Goal: Transaction & Acquisition: Purchase product/service

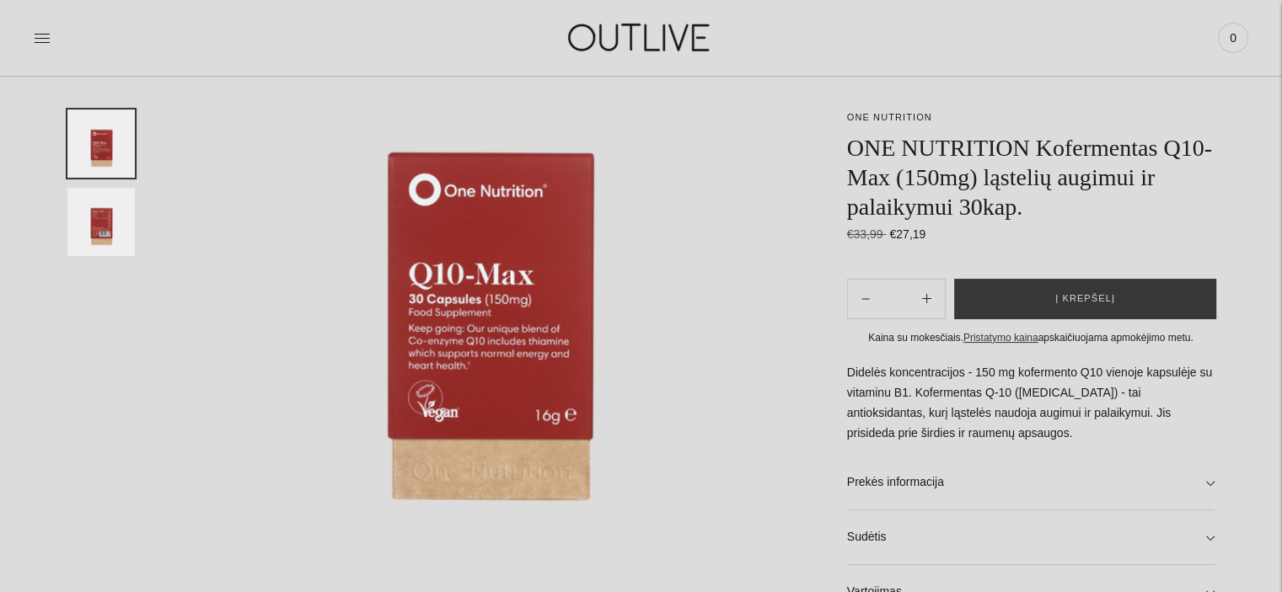
scroll to position [217, 0]
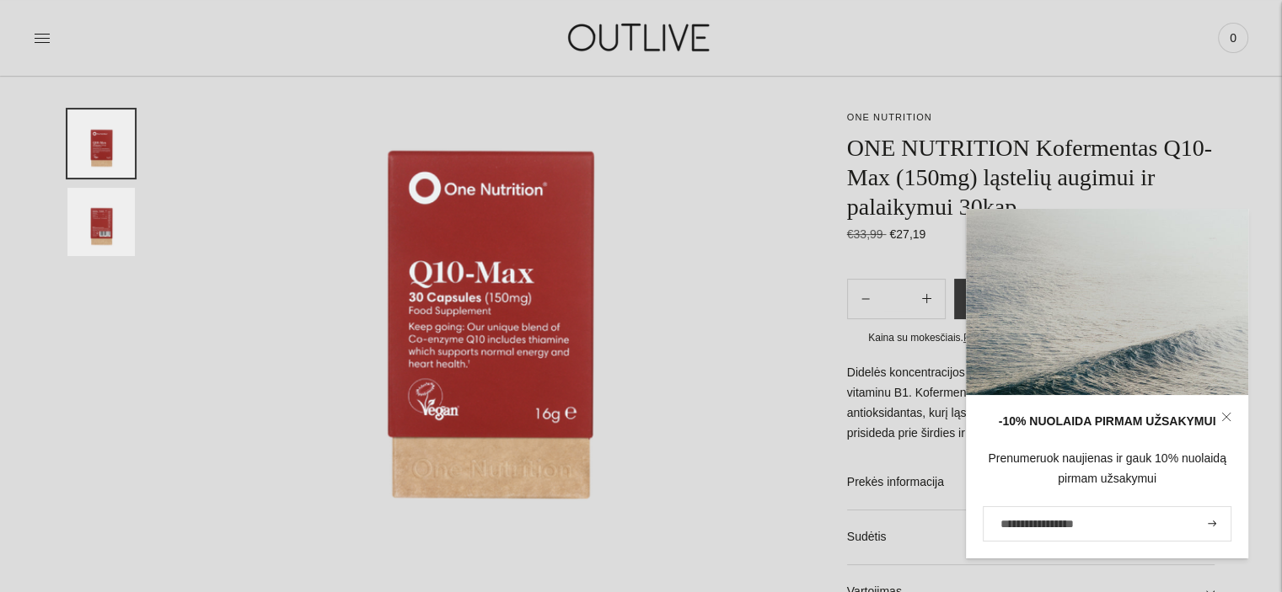
click at [1227, 415] on icon at bounding box center [1226, 417] width 10 height 10
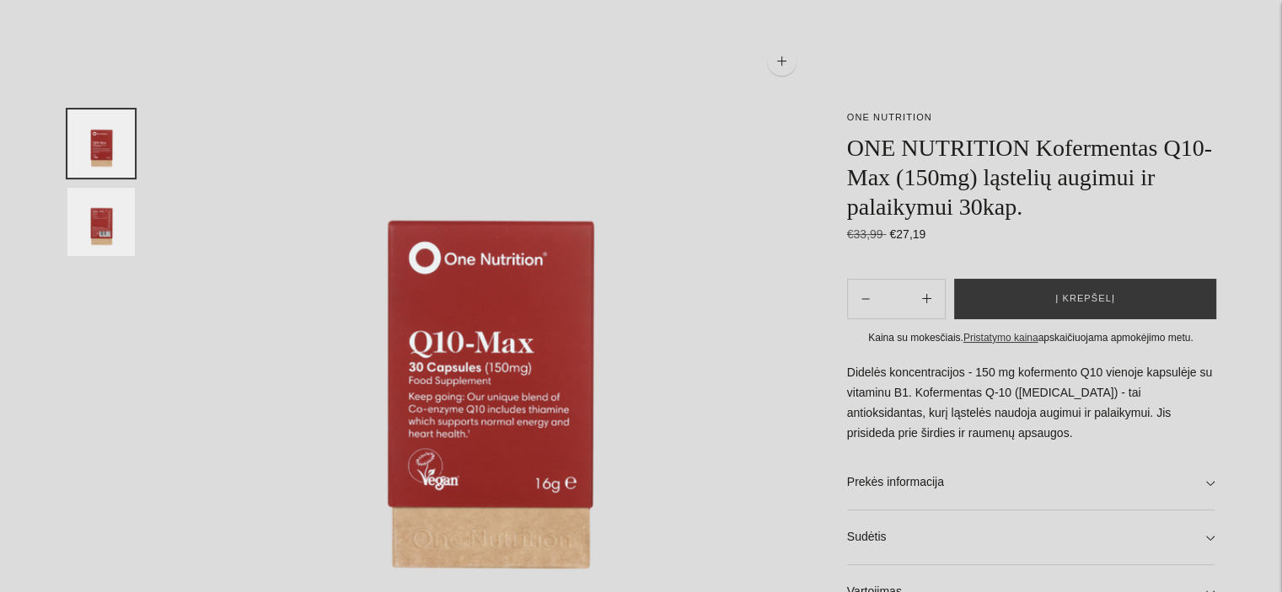
scroll to position [0, 0]
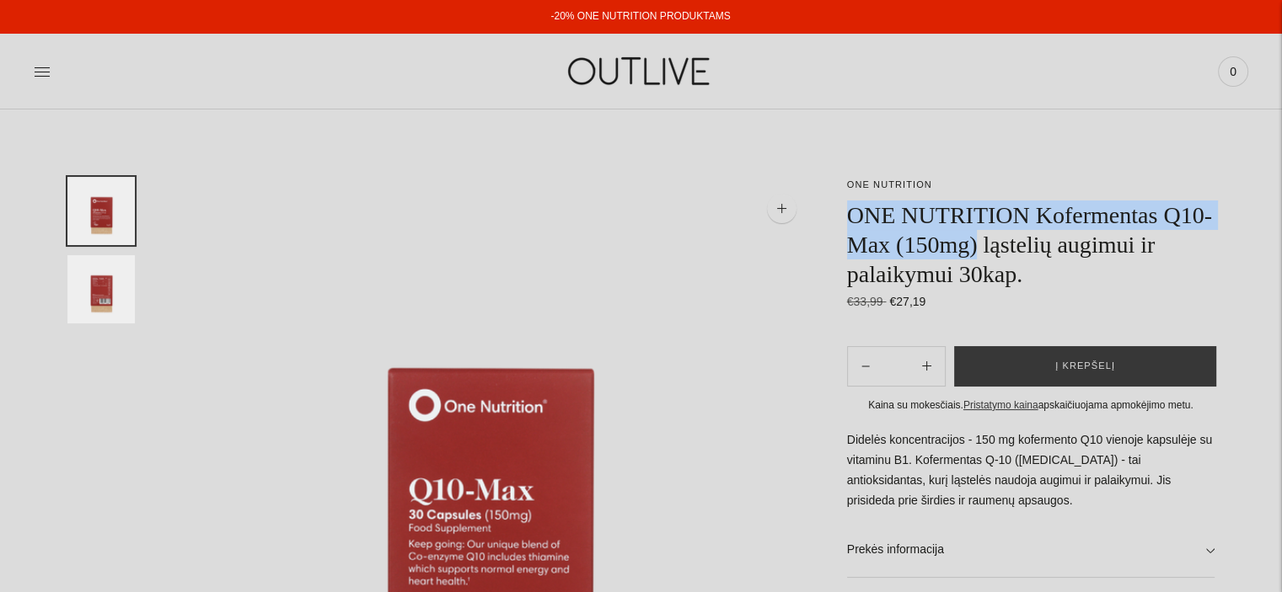
drag, startPoint x: 849, startPoint y: 213, endPoint x: 979, endPoint y: 242, distance: 132.9
click at [979, 242] on h1 "ONE NUTRITION Kofermentas Q10-Max (150mg) ląstelių augimui ir palaikymui 30kap." at bounding box center [1030, 245] width 367 height 88
copy h1 "ONE NUTRITION Kofermentas Q10-Max (150mg)"
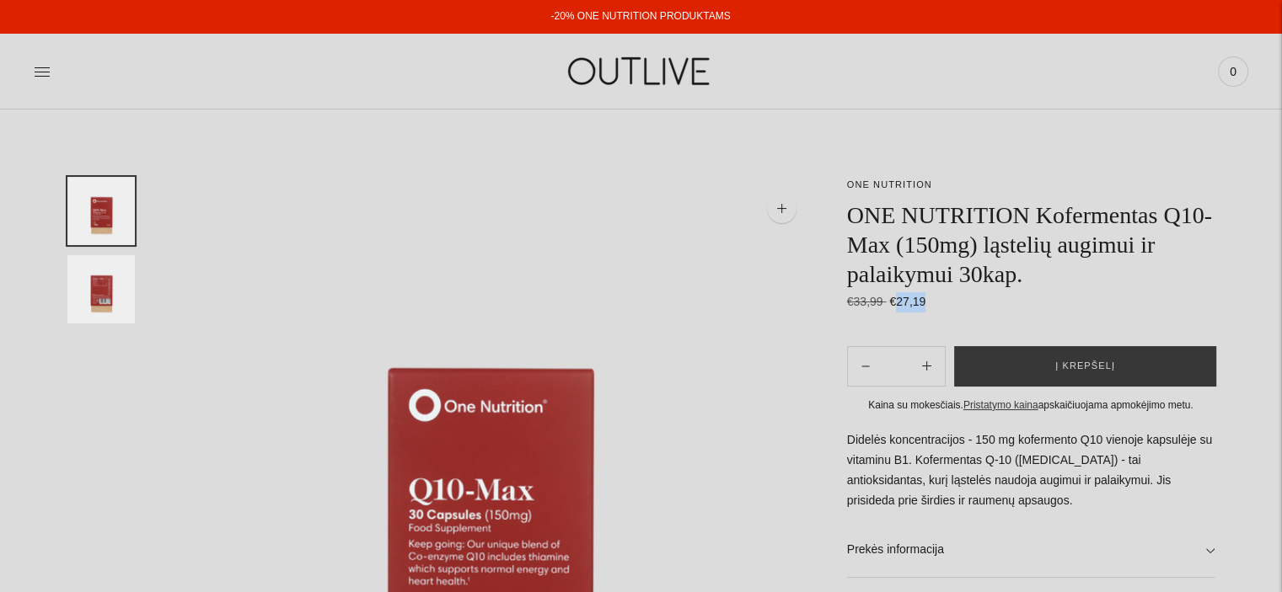
drag, startPoint x: 893, startPoint y: 301, endPoint x: 926, endPoint y: 299, distance: 32.9
click at [926, 299] on div "€33,99 Regular price €27,19 Unit price / per" at bounding box center [1030, 302] width 367 height 20
copy span "27,19"
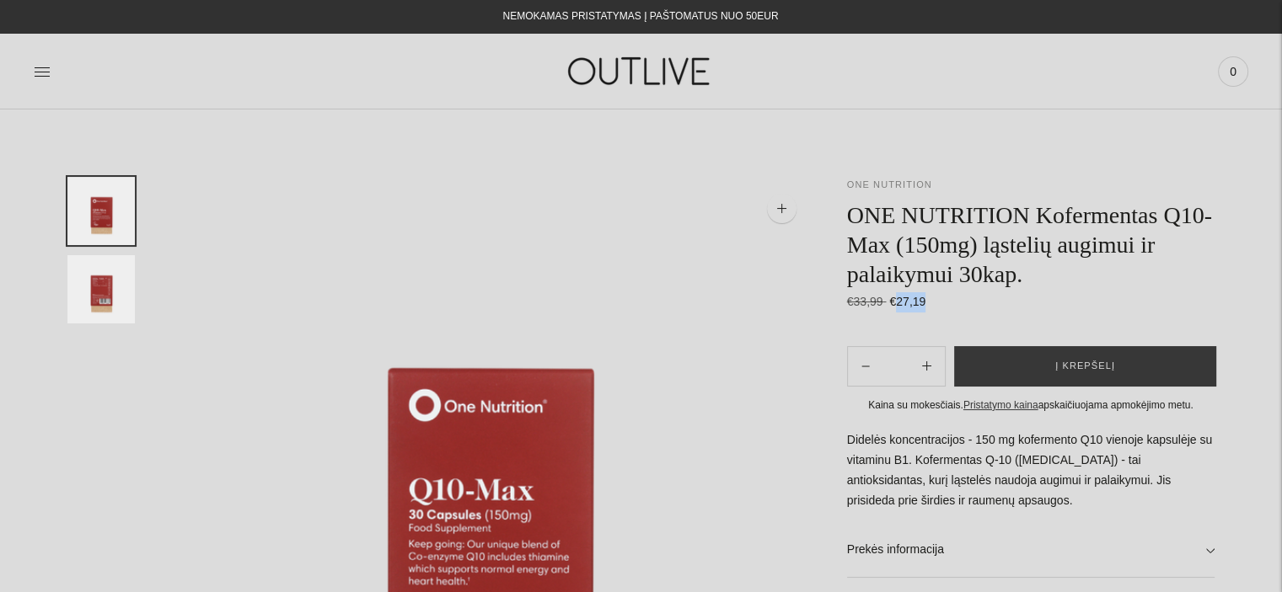
click at [885, 185] on link "ONE NUTRITION" at bounding box center [889, 184] width 85 height 10
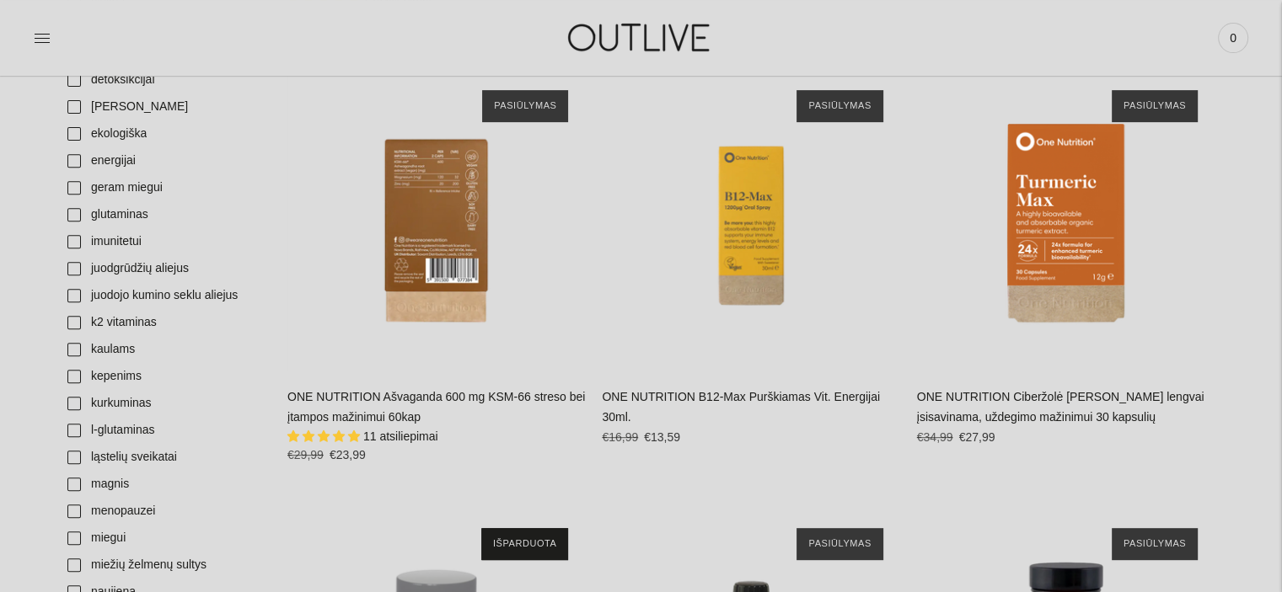
scroll to position [659, 0]
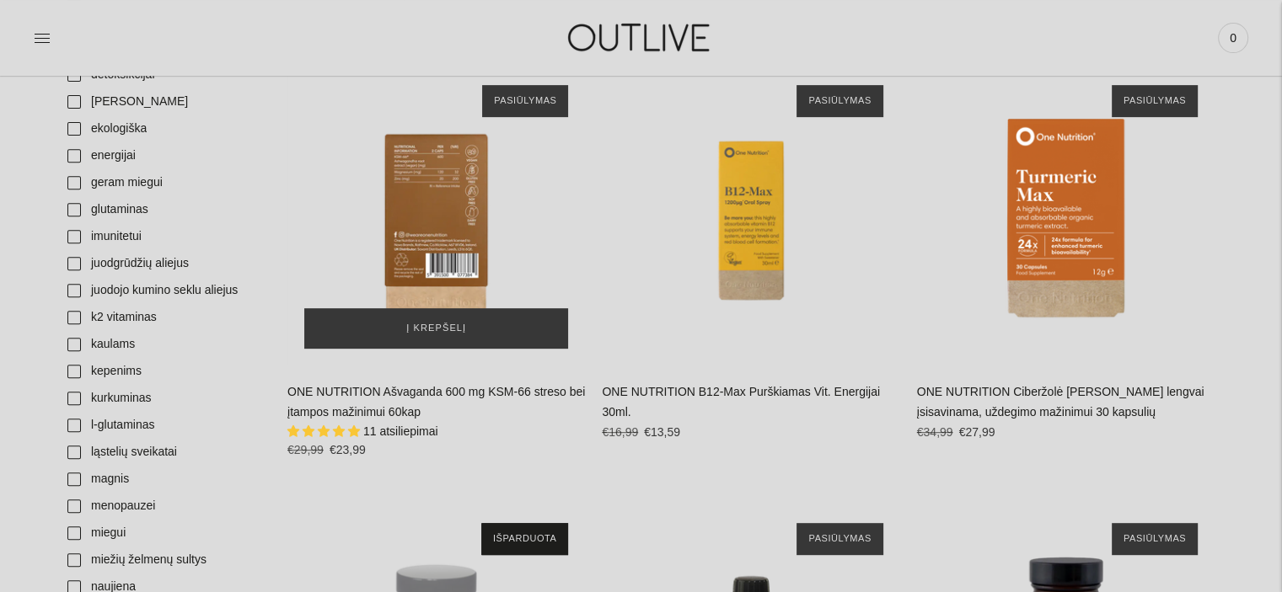
click at [440, 242] on div "ONE NUTRITION Ašvaganda 600 mg KSM-66 streso bei įtampos mažinimui 60kap\a" at bounding box center [435, 216] width 297 height 297
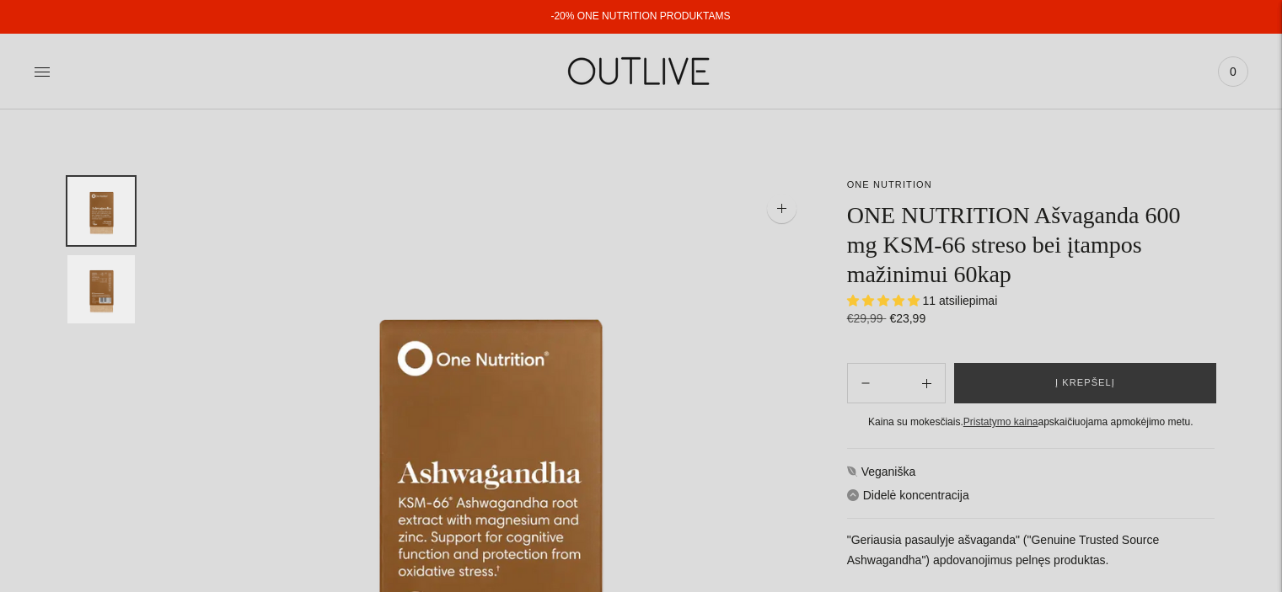
select select "**********"
drag, startPoint x: 846, startPoint y: 211, endPoint x: 1141, endPoint y: 213, distance: 294.9
copy h1 "ONE NUTRITION Ašvaganda"
drag, startPoint x: 888, startPoint y: 319, endPoint x: 919, endPoint y: 319, distance: 31.2
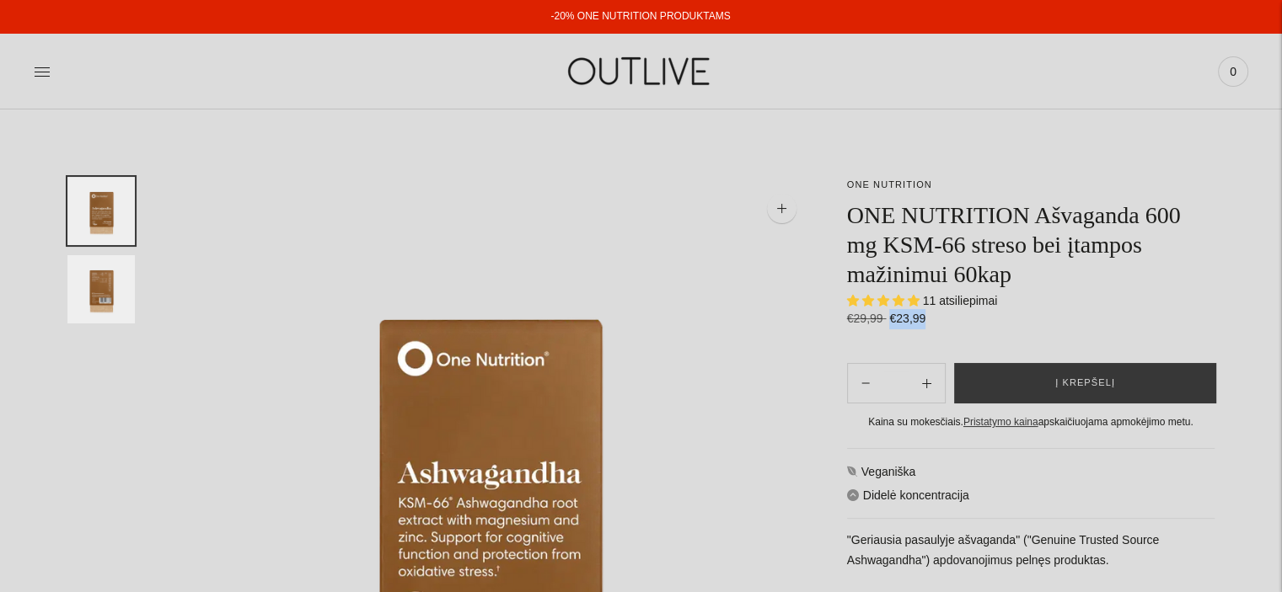
click at [919, 319] on span "€23,99" at bounding box center [907, 318] width 36 height 13
copy span "€23,99"
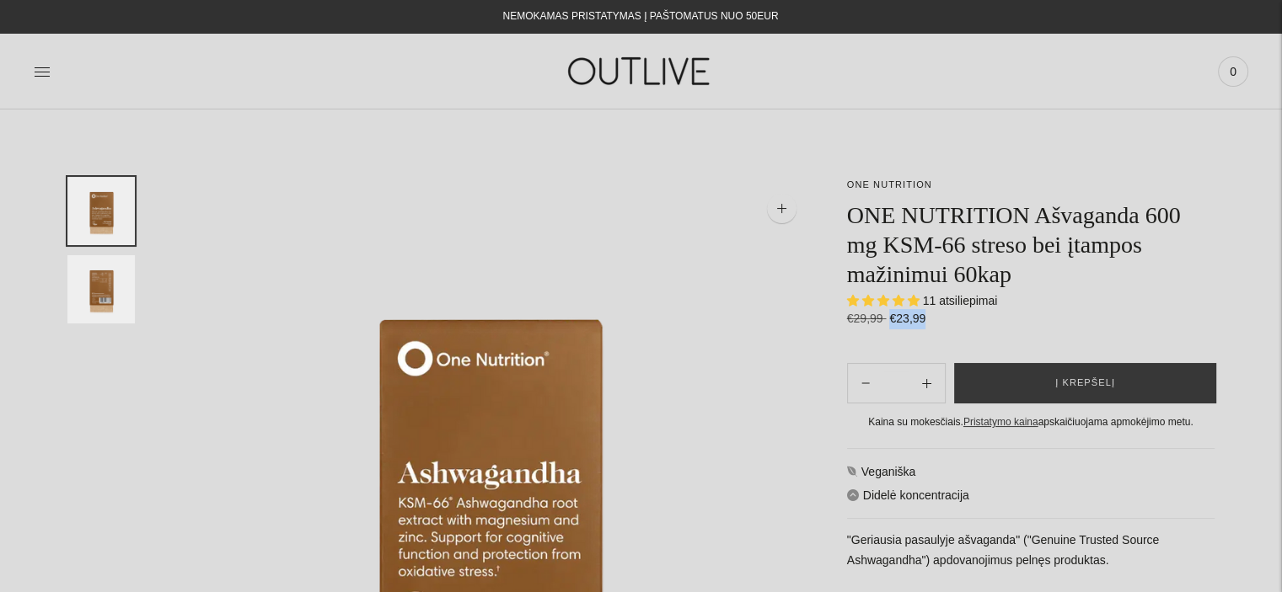
click at [645, 70] on img at bounding box center [640, 71] width 211 height 58
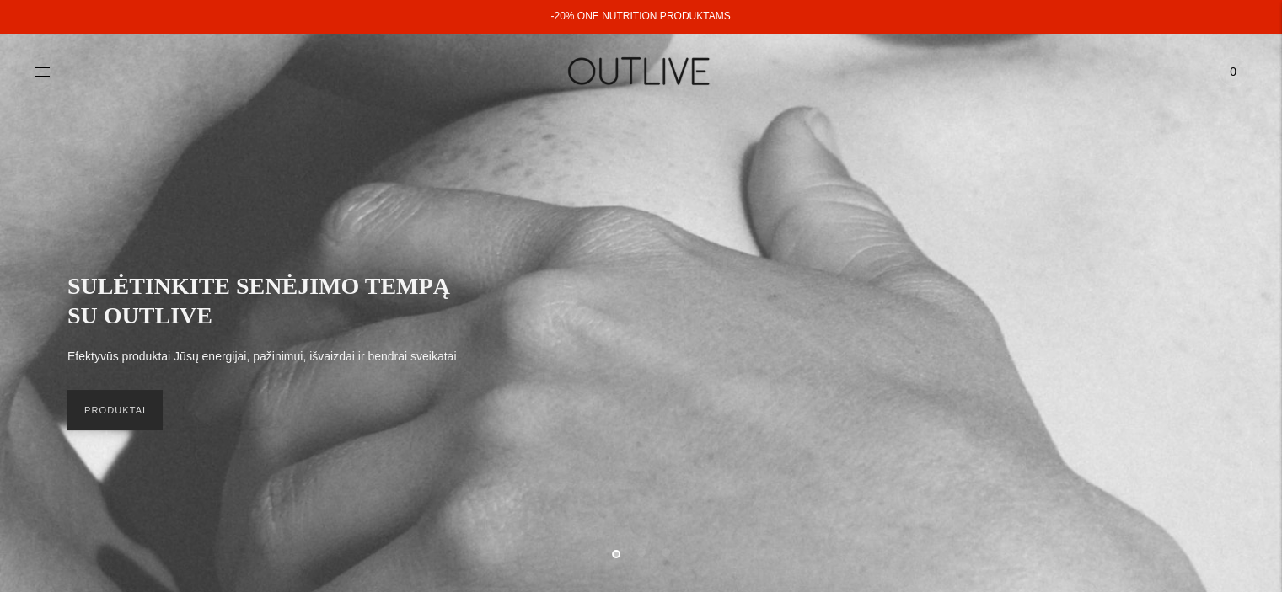
click at [126, 417] on link "PRODUKTAI" at bounding box center [114, 410] width 95 height 40
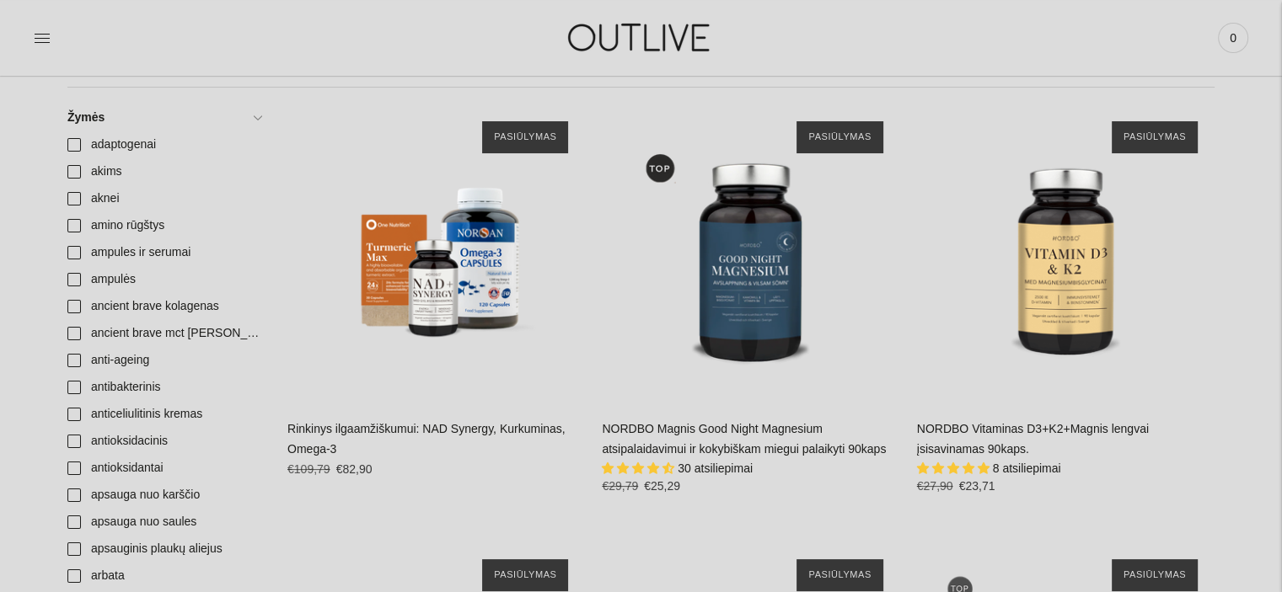
scroll to position [570, 0]
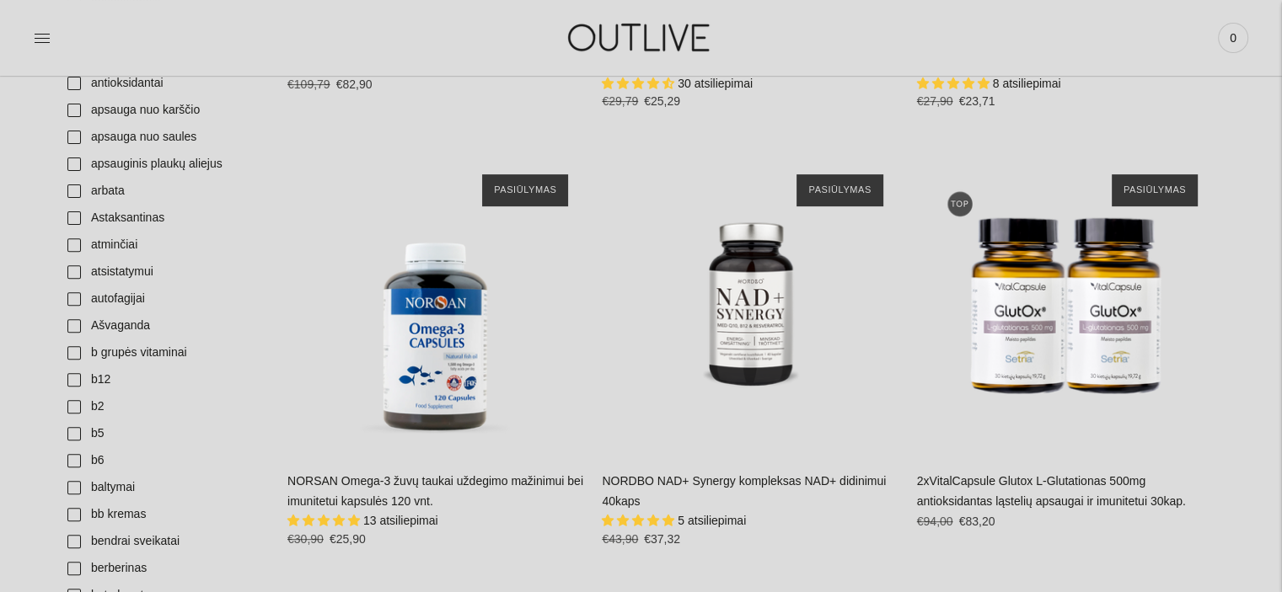
click at [736, 71] on link "NORDBO Magnis Good Night Magnesium atsipalaidavimui ir kokybiškam miegui palaik…" at bounding box center [744, 54] width 284 height 34
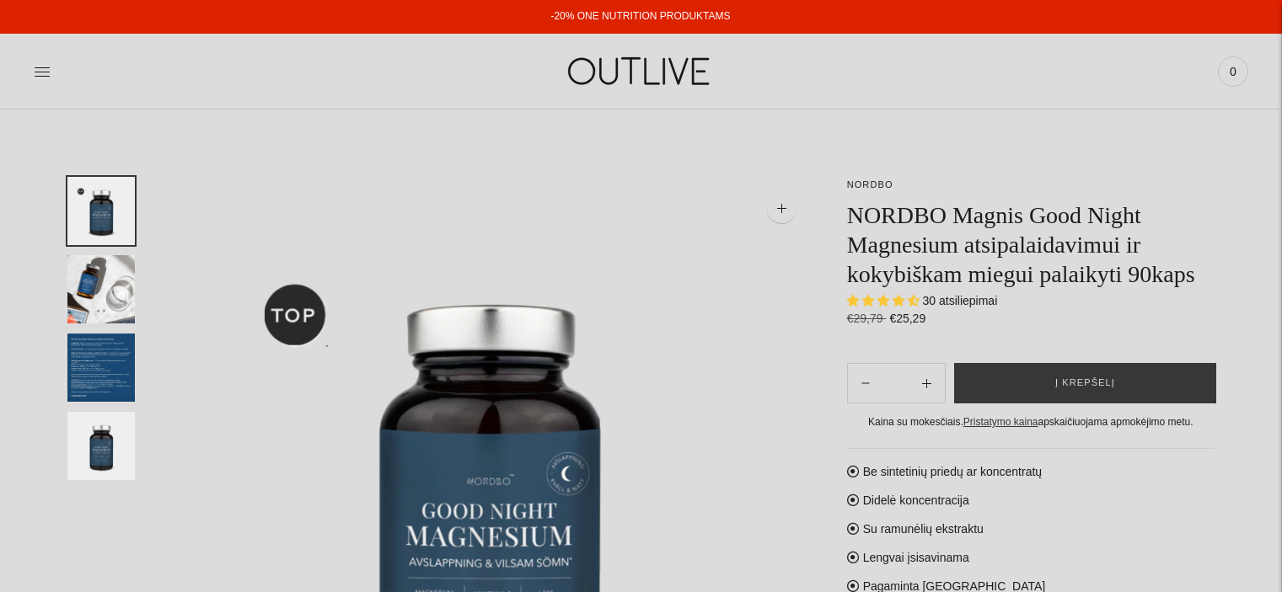
select select "**********"
click at [104, 280] on img "Translation missing: en.general.accessibility.image_thumbail" at bounding box center [100, 289] width 67 height 68
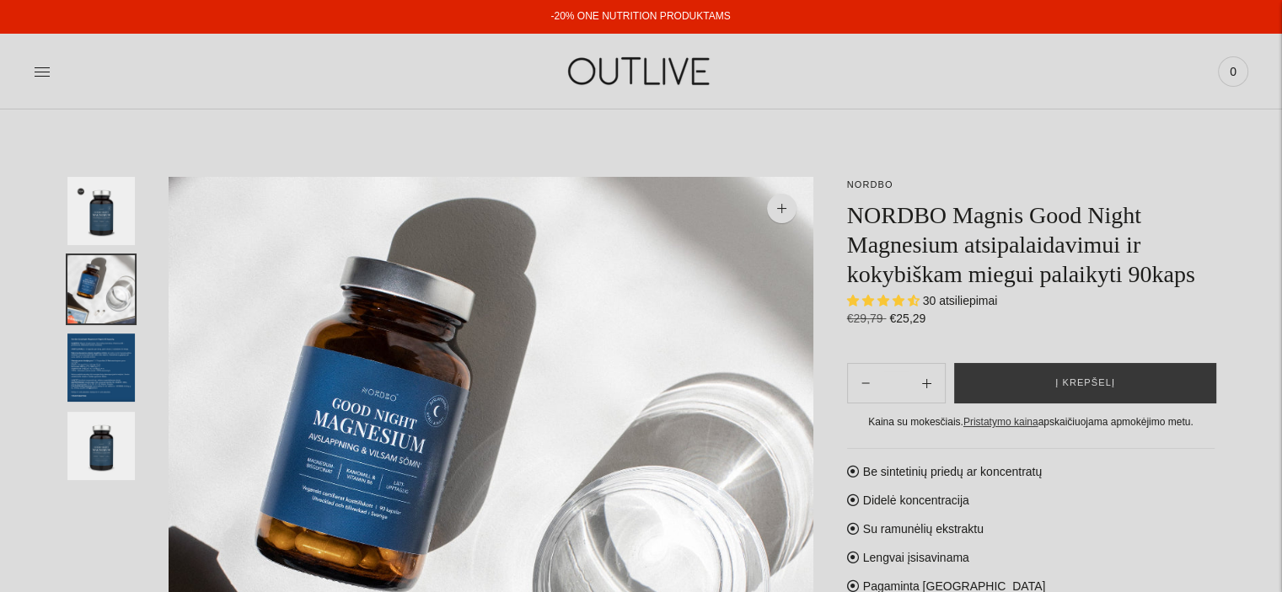
click at [100, 370] on img "Translation missing: en.general.accessibility.image_thumbail" at bounding box center [100, 368] width 67 height 68
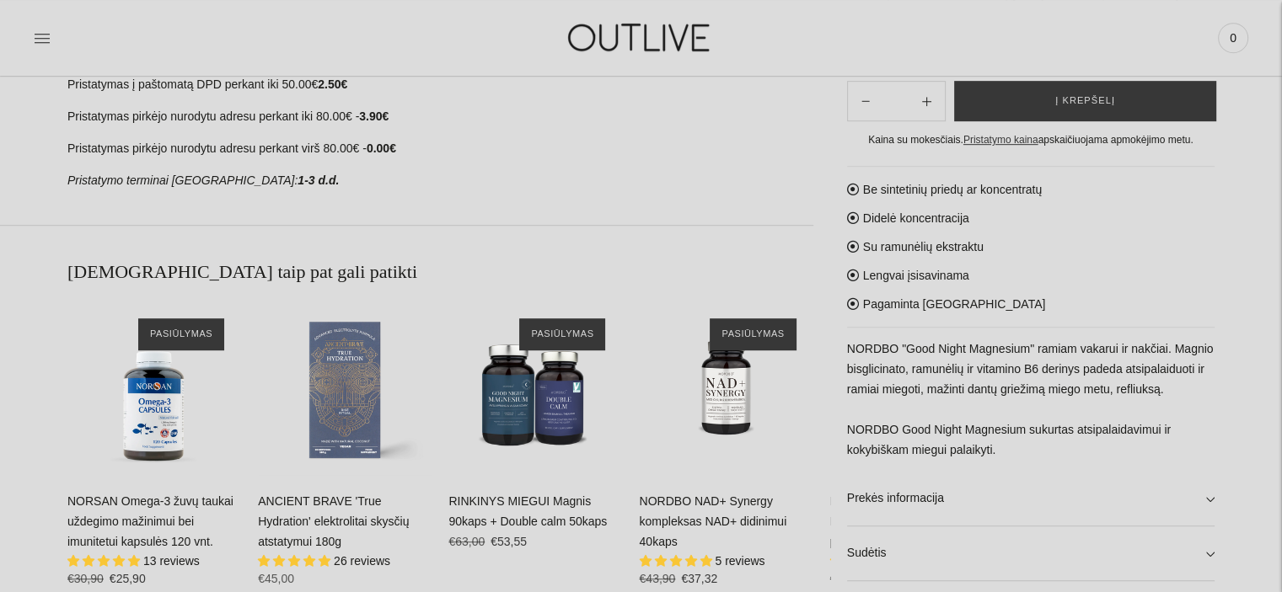
scroll to position [892, 0]
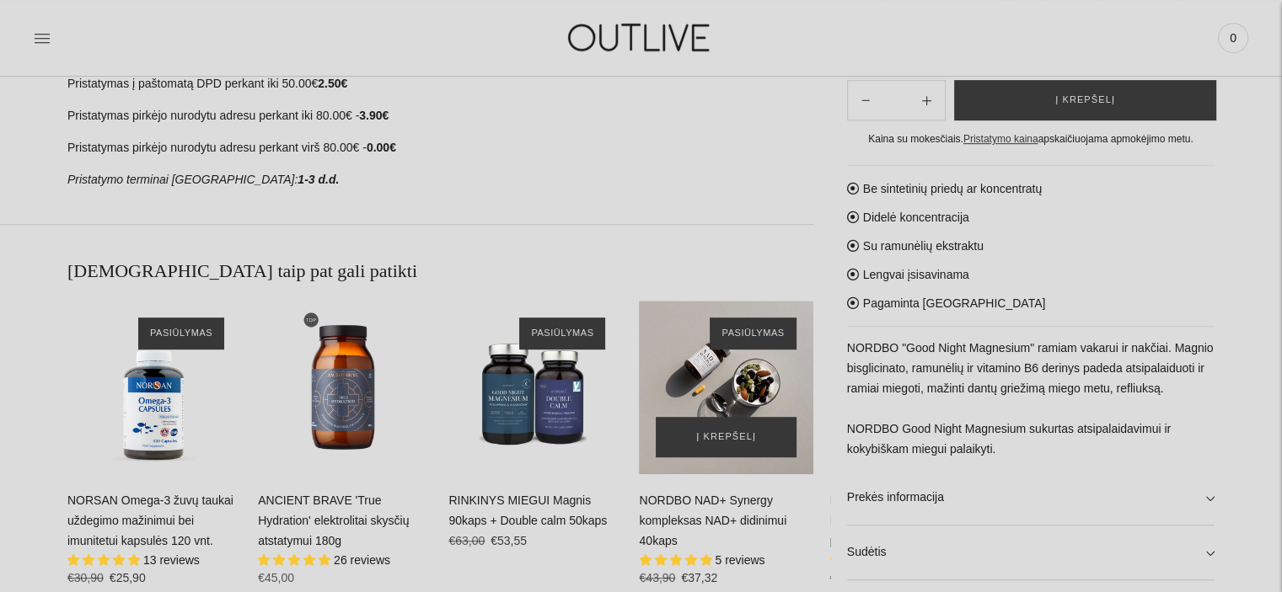
click at [741, 394] on div "NORDBO NAD+ Synergy kompleksas NAD+ didinimui 40kaps\a" at bounding box center [726, 388] width 174 height 174
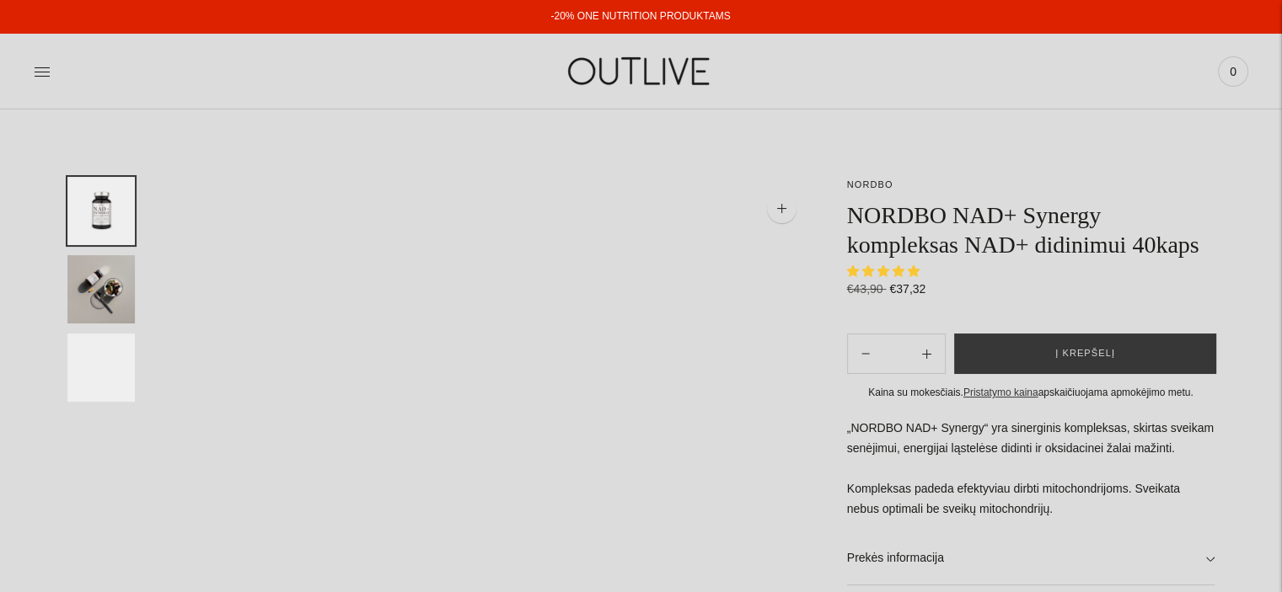
select select "**********"
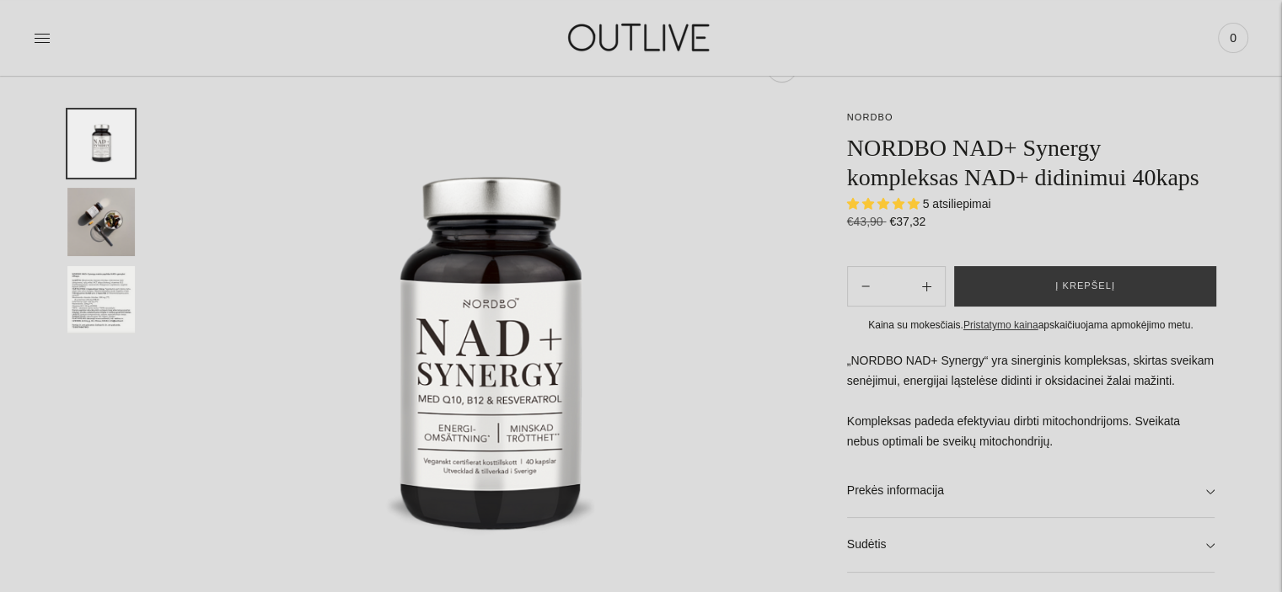
scroll to position [145, 0]
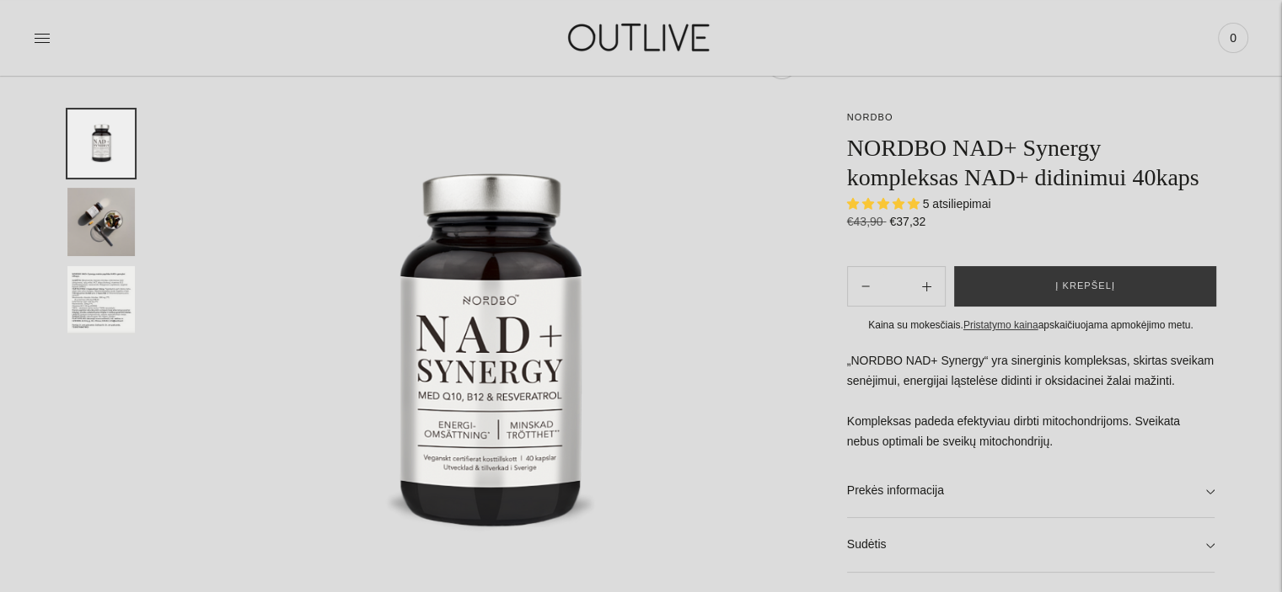
click at [99, 228] on img "Translation missing: en.general.accessibility.image_thumbail" at bounding box center [100, 222] width 67 height 68
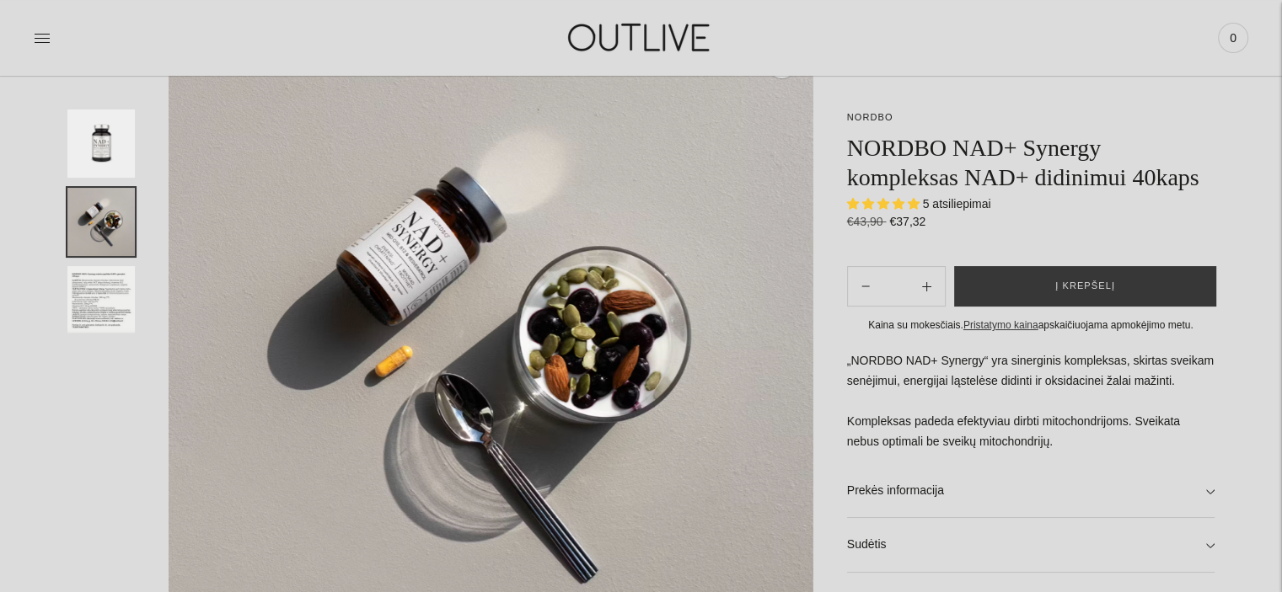
click at [100, 302] on img "Translation missing: en.general.accessibility.image_thumbail" at bounding box center [100, 300] width 67 height 68
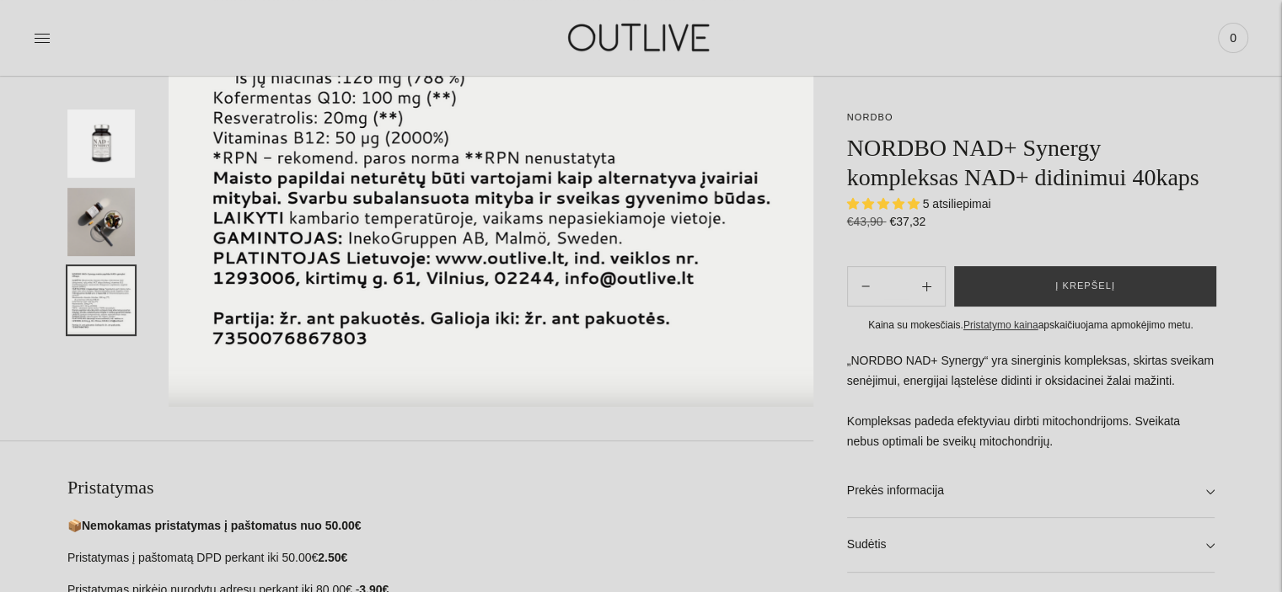
scroll to position [421, 0]
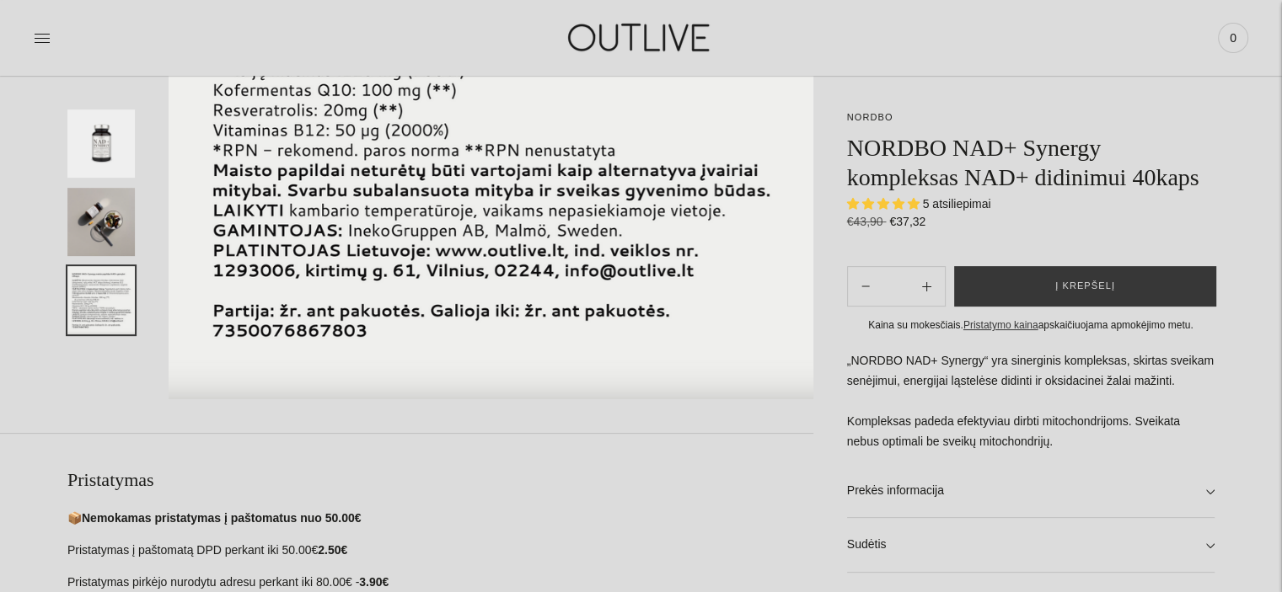
click at [954, 208] on span "5 atsiliepimai" at bounding box center [957, 203] width 68 height 13
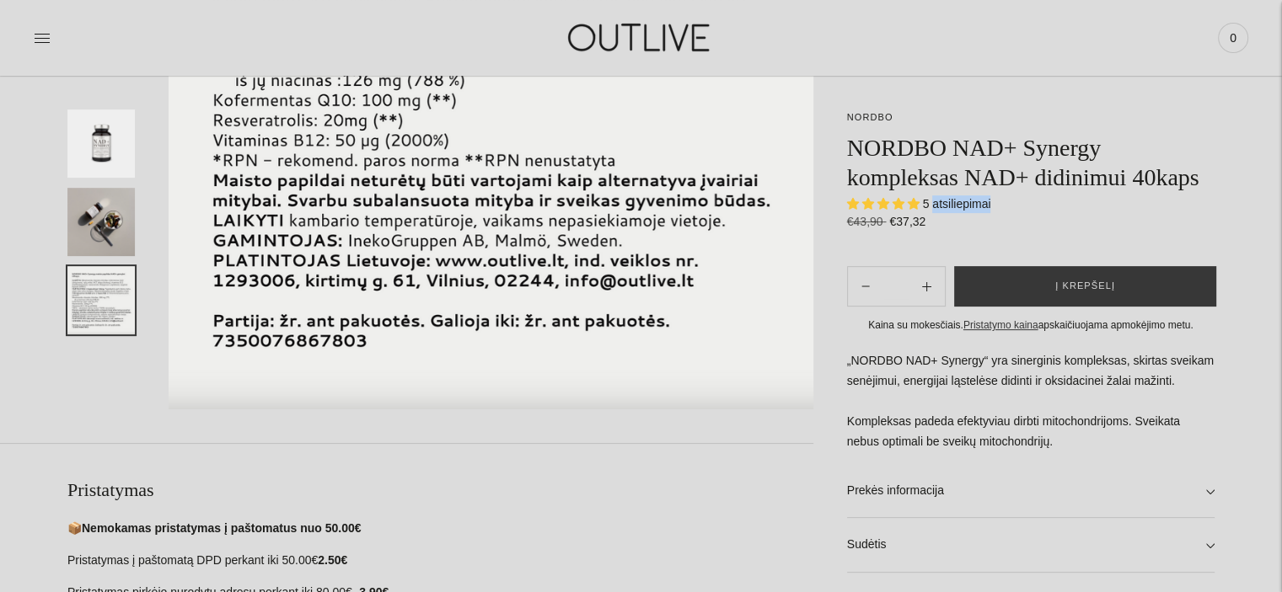
scroll to position [0, 0]
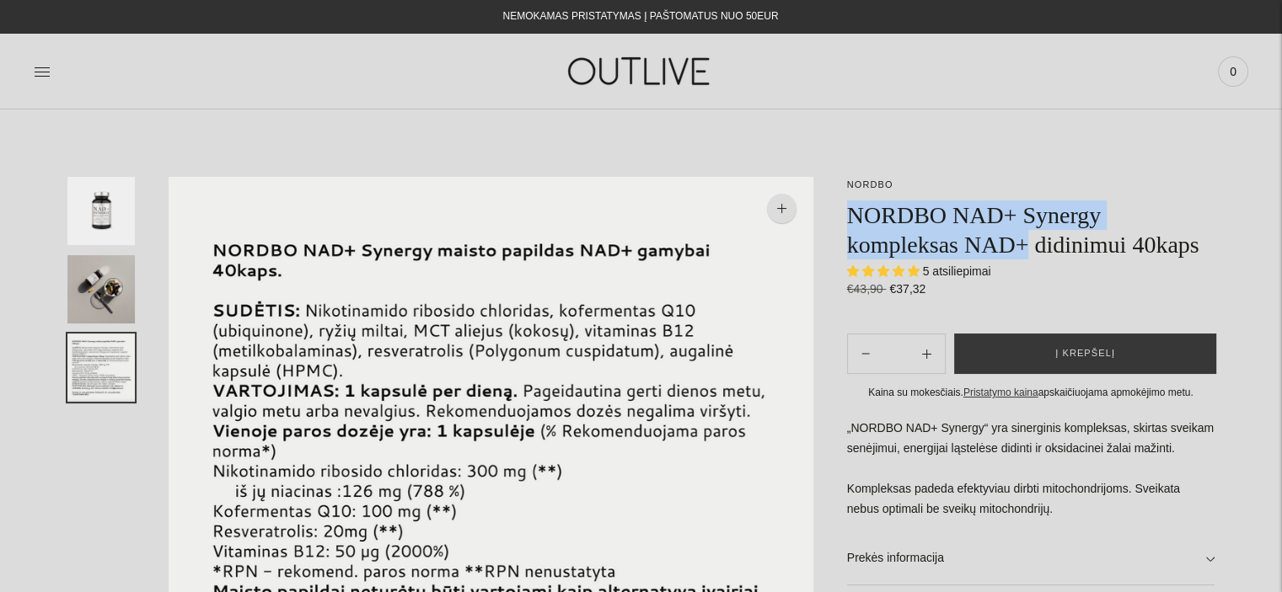
drag, startPoint x: 849, startPoint y: 213, endPoint x: 1023, endPoint y: 238, distance: 175.4
click at [1023, 238] on h1 "NORDBO NAD+ Synergy kompleksas NAD+ didinimui 40kaps" at bounding box center [1030, 230] width 367 height 59
copy h1 "NORDBO NAD+ Synergy kompleksas NAD+"
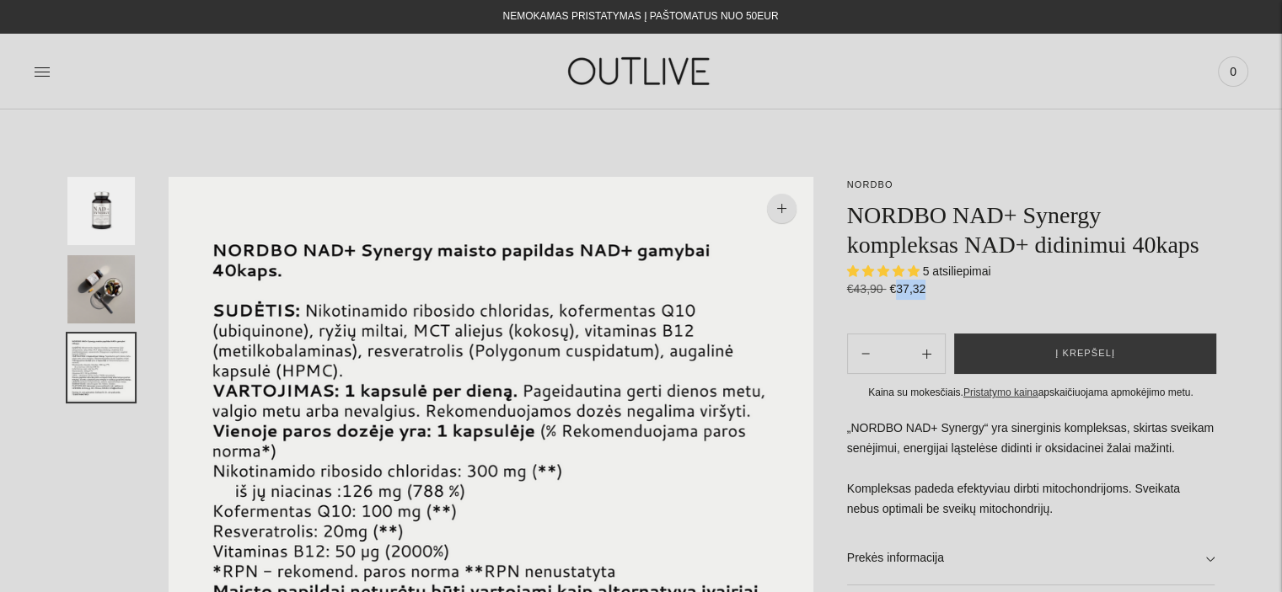
drag, startPoint x: 920, startPoint y: 289, endPoint x: 891, endPoint y: 294, distance: 29.1
click at [891, 294] on span "€37,32" at bounding box center [907, 288] width 36 height 13
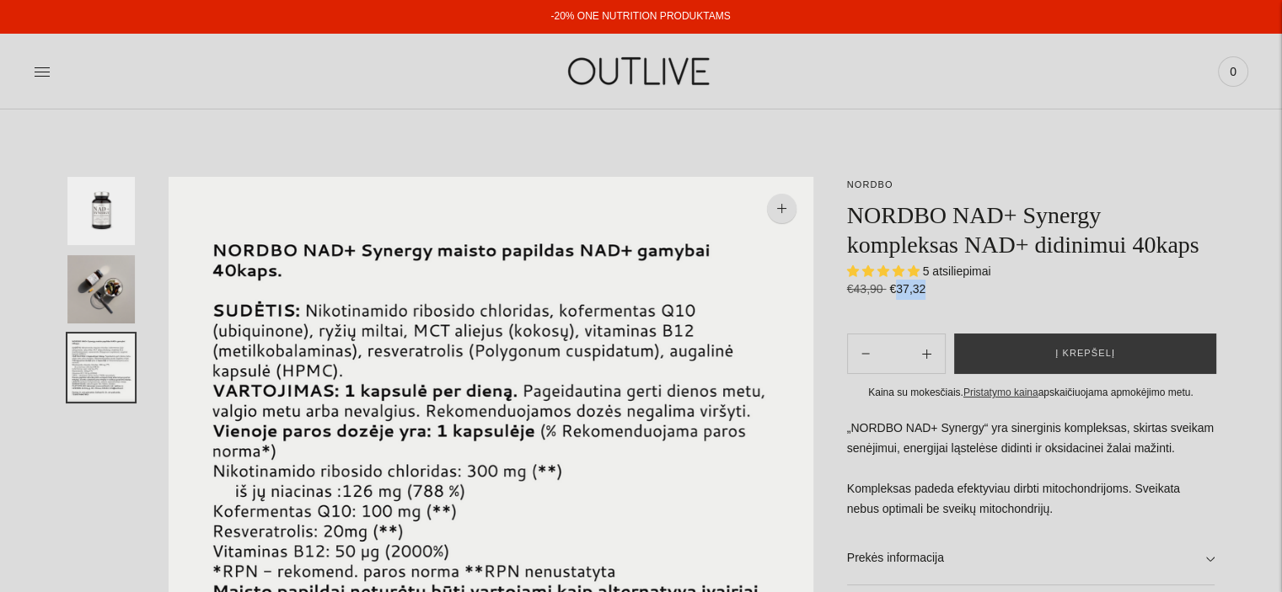
copy span "37,32"
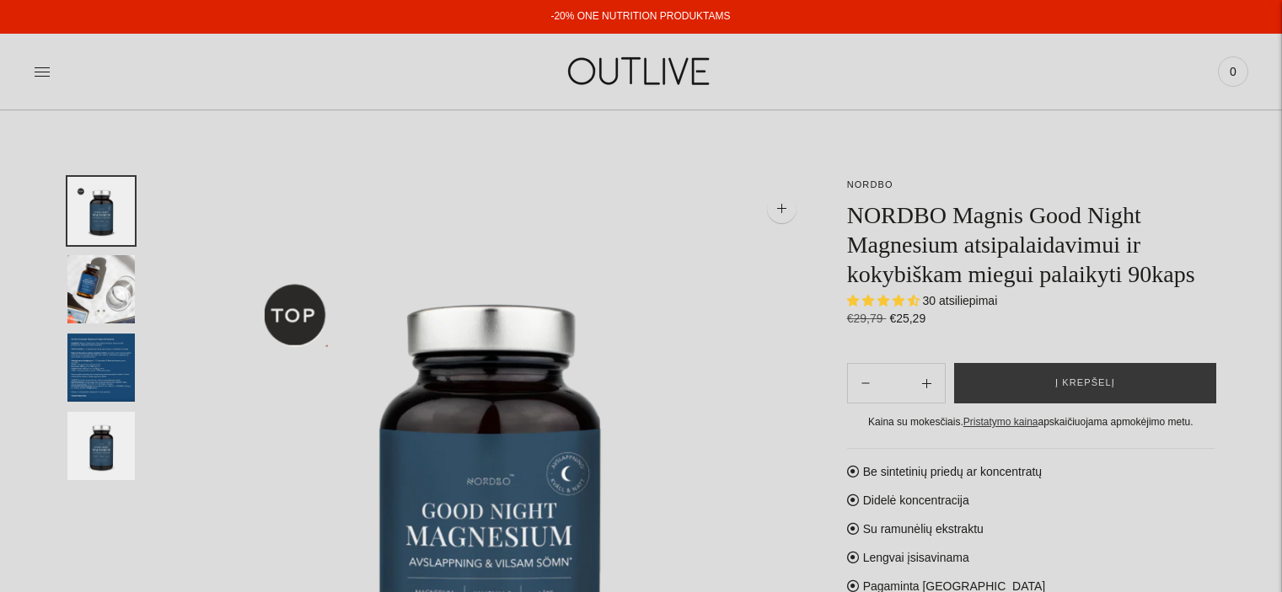
select select "**********"
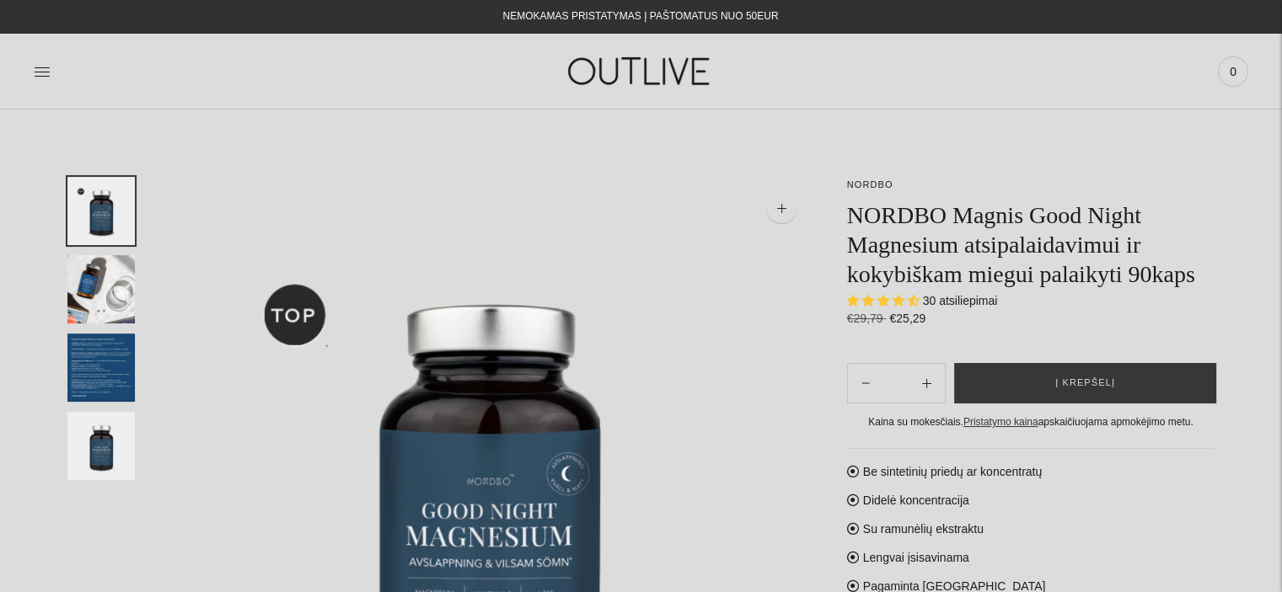
click at [51, 68] on div at bounding box center [236, 71] width 404 height 58
click at [40, 72] on icon at bounding box center [42, 71] width 17 height 17
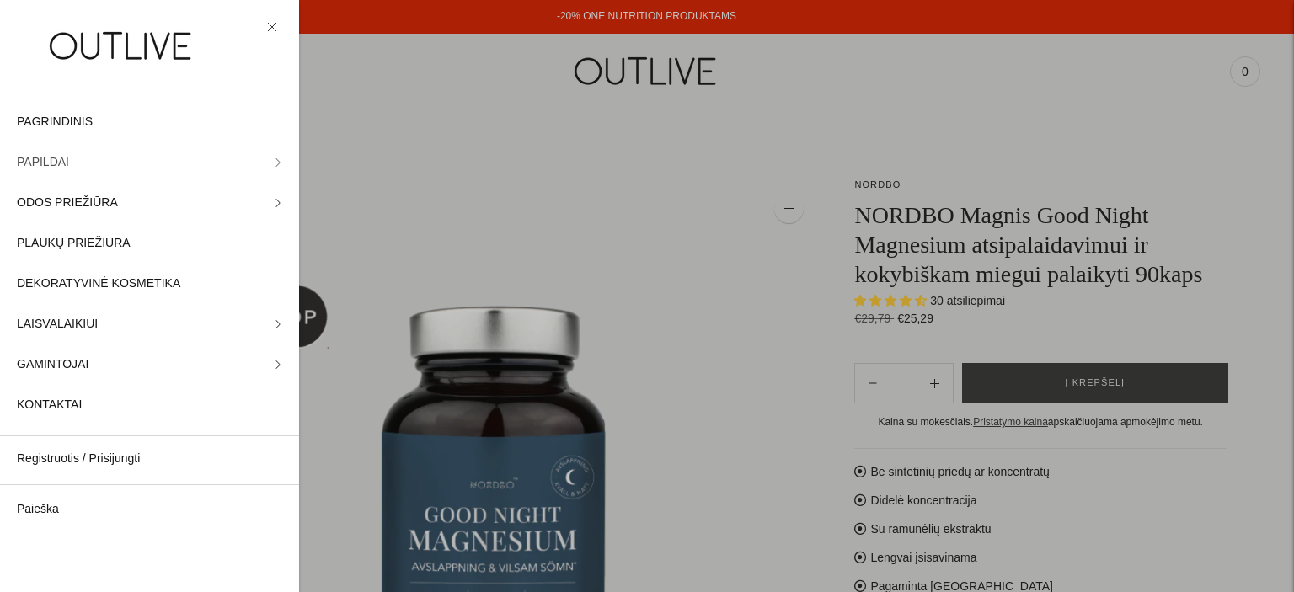
click at [274, 158] on icon at bounding box center [278, 162] width 8 height 8
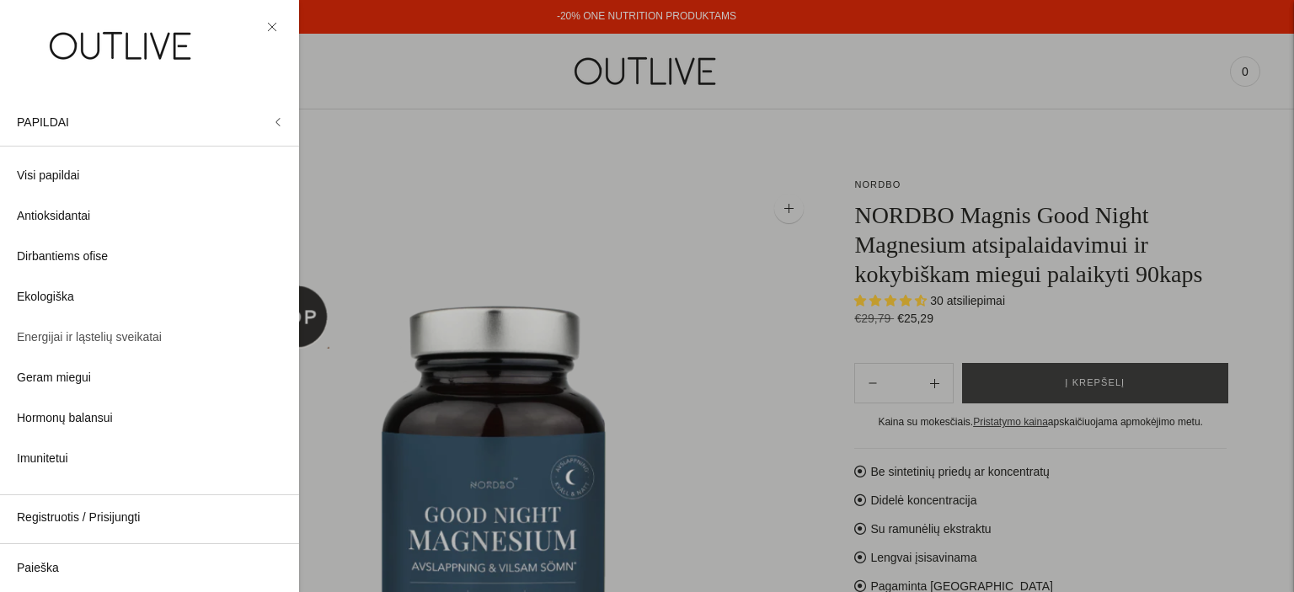
click at [110, 343] on span "Energijai ir ląstelių sveikatai" at bounding box center [89, 338] width 145 height 20
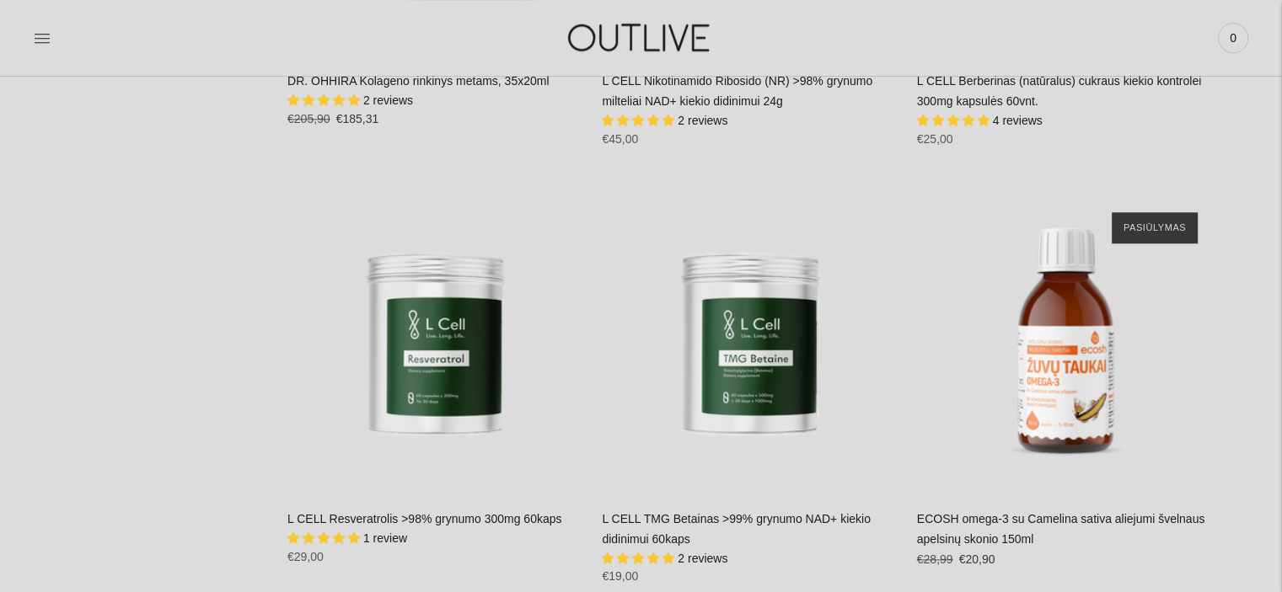
scroll to position [8152, 0]
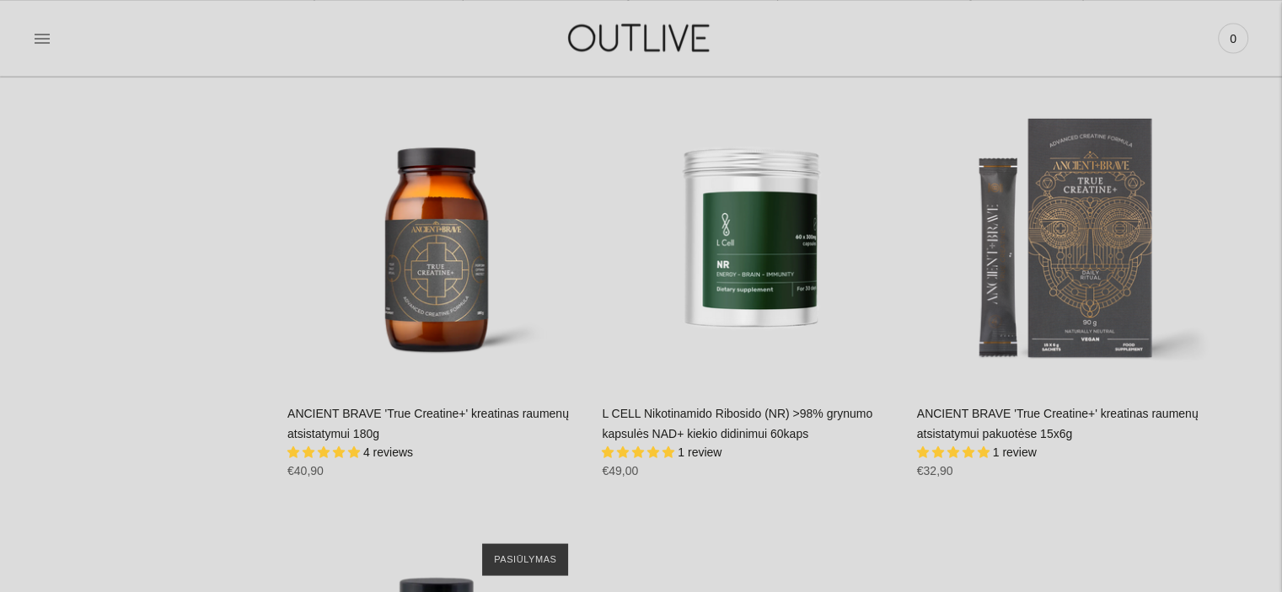
scroll to position [9568, 0]
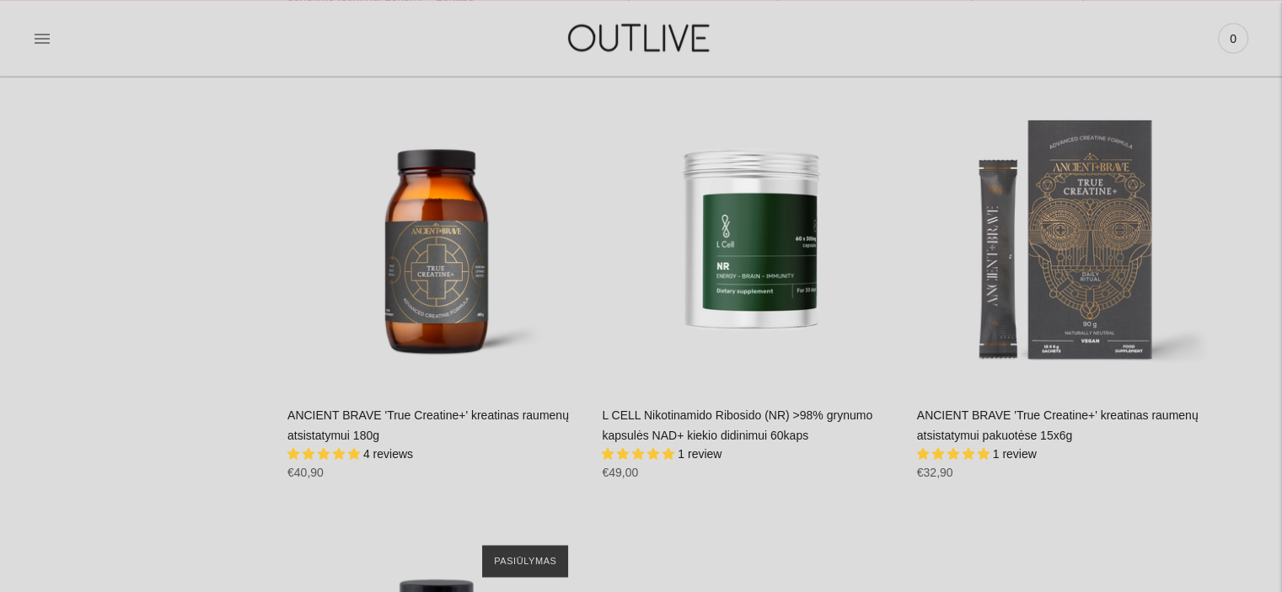
click at [672, 408] on link "L CELL Nikotinamido Ribosido (NR) >98% grynumo kapsulės NAD+ kiekio didinimui 6…" at bounding box center [737, 425] width 270 height 34
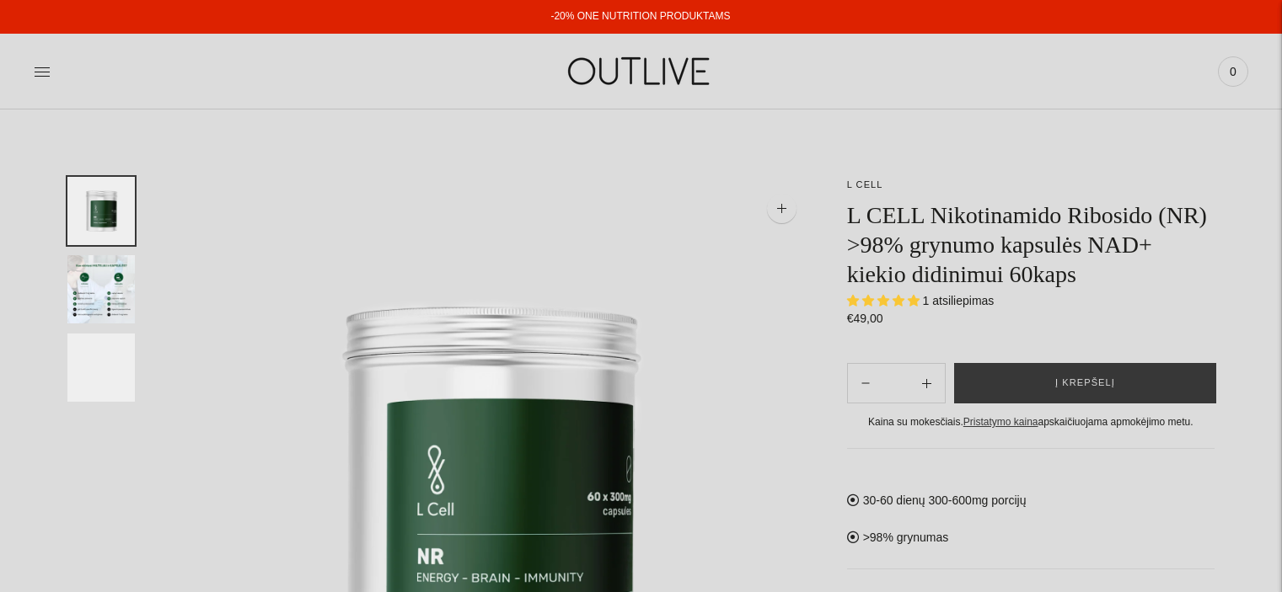
select select "**********"
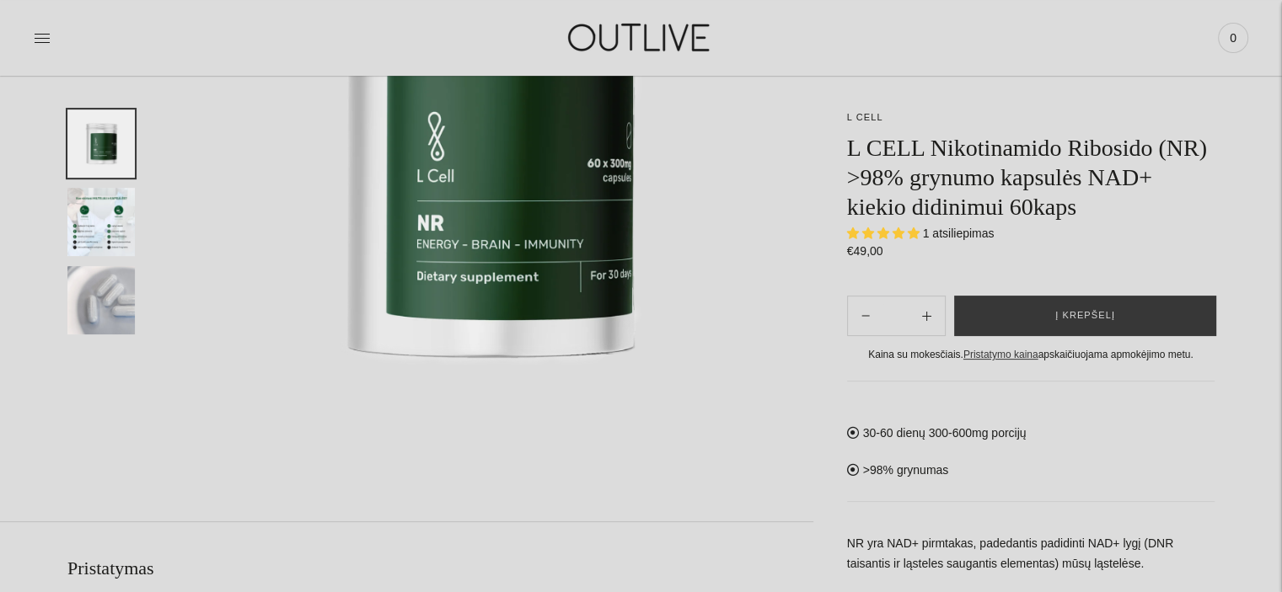
scroll to position [447, 0]
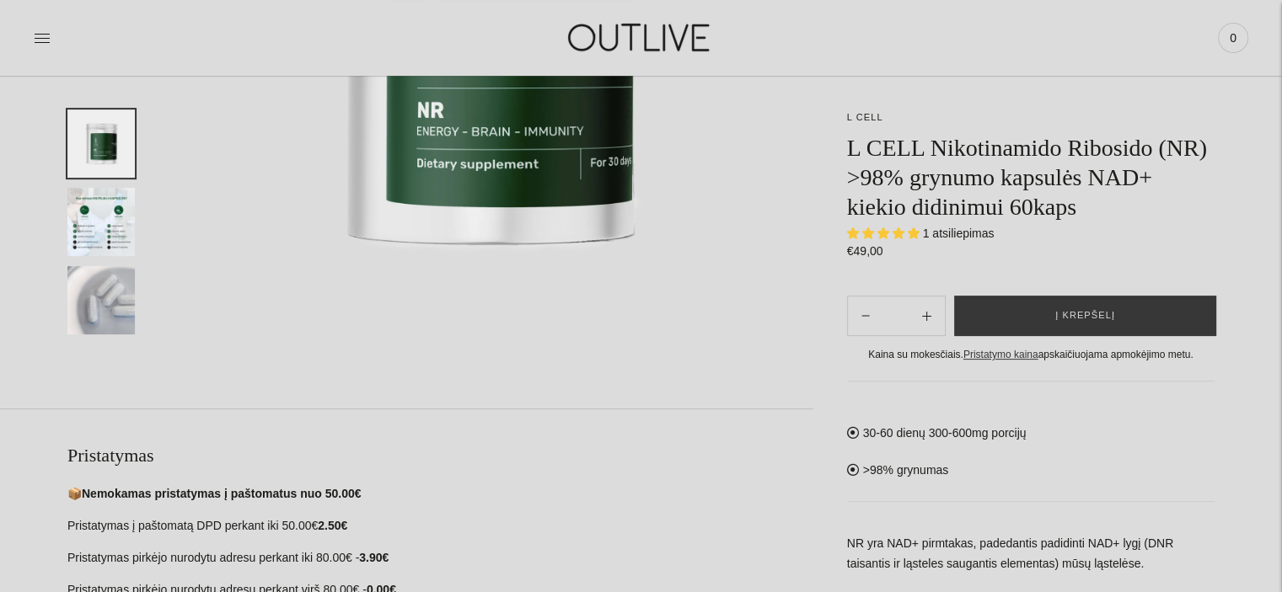
click at [72, 212] on img "Translation missing: en.general.accessibility.image_thumbail" at bounding box center [100, 222] width 67 height 68
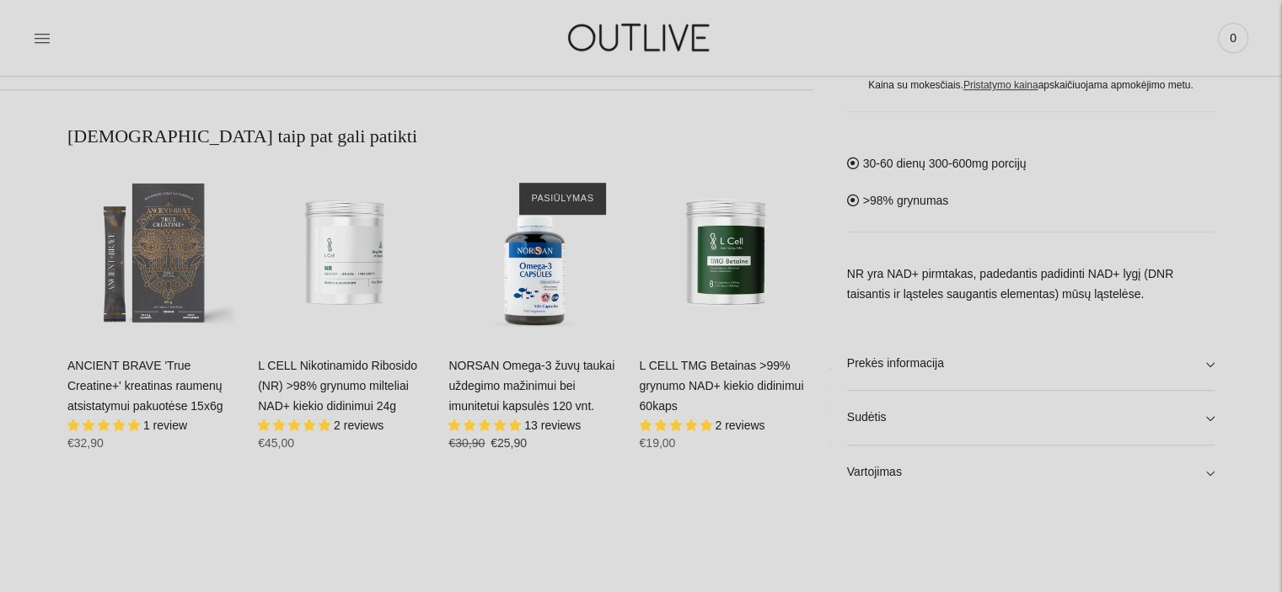
scroll to position [1050, 0]
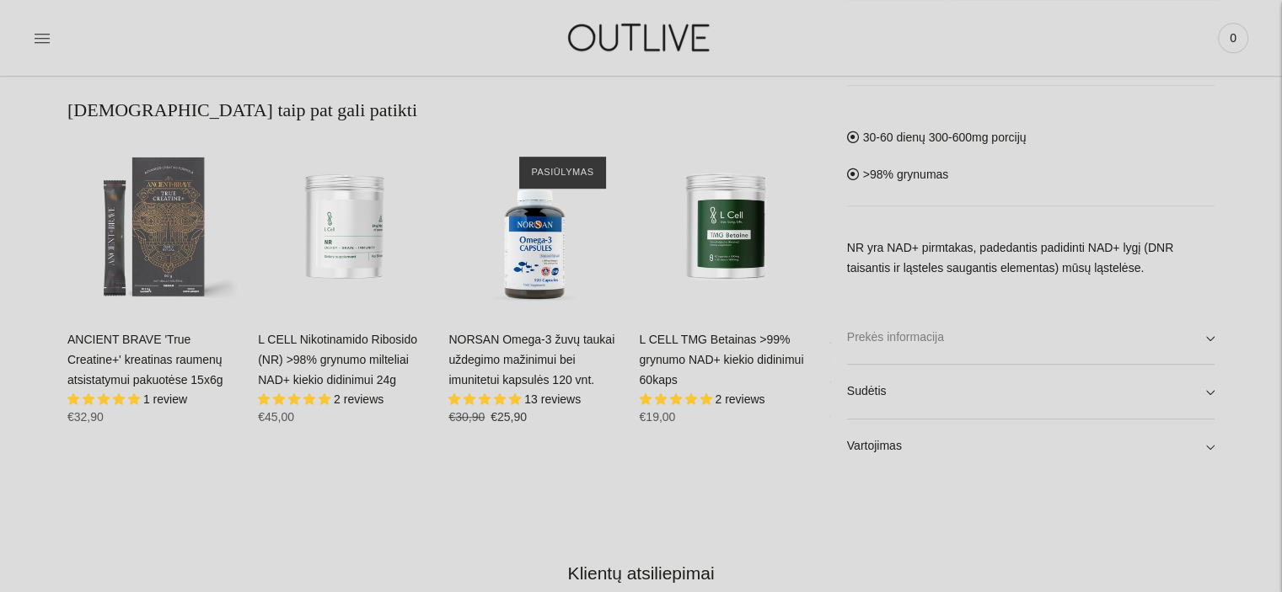
click at [1207, 334] on link "Prekės informacija" at bounding box center [1030, 337] width 367 height 54
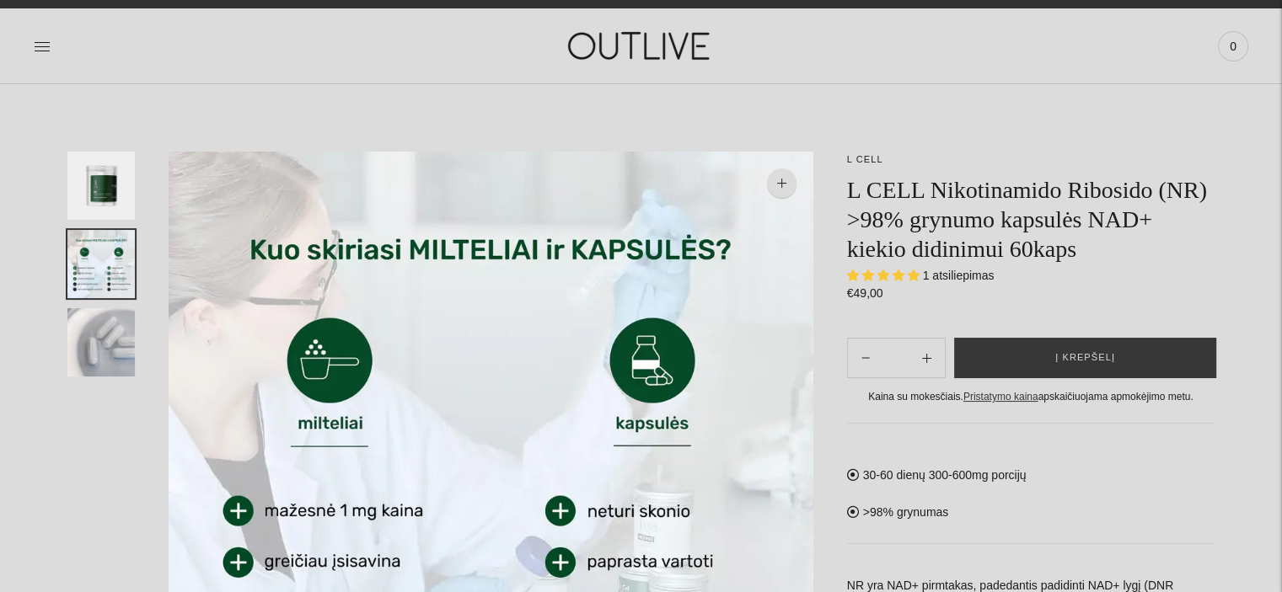
scroll to position [0, 0]
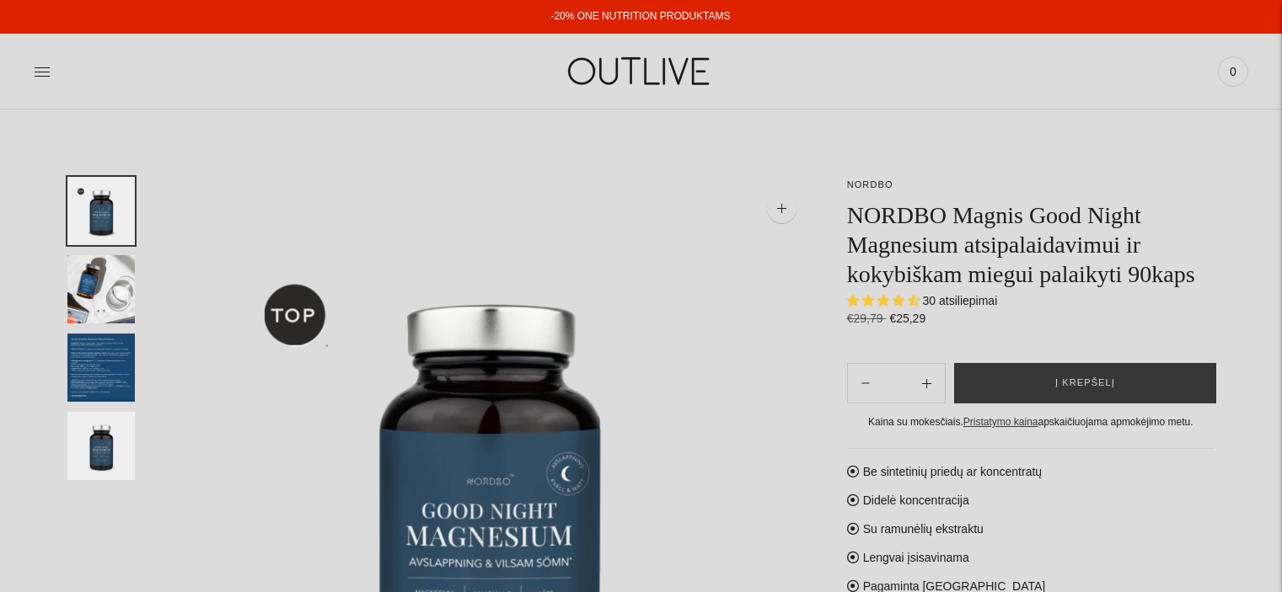
select select "**********"
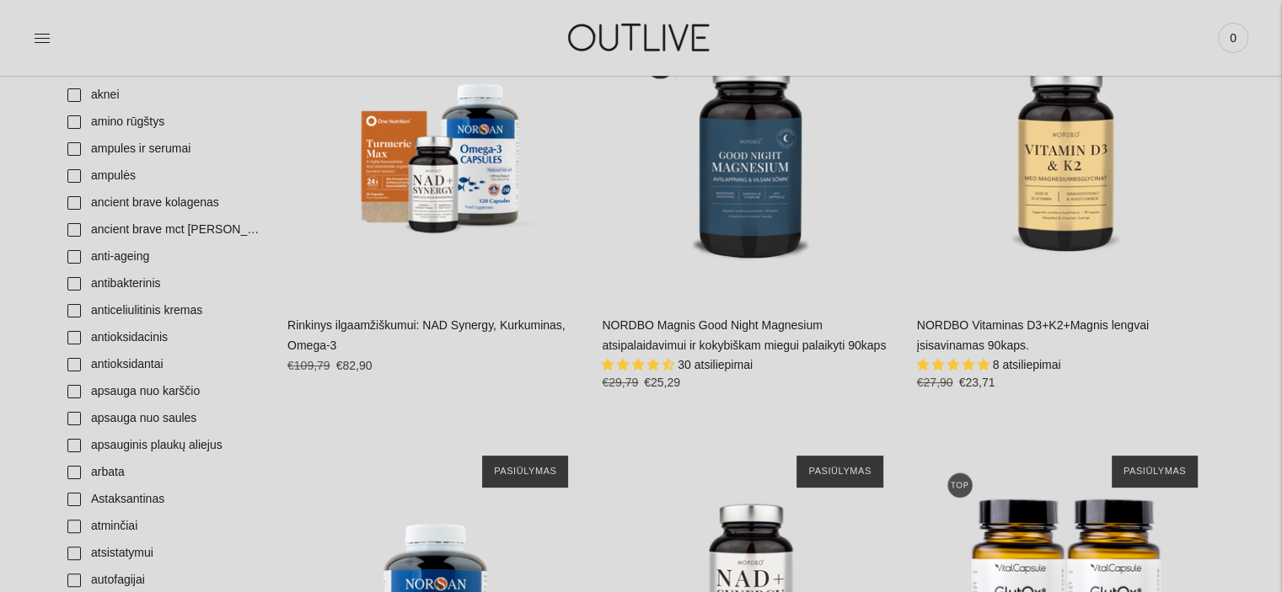
scroll to position [527, 0]
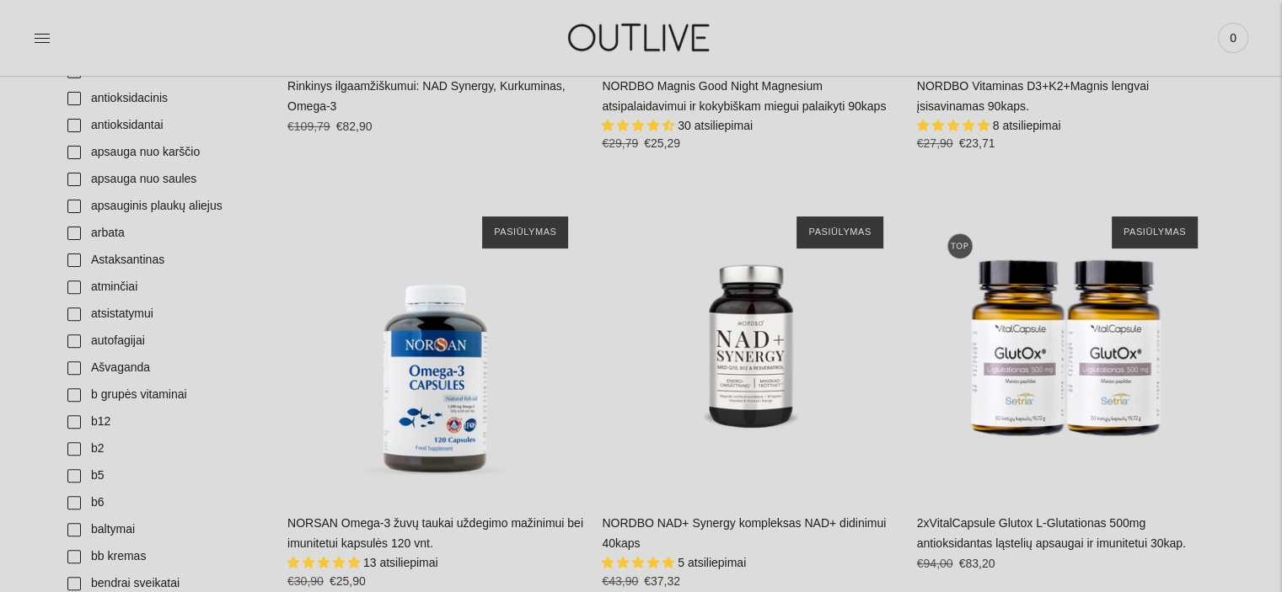
click at [720, 526] on link "NORDBO NAD+ Synergy kompleksas NAD+ didinimui 40kaps" at bounding box center [744, 533] width 284 height 34
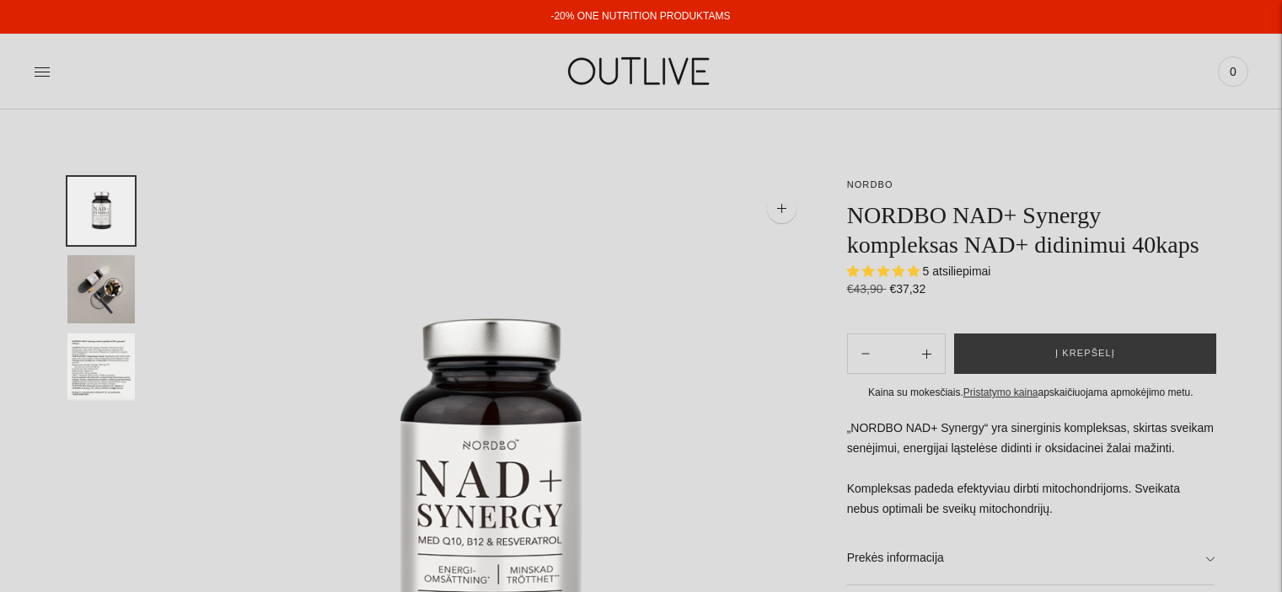
select select "**********"
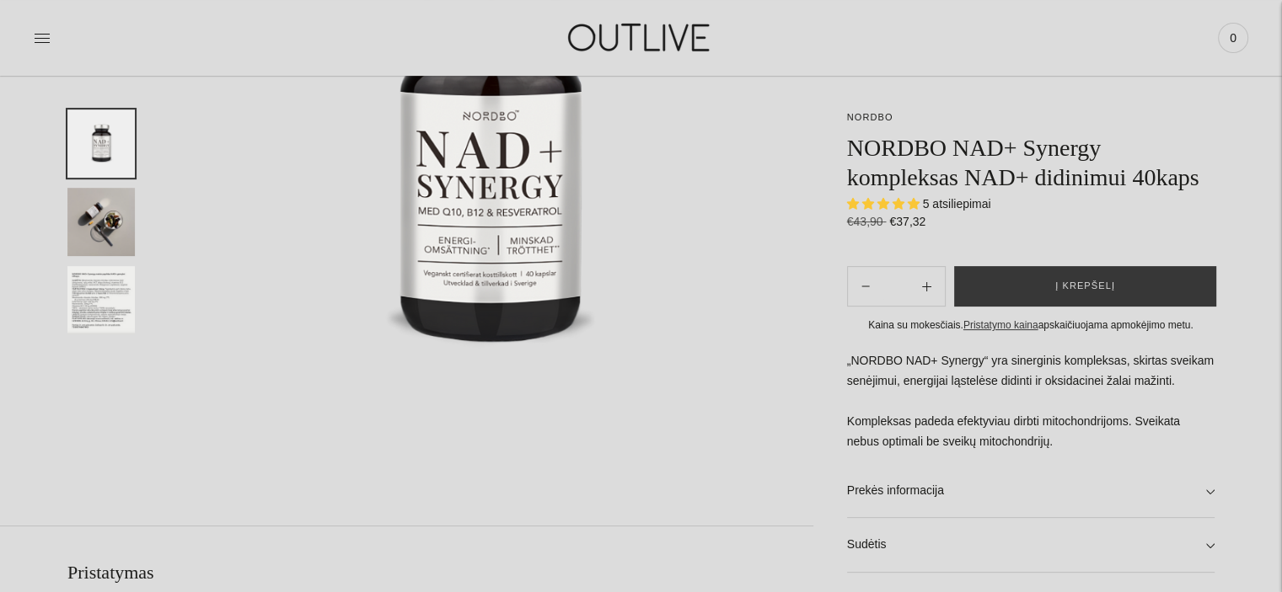
scroll to position [353, 0]
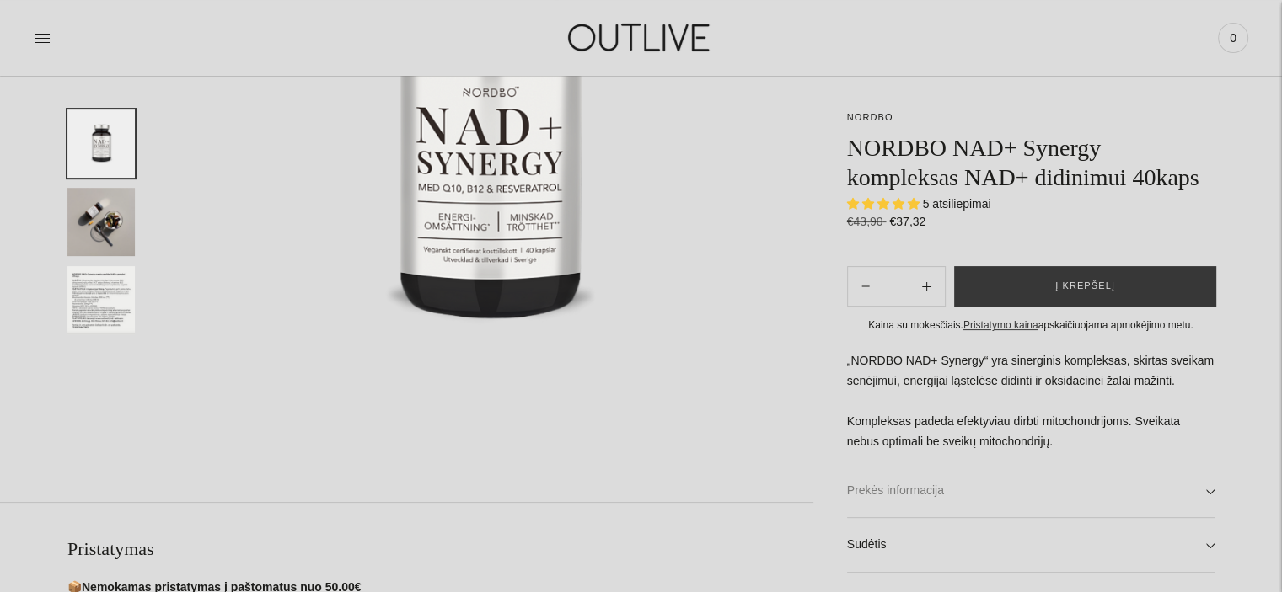
click at [1207, 489] on link "Prekės informacija" at bounding box center [1030, 491] width 367 height 54
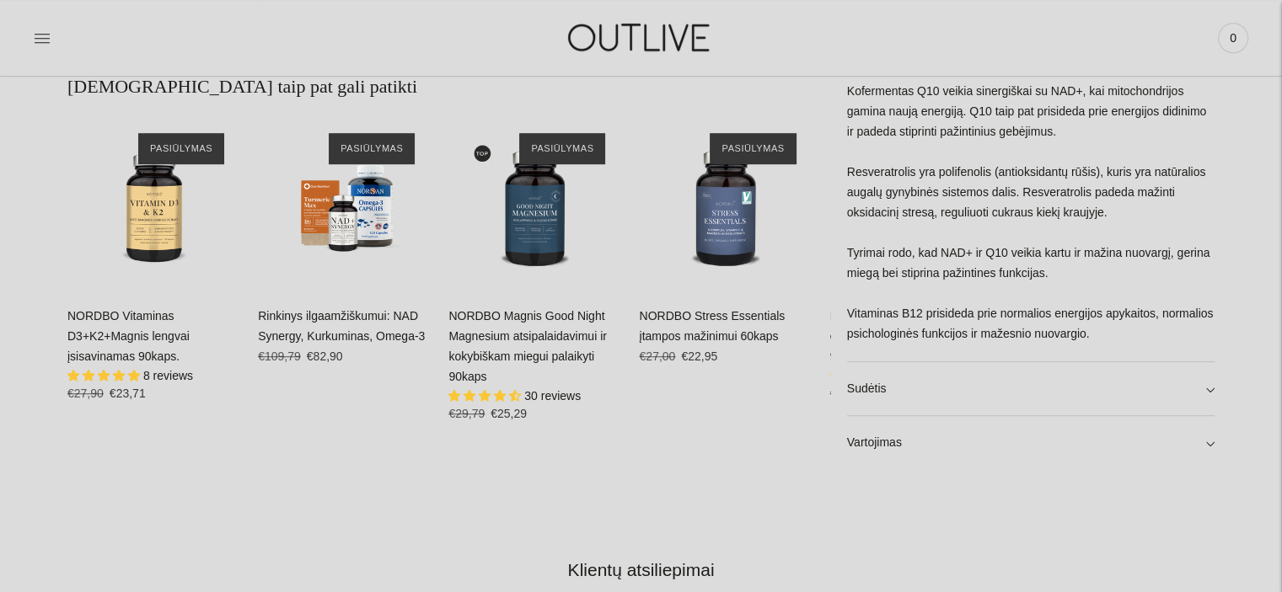
scroll to position [1074, 0]
click at [1203, 384] on link "Sudėtis" at bounding box center [1030, 388] width 367 height 54
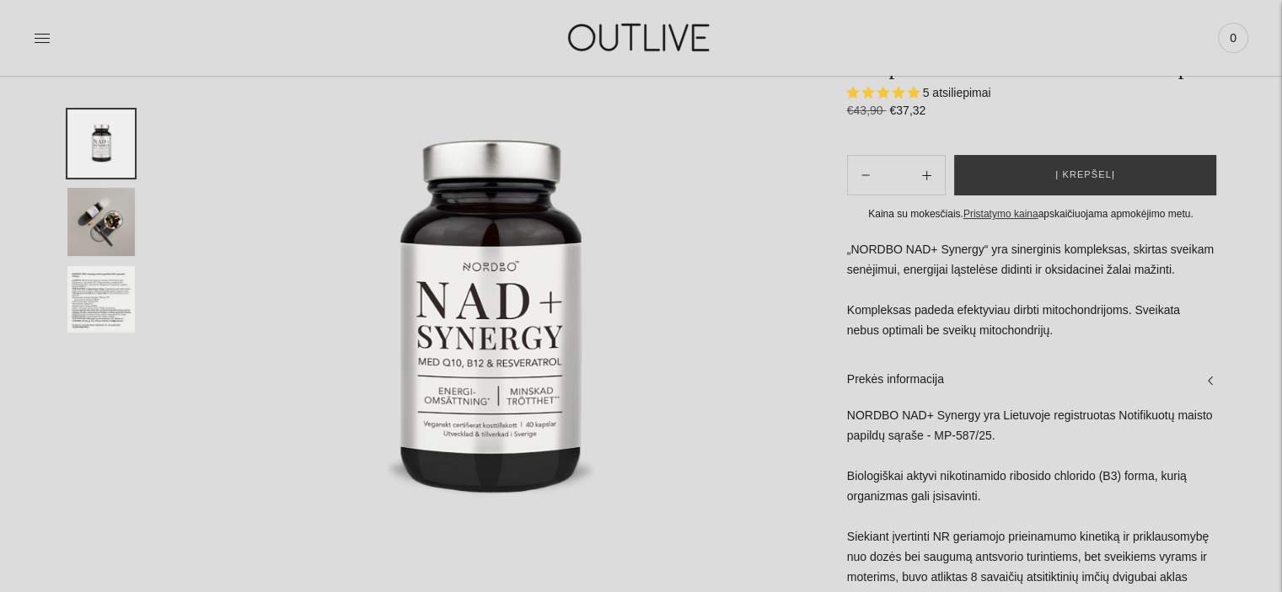
scroll to position [178, 0]
click at [929, 177] on icon "Subtract product quantity" at bounding box center [926, 176] width 9 height 9
type input "**"
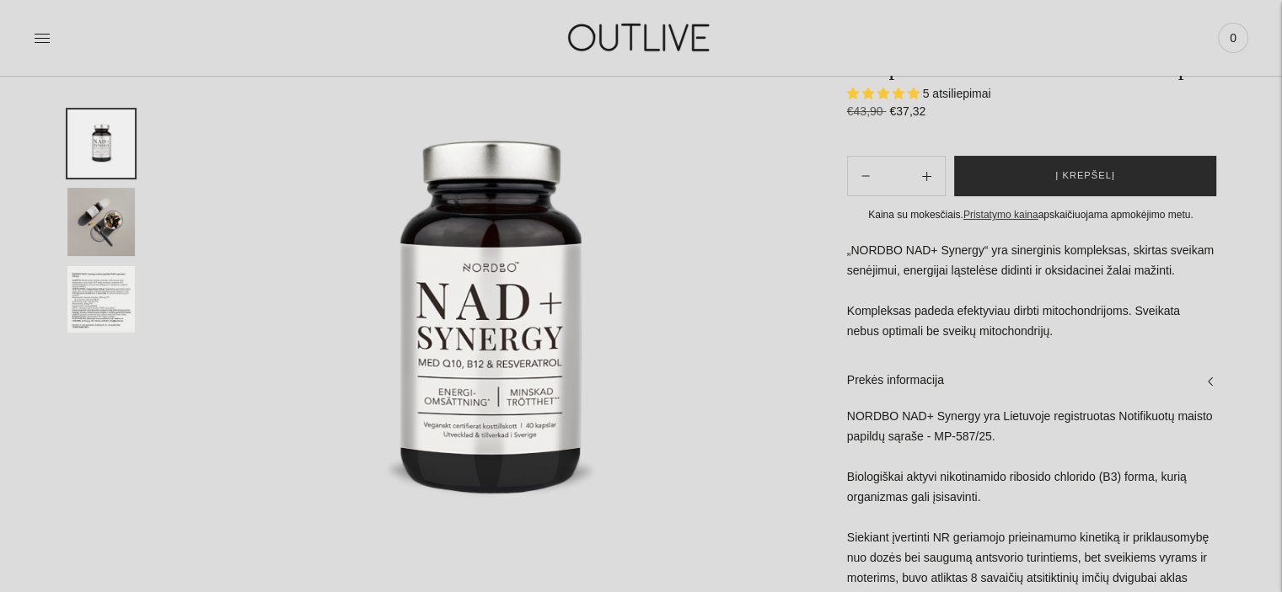
click at [1077, 178] on span "Į krepšelį" at bounding box center [1085, 176] width 60 height 17
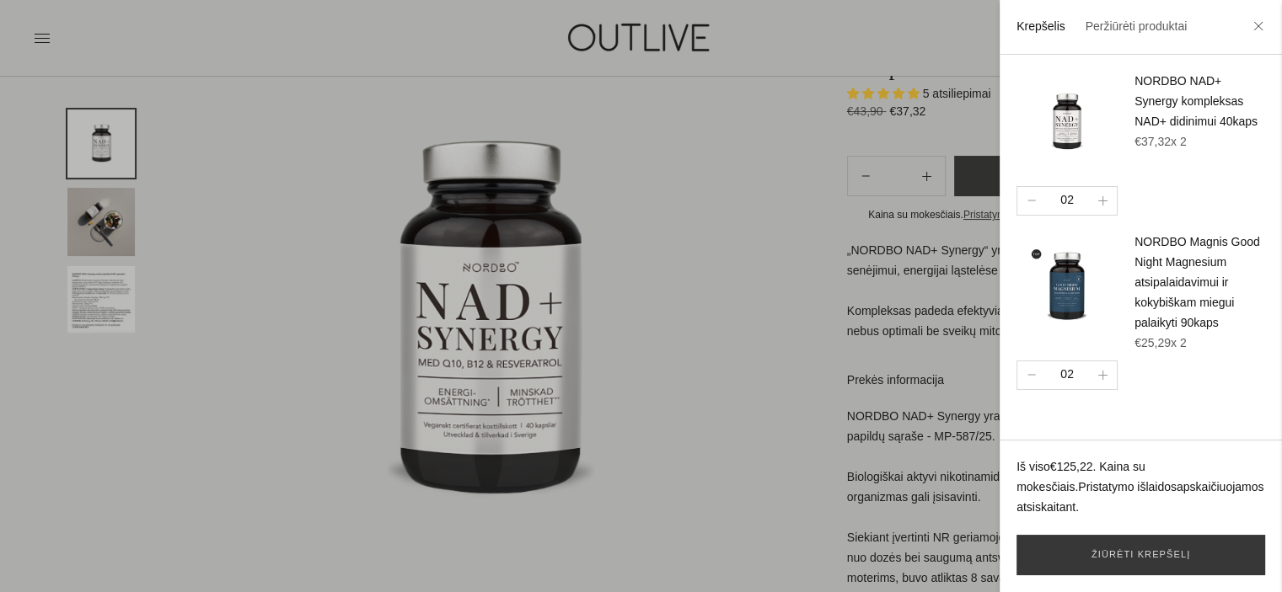
click at [711, 252] on div at bounding box center [641, 296] width 1282 height 592
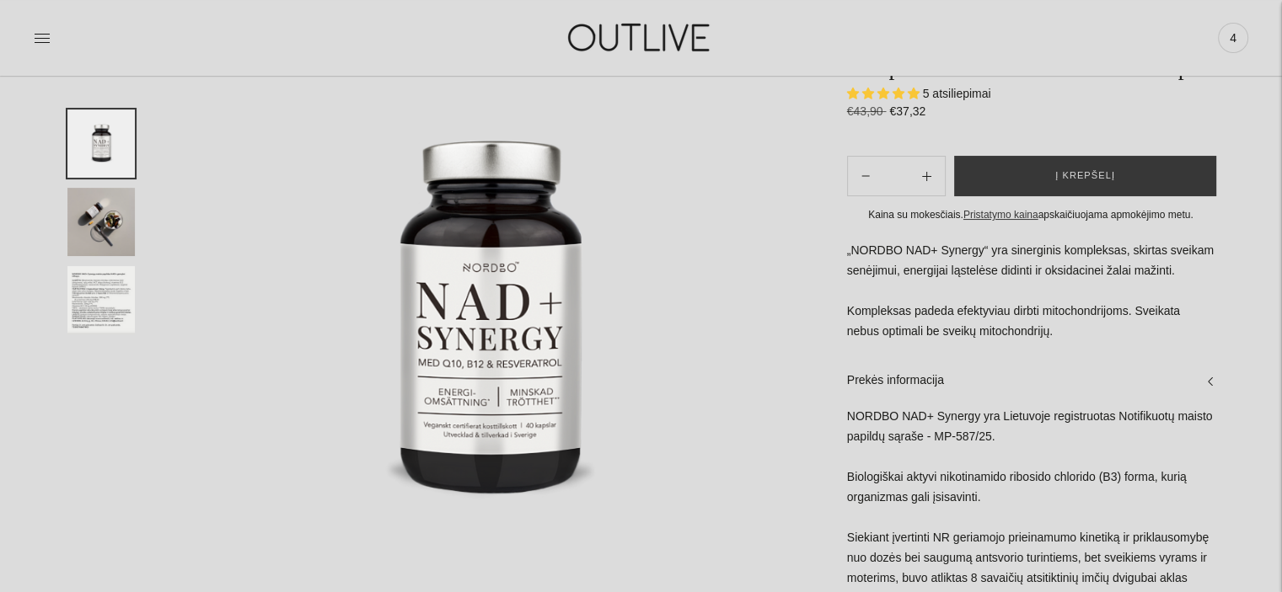
scroll to position [0, 0]
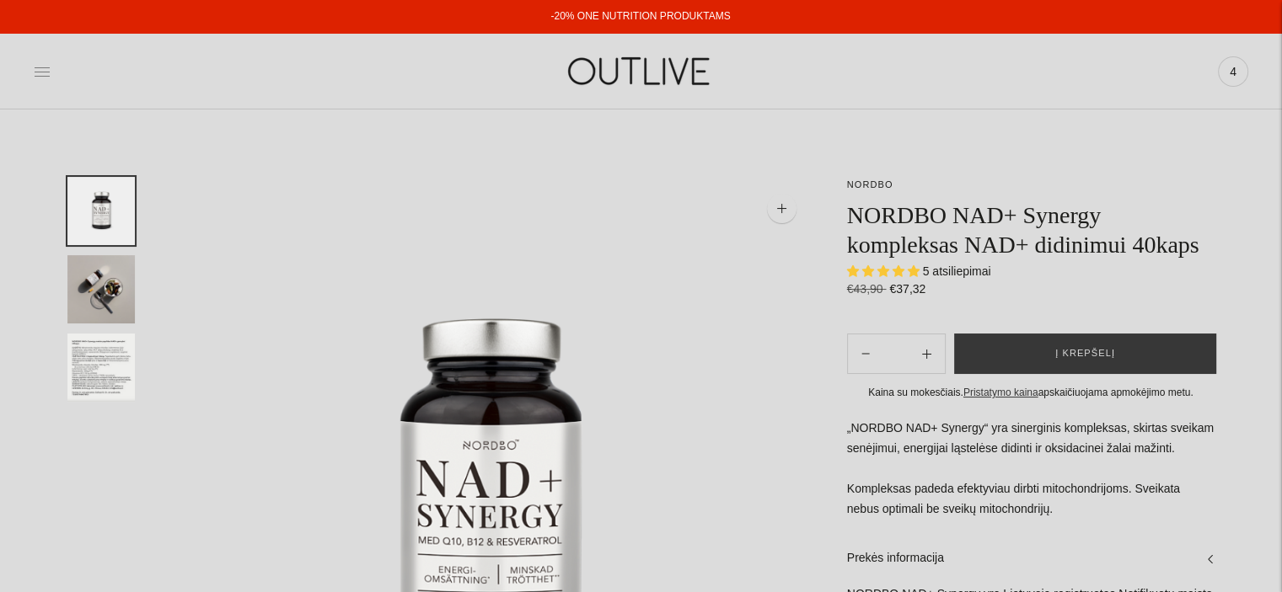
click at [35, 70] on icon at bounding box center [42, 71] width 17 height 17
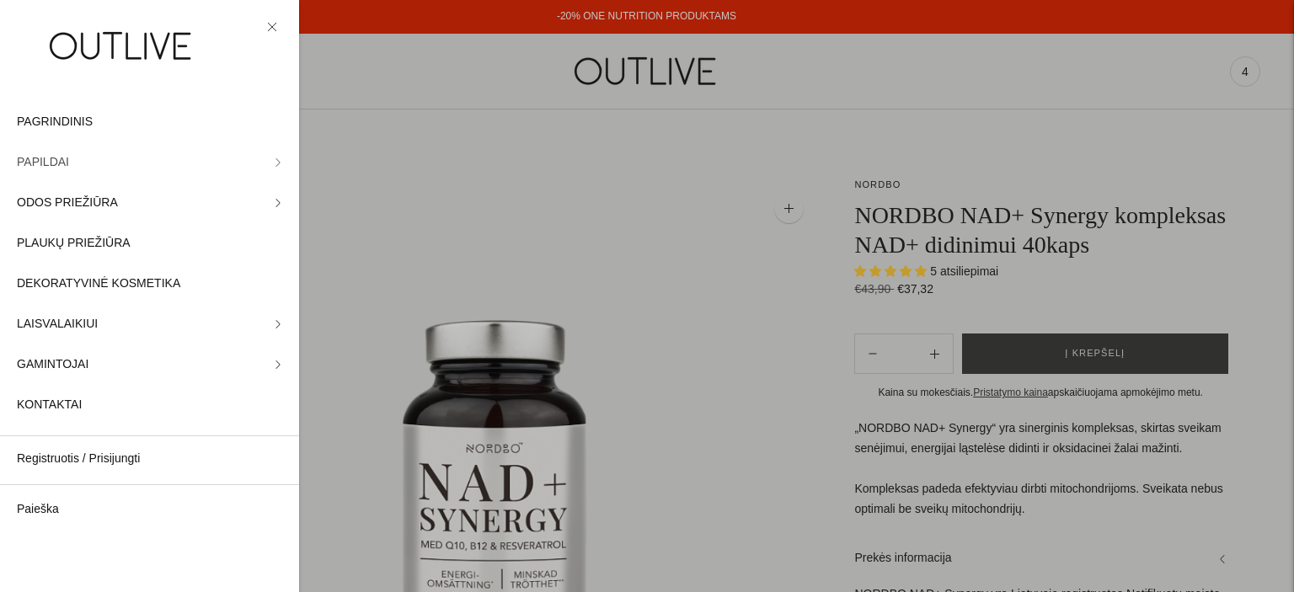
click at [274, 158] on icon at bounding box center [278, 162] width 8 height 8
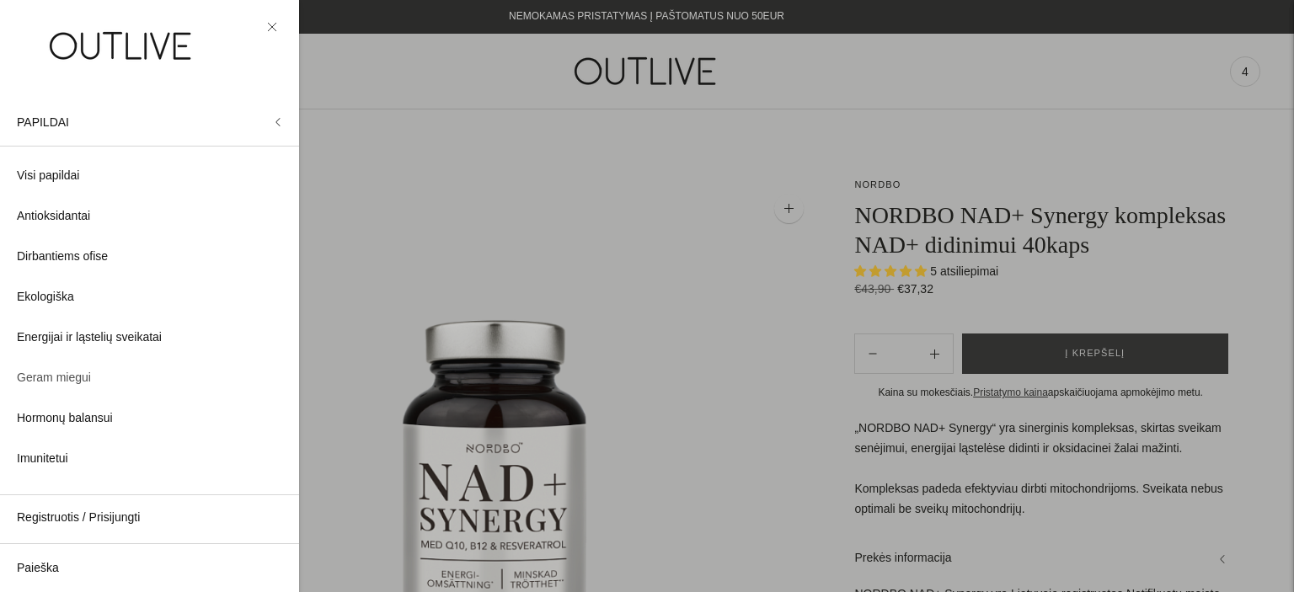
click at [57, 376] on span "Geram miegui" at bounding box center [54, 378] width 74 height 20
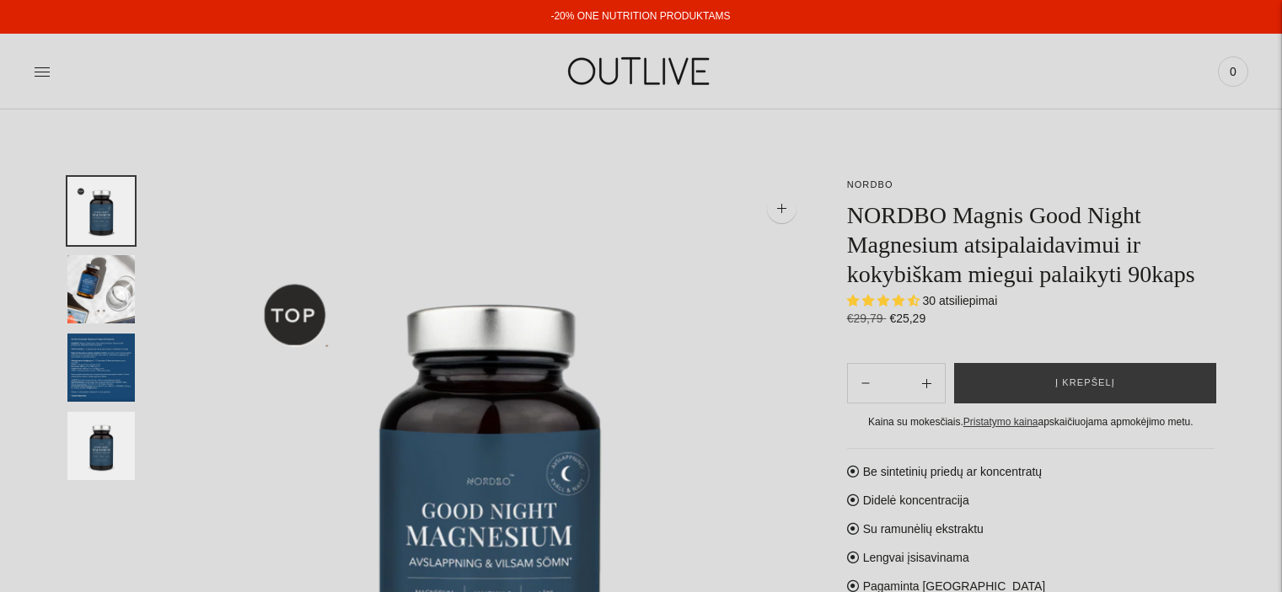
select select "**********"
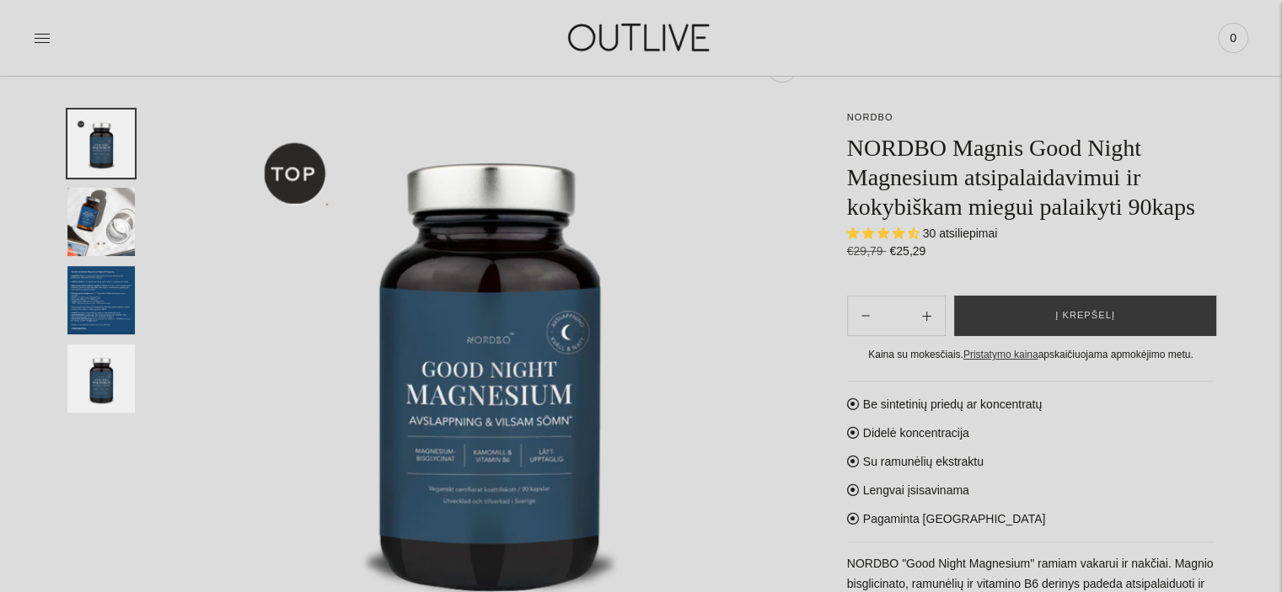
click at [100, 222] on img "Translation missing: en.general.accessibility.image_thumbail" at bounding box center [100, 222] width 67 height 68
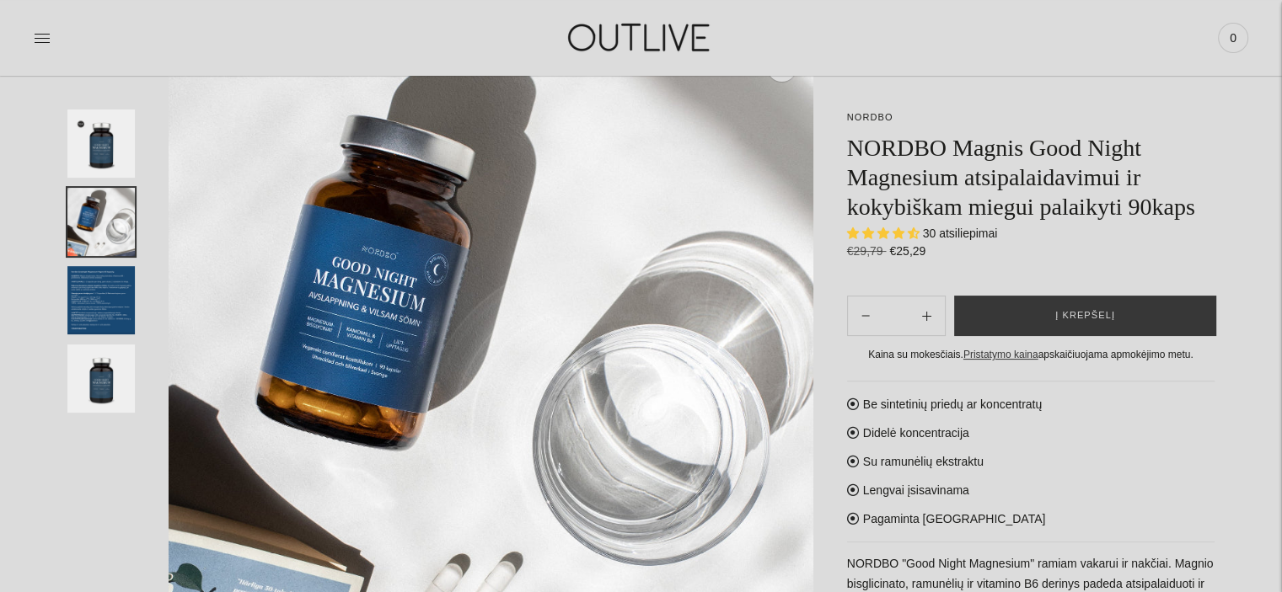
click at [108, 292] on img "Translation missing: en.general.accessibility.image_thumbail" at bounding box center [100, 300] width 67 height 68
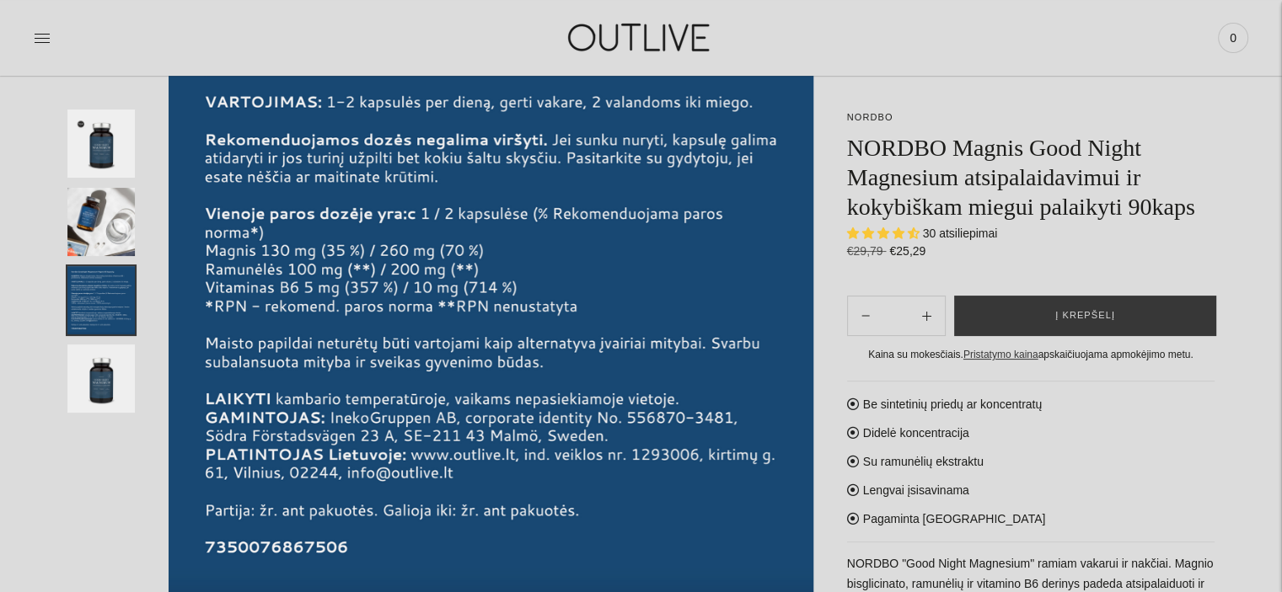
scroll to position [227, 0]
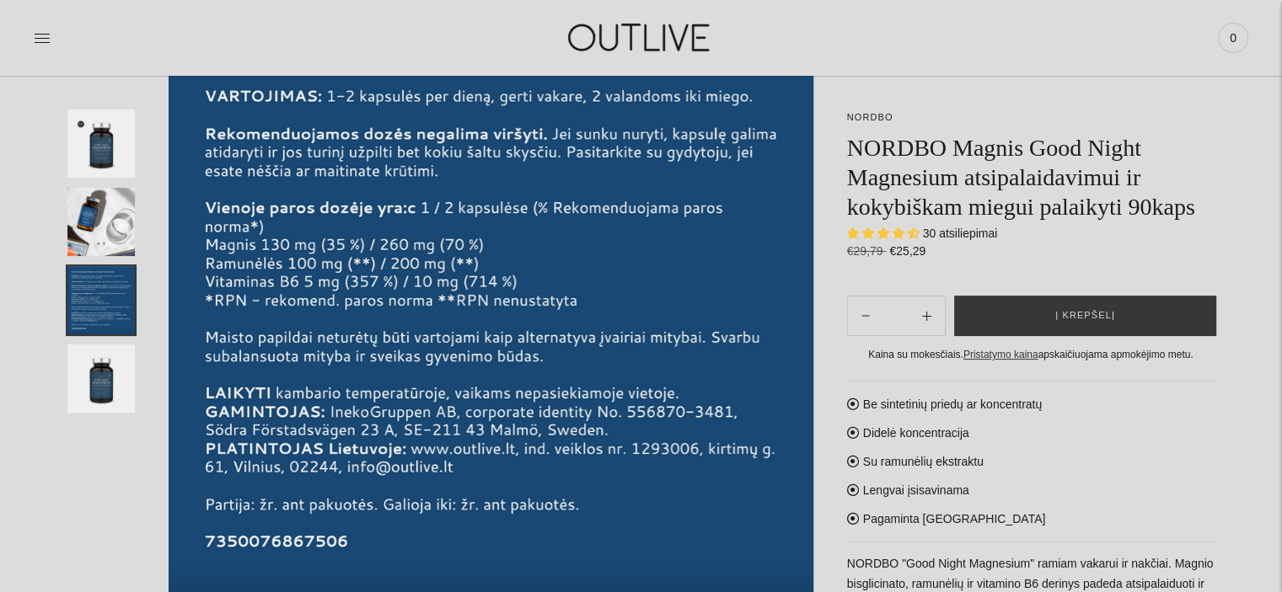
click at [93, 143] on img "Translation missing: en.general.accessibility.image_thumbail" at bounding box center [100, 144] width 67 height 68
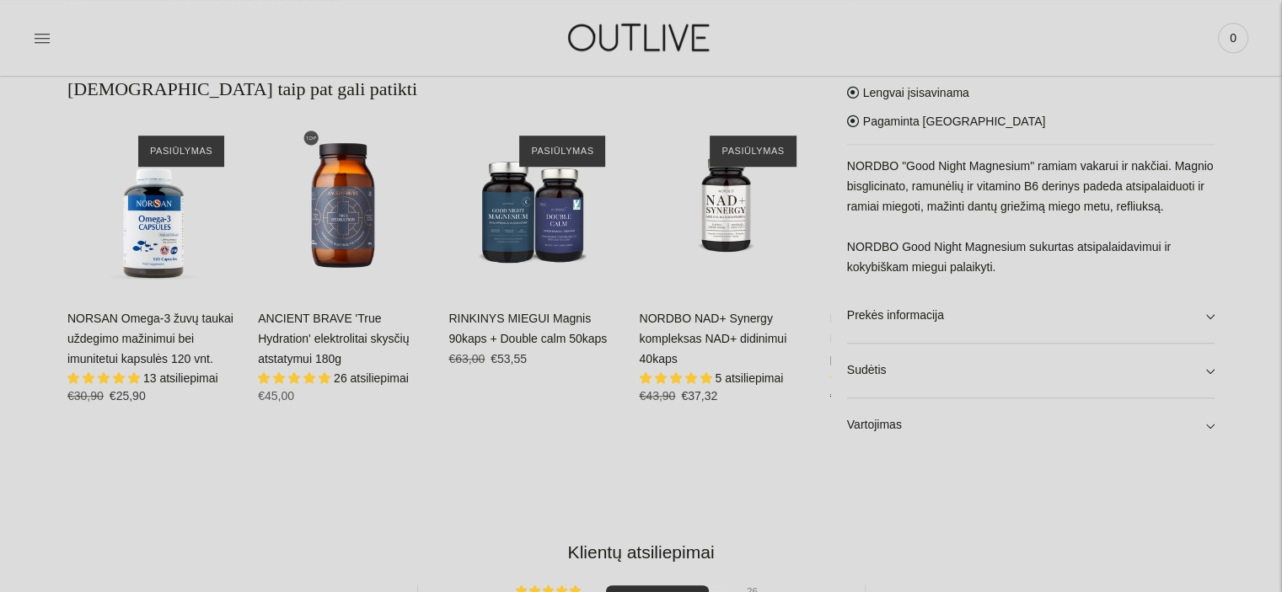
scroll to position [1072, 0]
click at [1206, 318] on link "Prekės informacija" at bounding box center [1030, 315] width 367 height 54
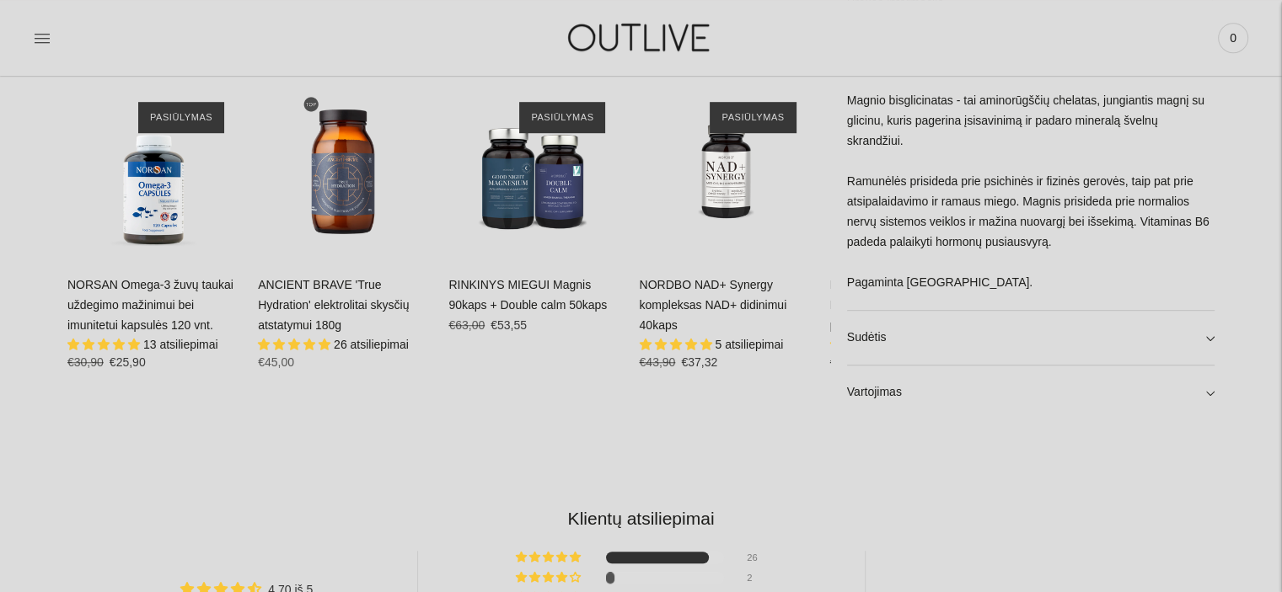
scroll to position [1111, 0]
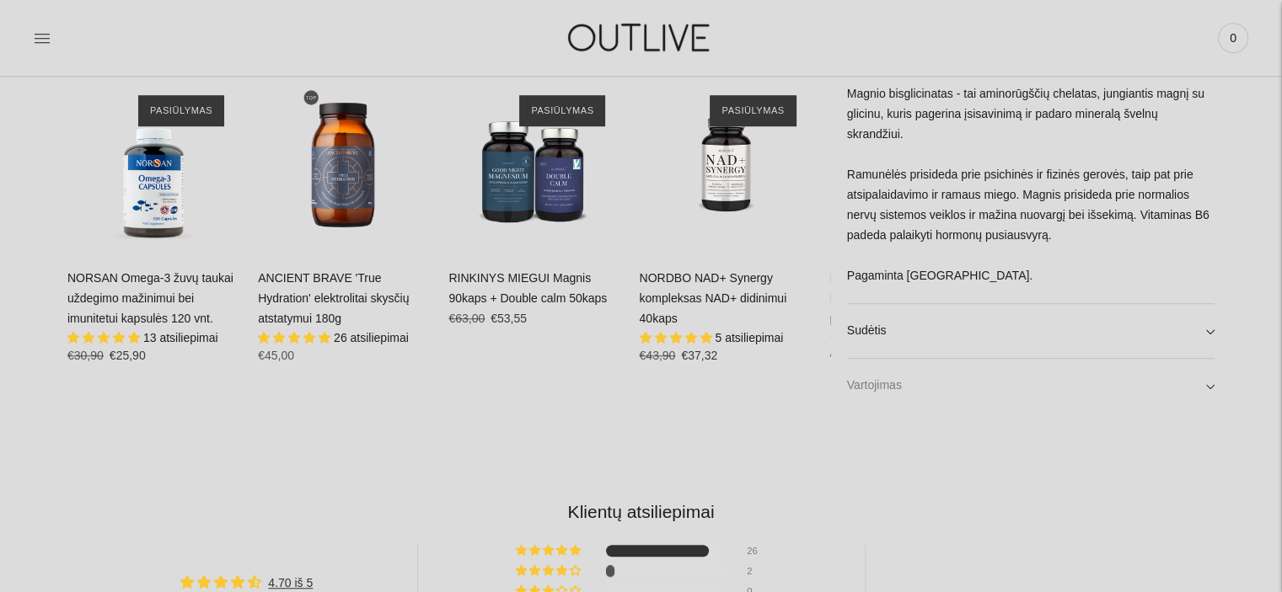
click at [1206, 385] on link "Vartojimas" at bounding box center [1030, 385] width 367 height 54
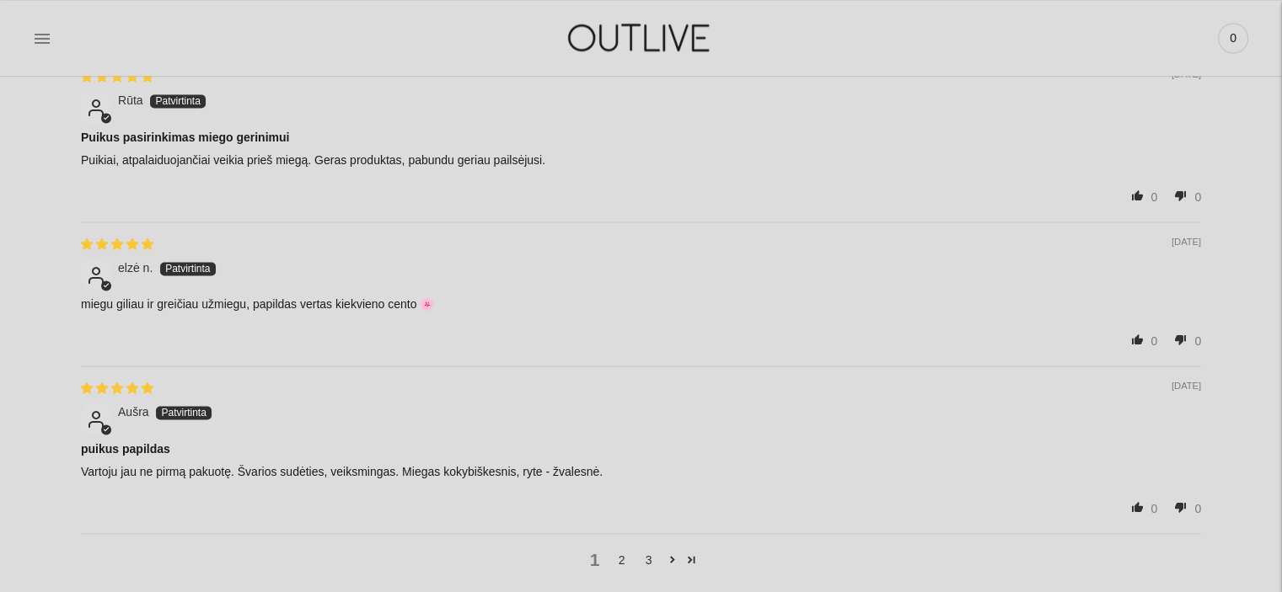
scroll to position [2635, 0]
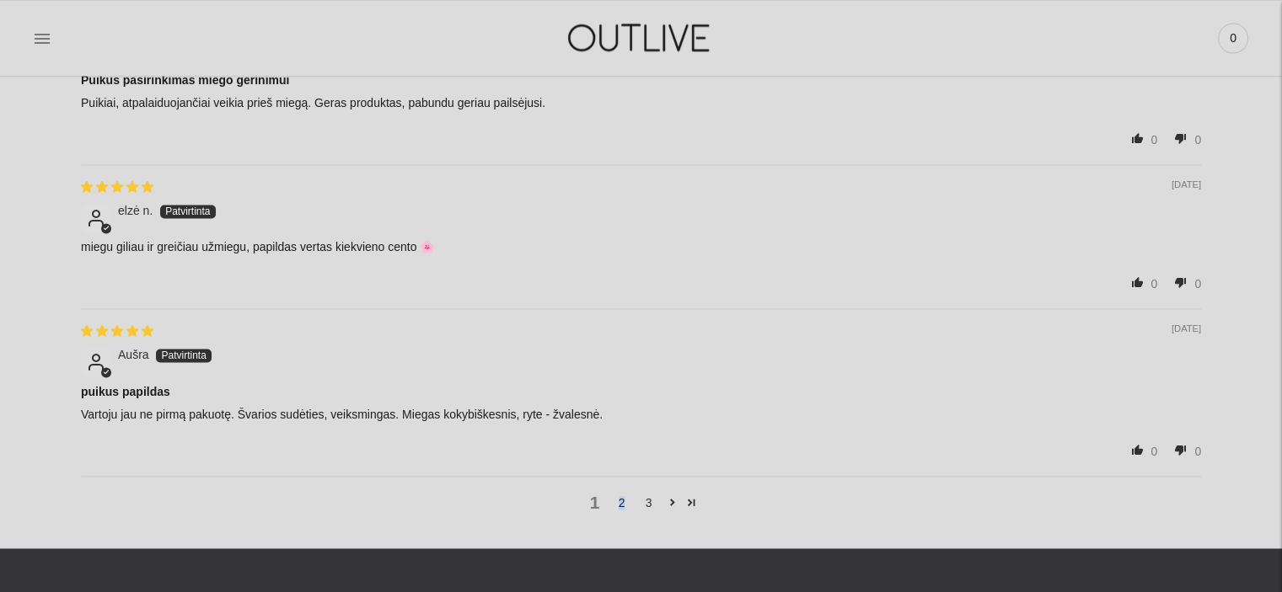
click at [620, 499] on link "2" at bounding box center [621, 503] width 27 height 19
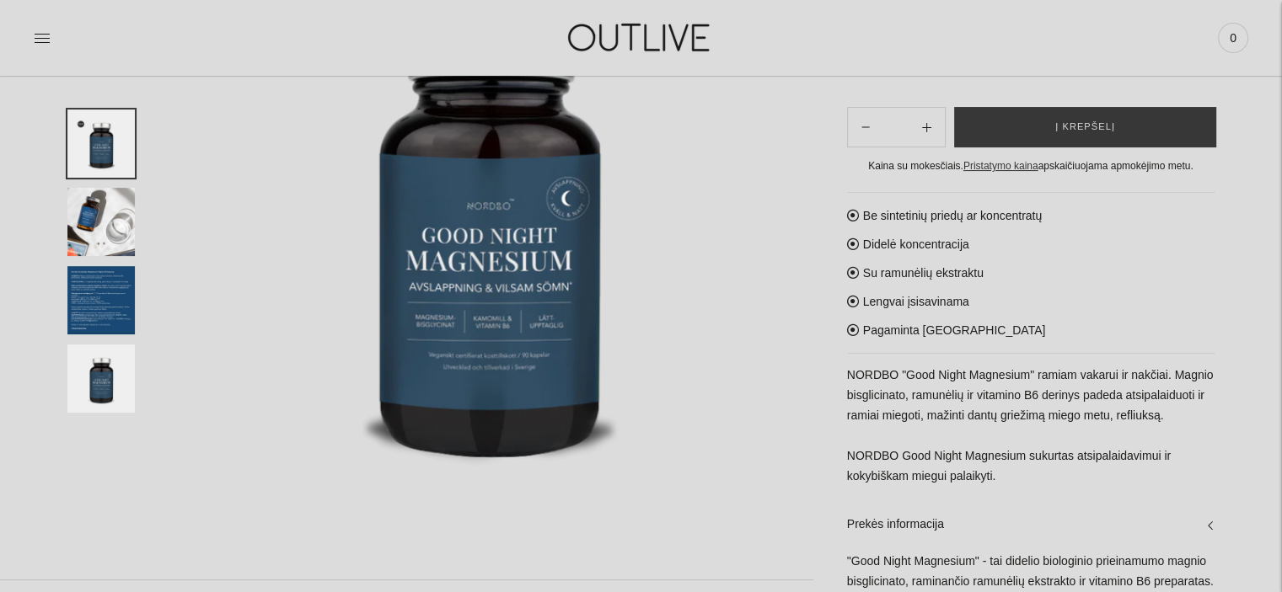
scroll to position [152, 0]
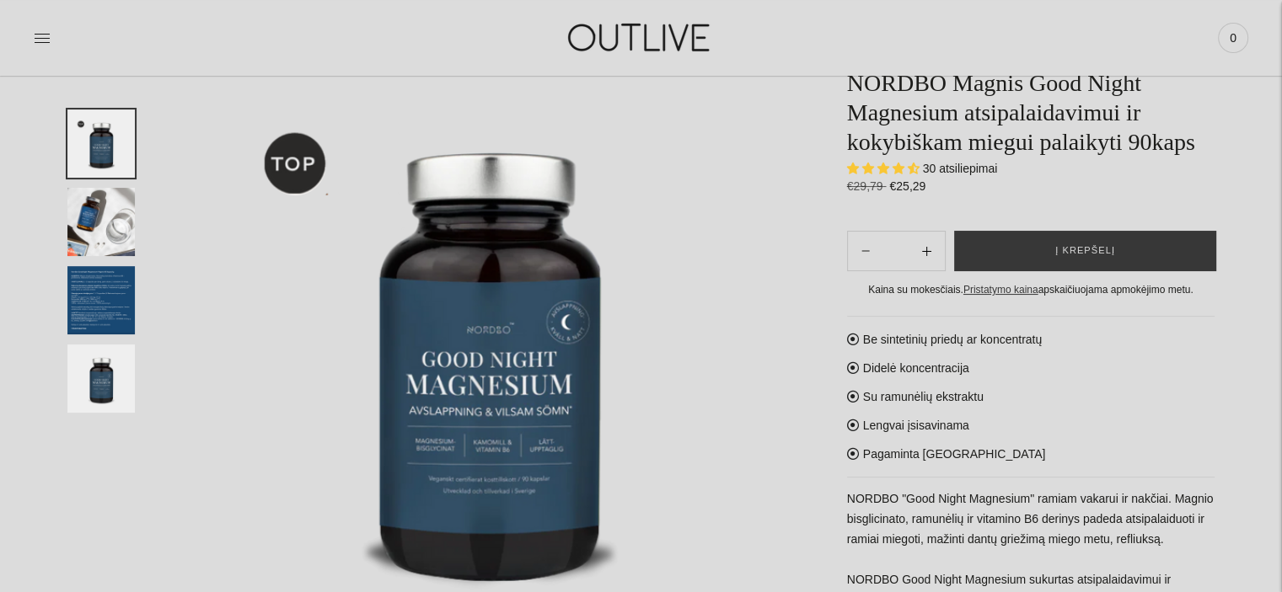
click at [930, 234] on button "Subtract product quantity" at bounding box center [926, 251] width 36 height 40
type input "**"
click at [1058, 242] on button "Į krepšelį" at bounding box center [1085, 251] width 262 height 40
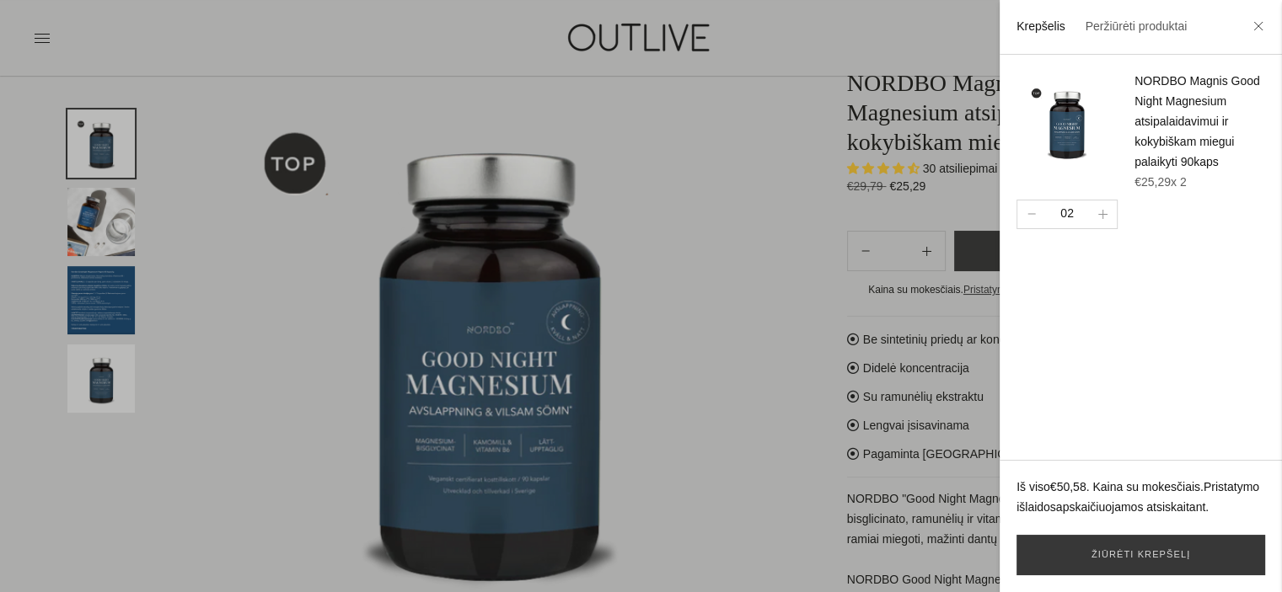
click at [757, 179] on div at bounding box center [641, 296] width 1282 height 592
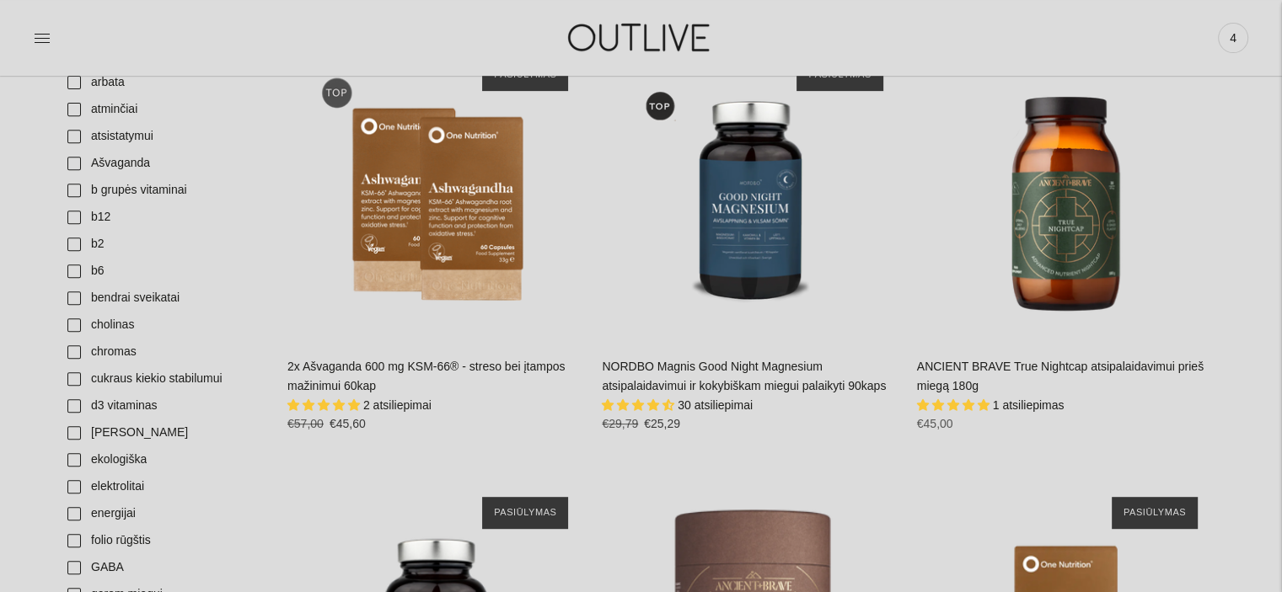
scroll to position [1019, 0]
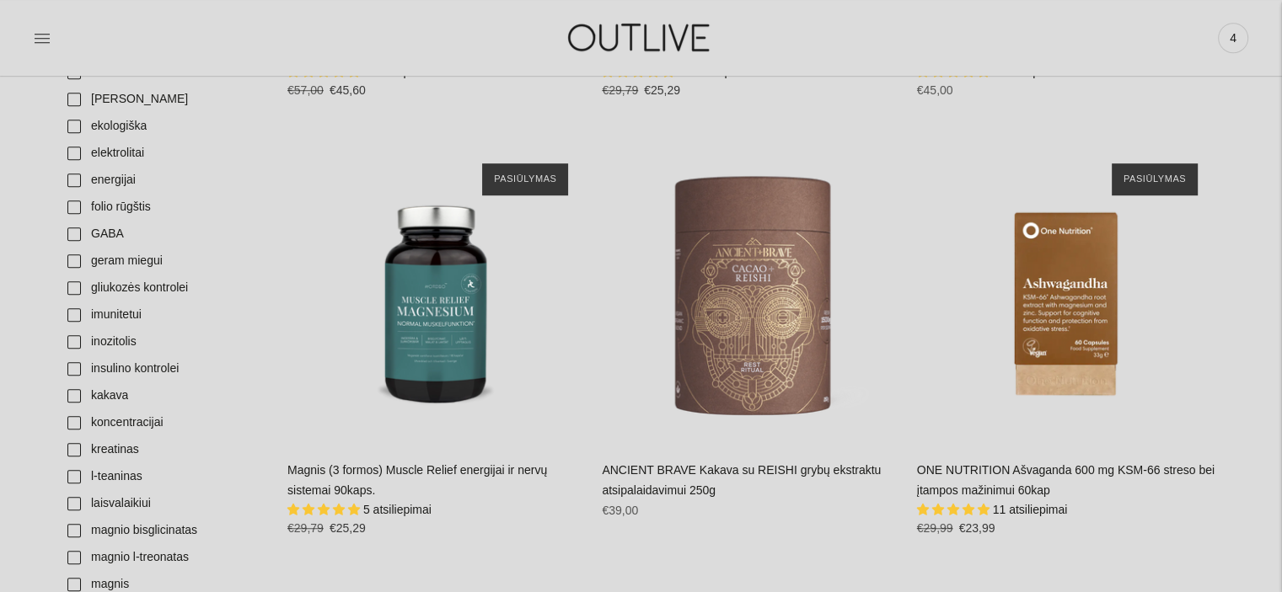
click at [1039, 465] on link "ONE NUTRITION Ašvaganda 600 mg KSM-66 streso bei įtampos mažinimui 60kap" at bounding box center [1065, 480] width 297 height 34
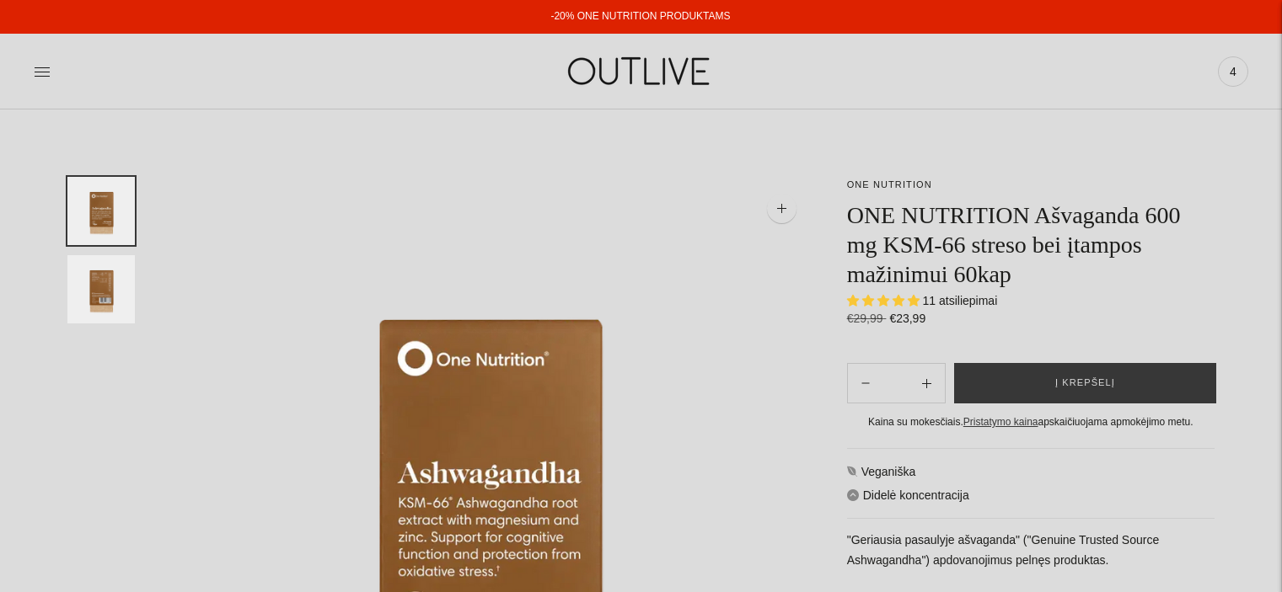
select select "**********"
click at [1077, 380] on span "Į krepšelį" at bounding box center [1085, 383] width 60 height 17
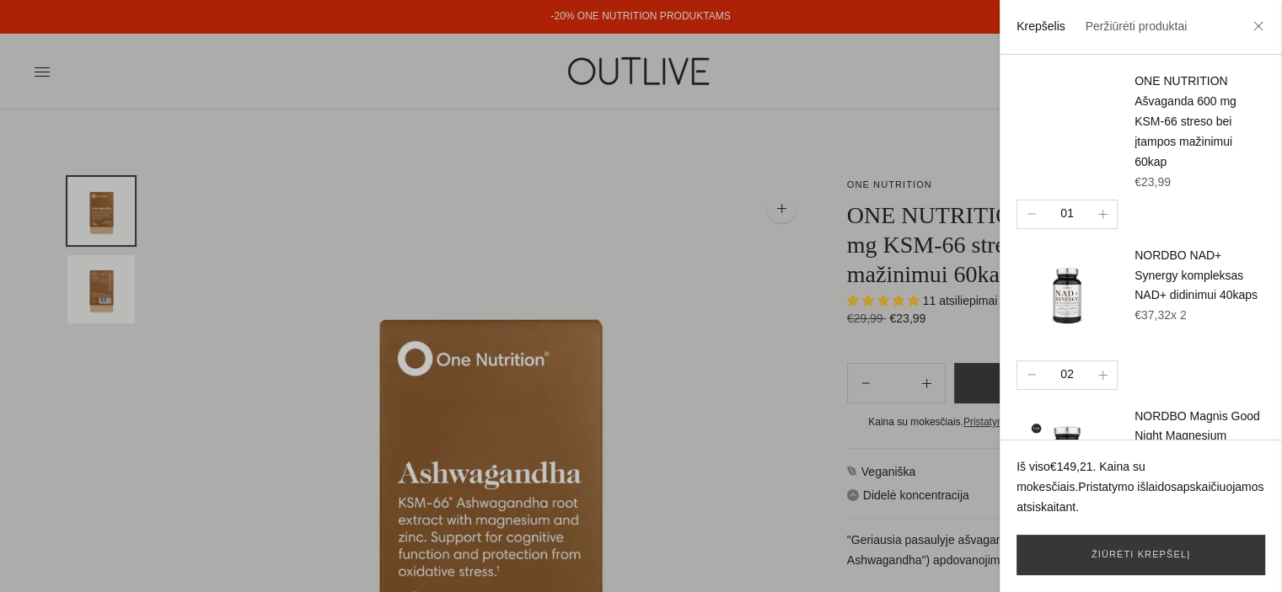
click at [43, 71] on div at bounding box center [641, 296] width 1282 height 592
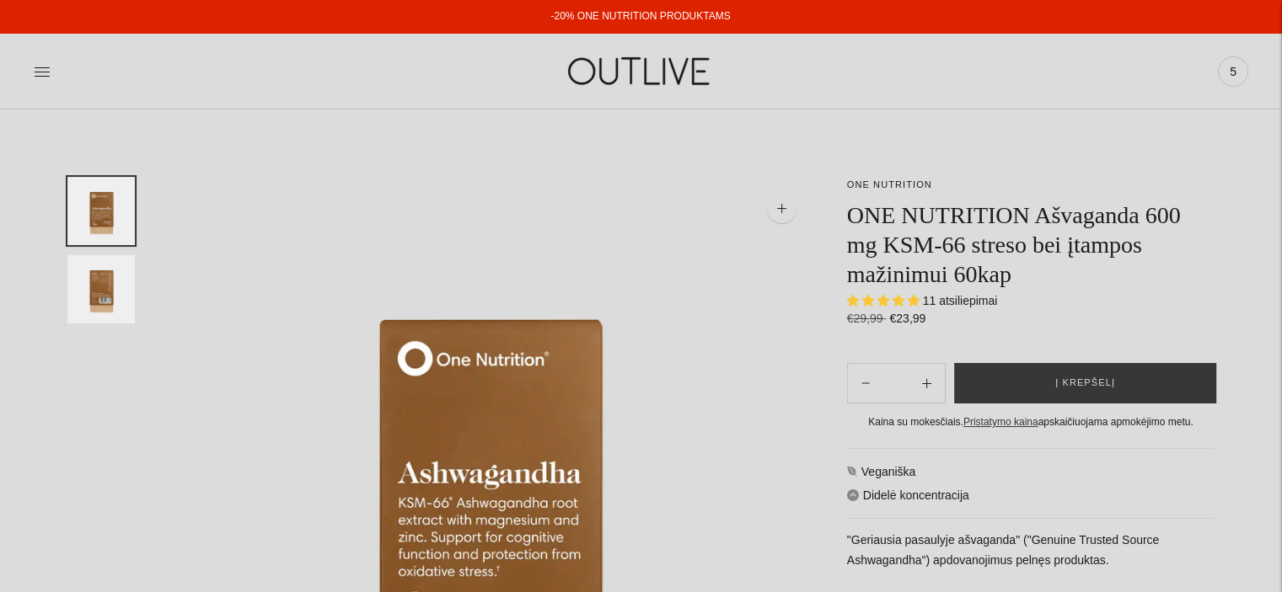
click at [43, 71] on icon at bounding box center [42, 71] width 17 height 17
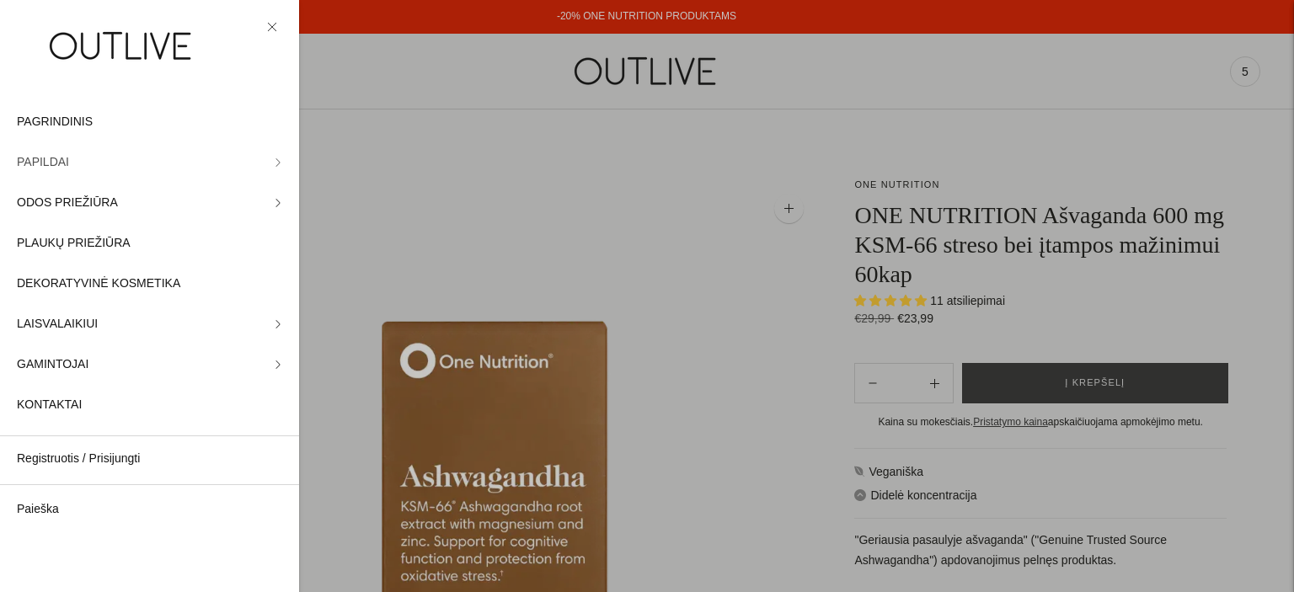
click at [274, 158] on icon at bounding box center [278, 162] width 8 height 8
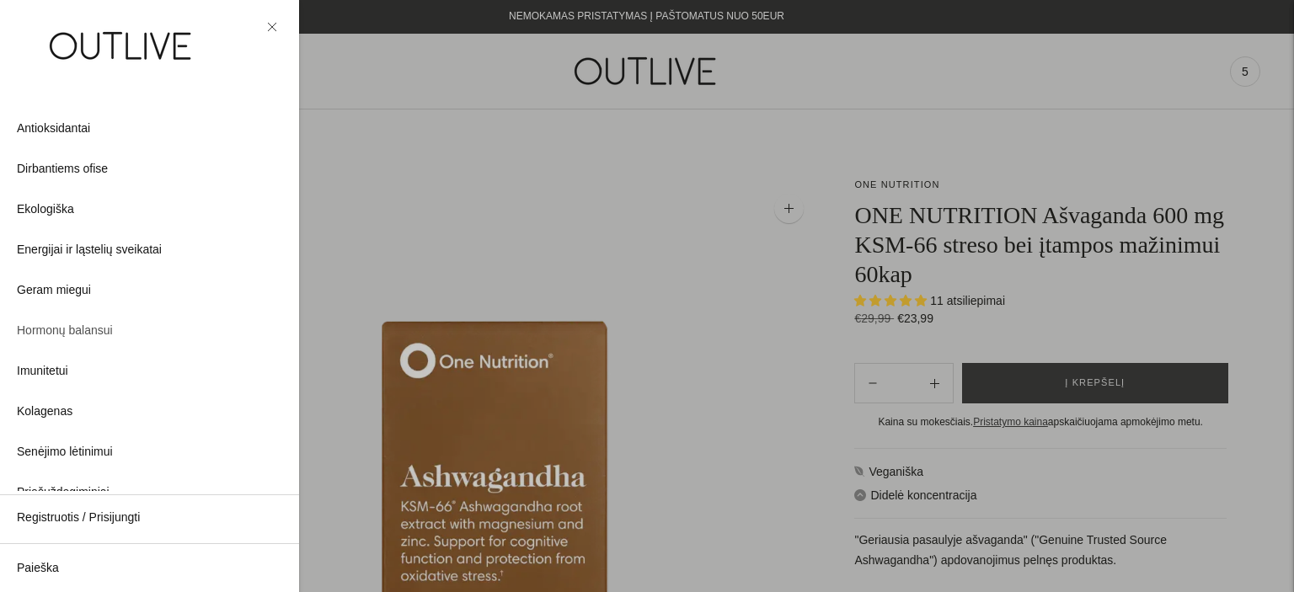
scroll to position [165, 0]
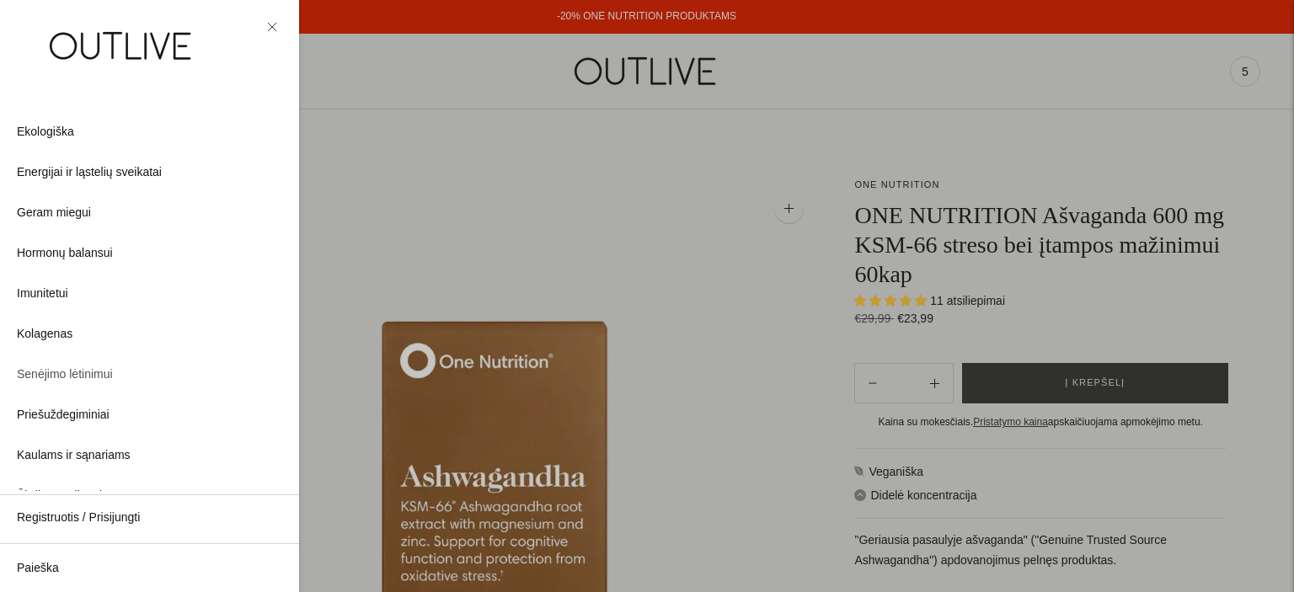
click at [95, 373] on span "Senėjimo lėtinimui" at bounding box center [65, 375] width 96 height 20
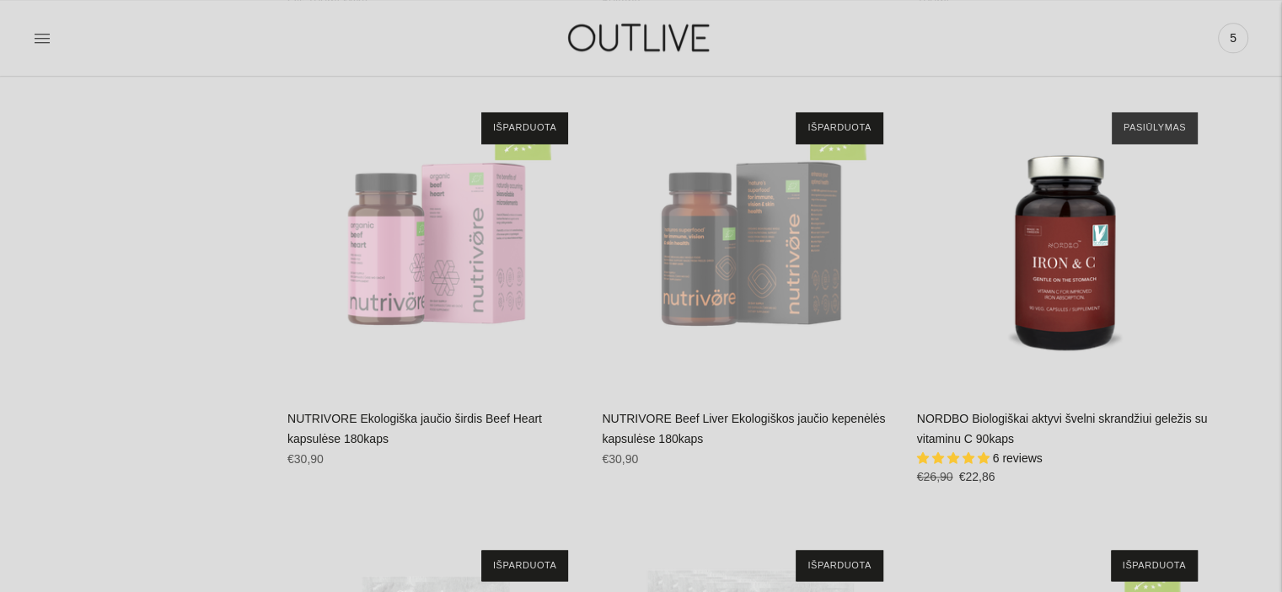
scroll to position [14863, 0]
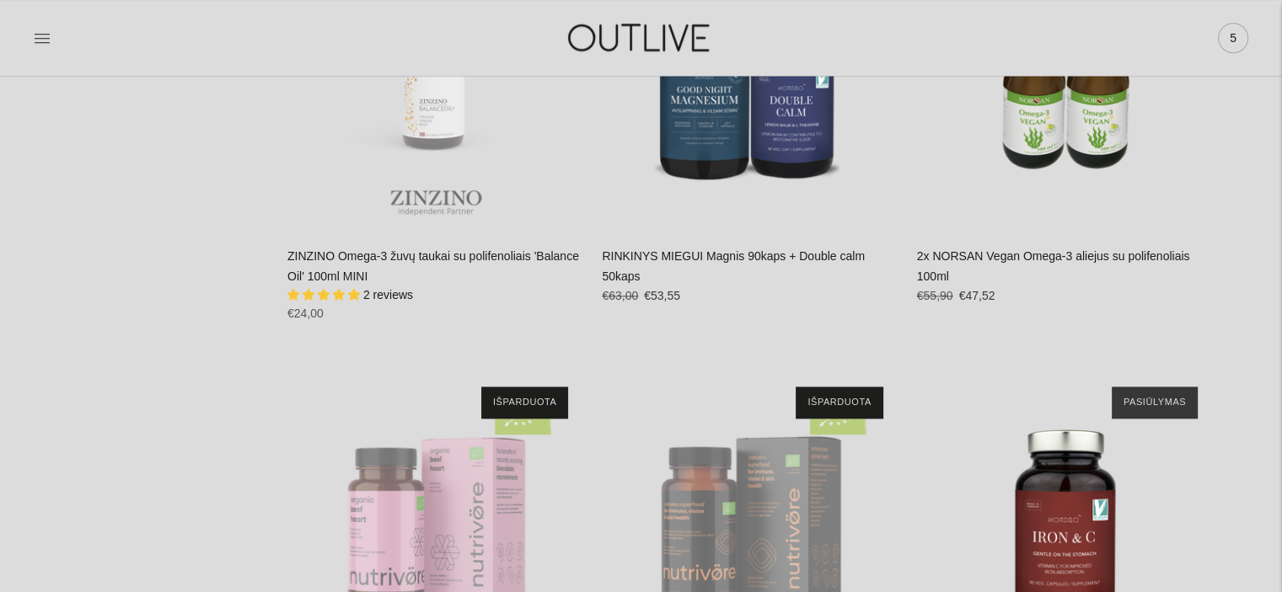
click at [1230, 36] on span "5" at bounding box center [1233, 38] width 24 height 24
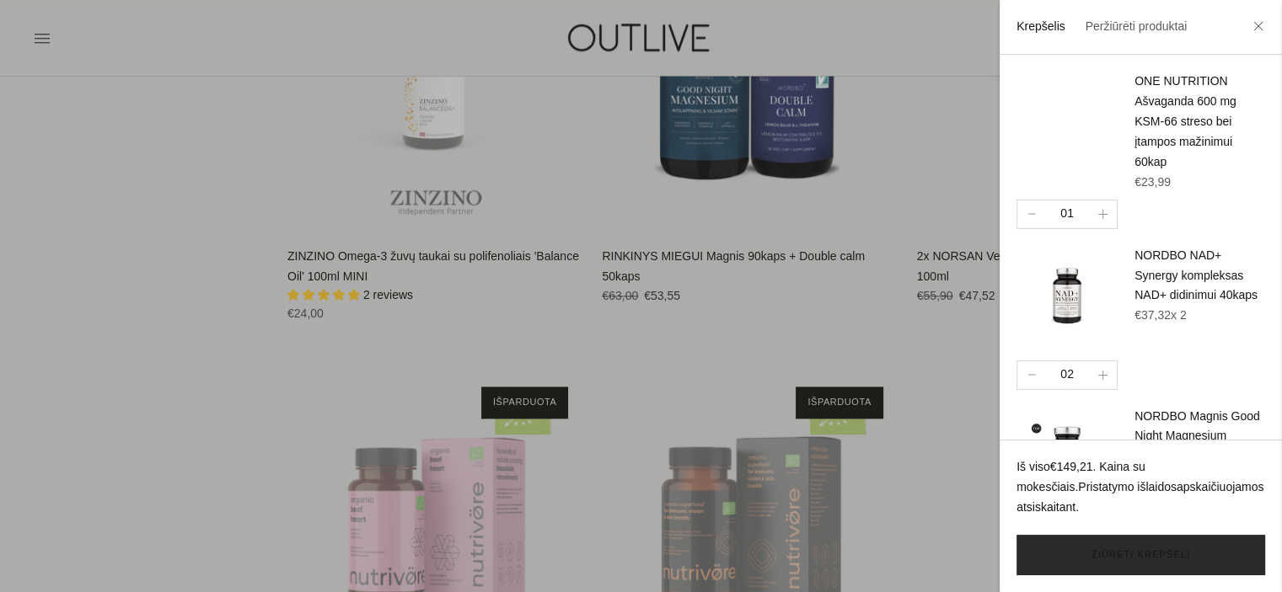
click at [1127, 559] on link "Žiūrėti krepšelį" at bounding box center [1140, 555] width 249 height 40
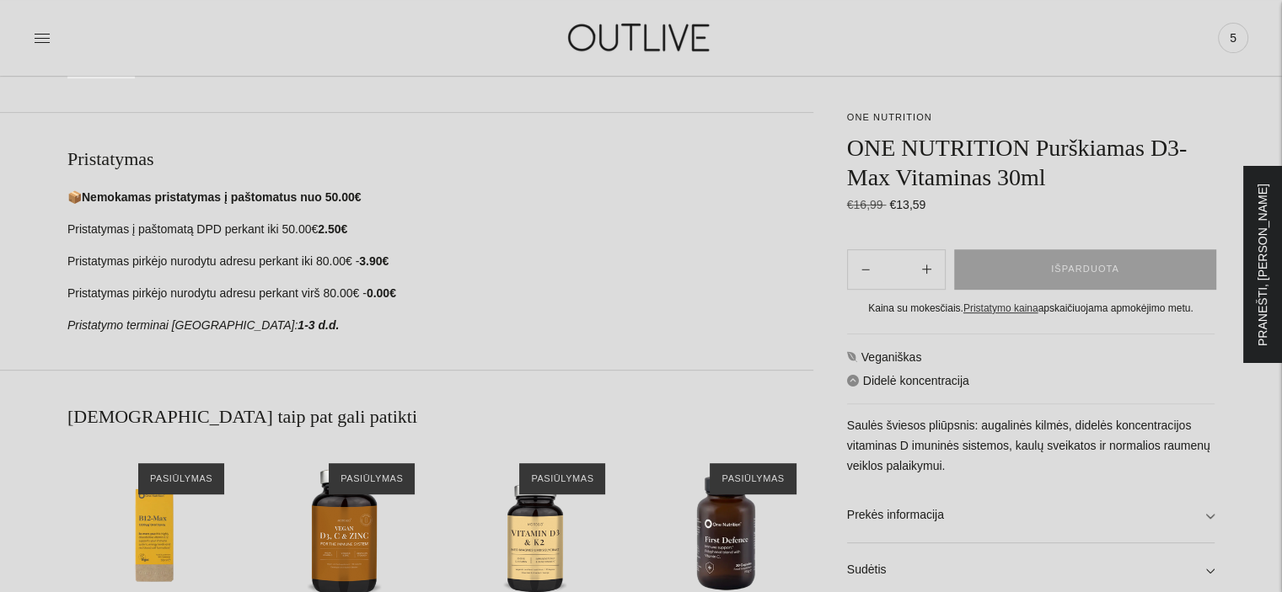
scroll to position [654, 0]
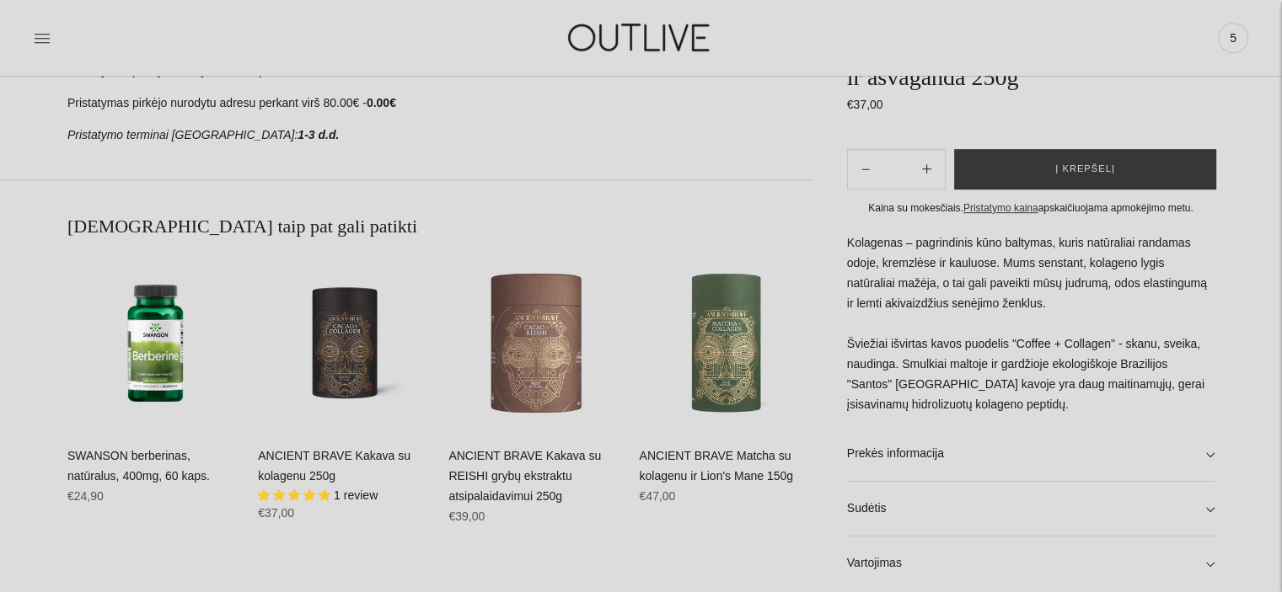
scroll to position [935, 0]
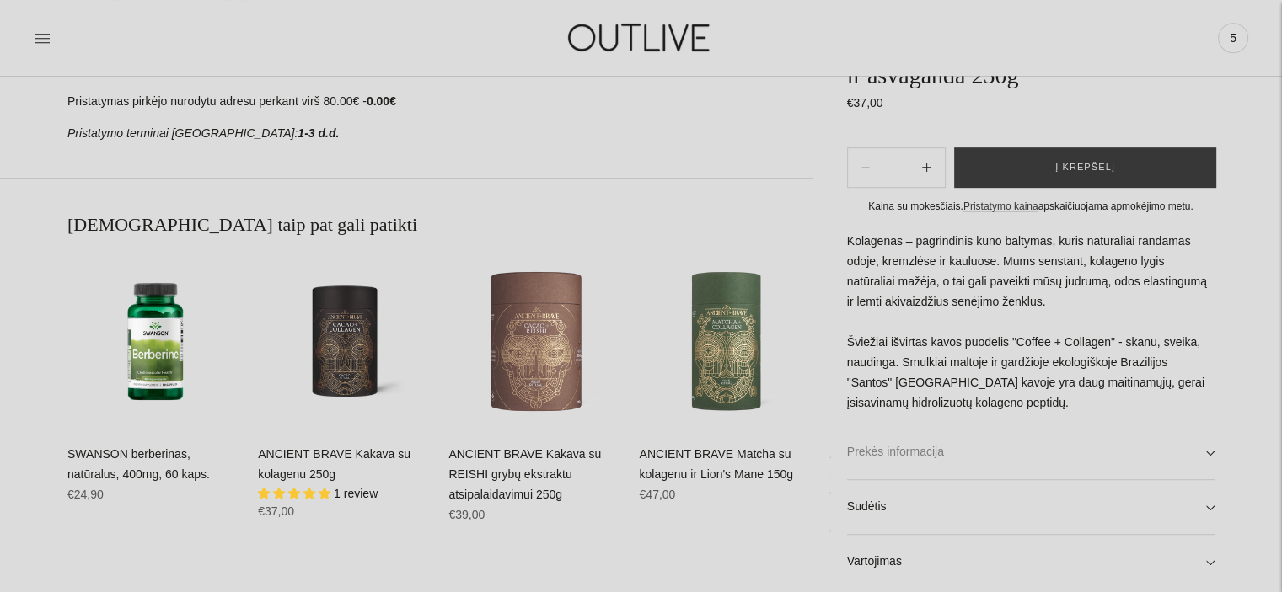
click at [1211, 454] on link "Prekės informacija" at bounding box center [1030, 452] width 367 height 54
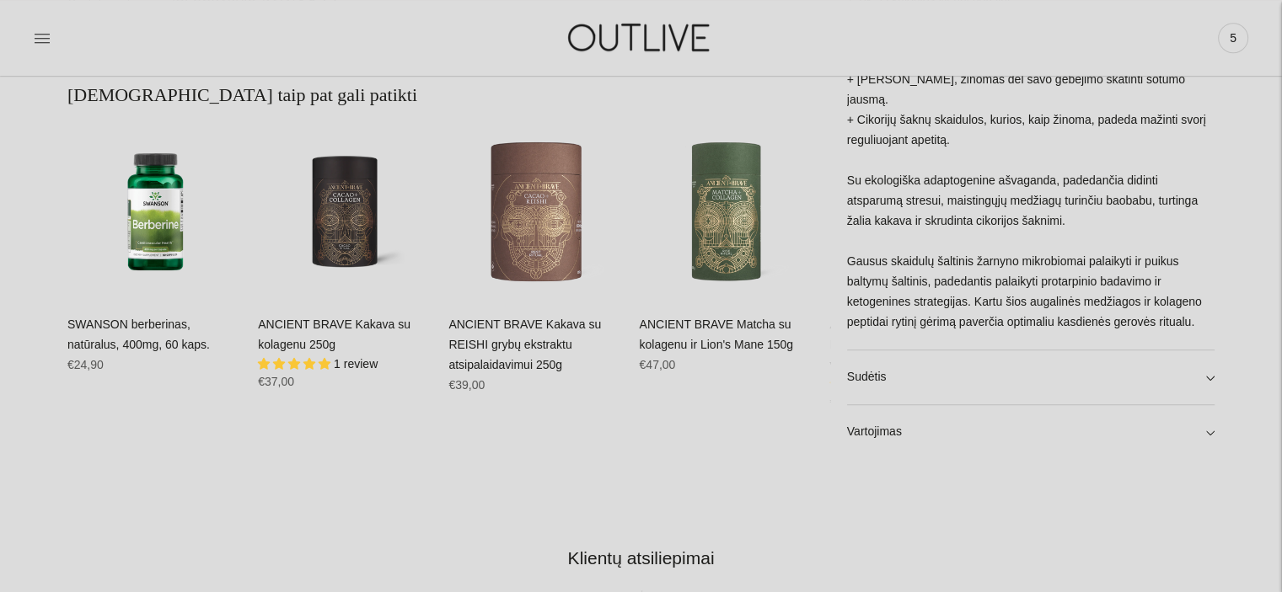
scroll to position [1095, 0]
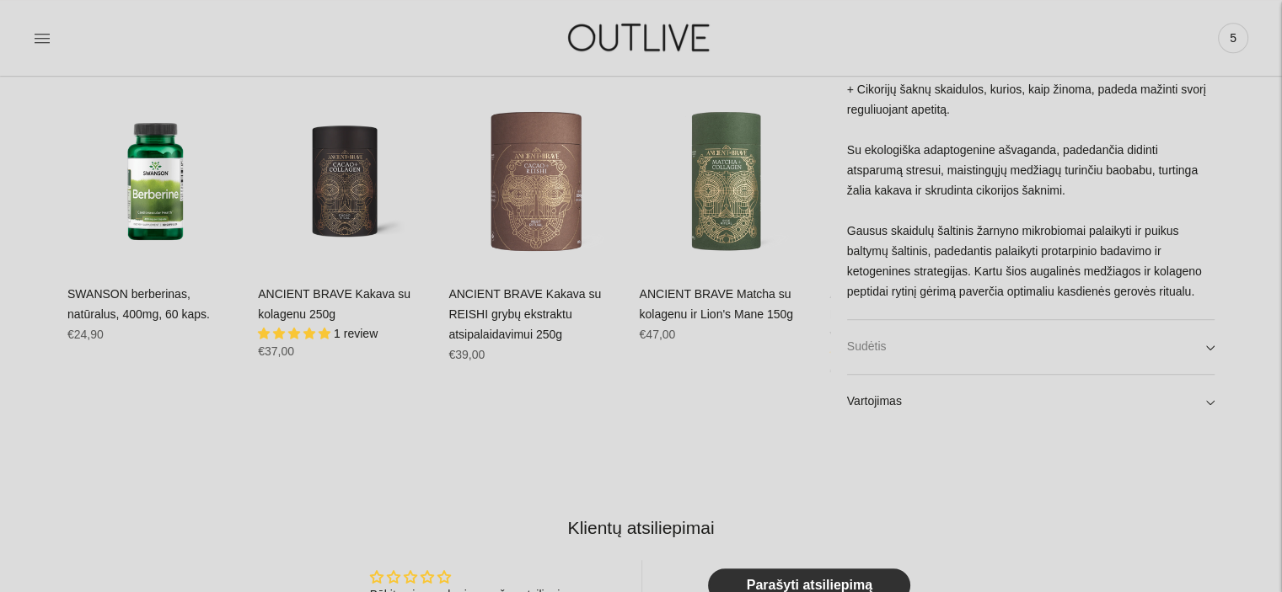
click at [1210, 343] on link "Sudėtis" at bounding box center [1030, 346] width 367 height 54
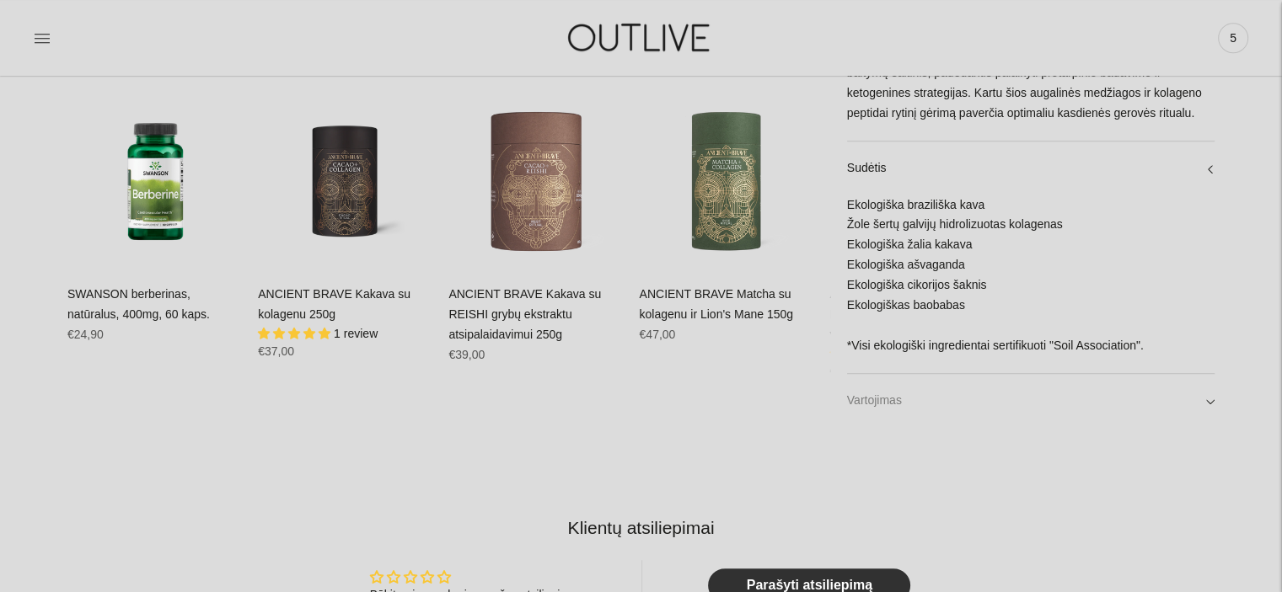
click at [1204, 399] on link "Vartojimas" at bounding box center [1030, 401] width 367 height 54
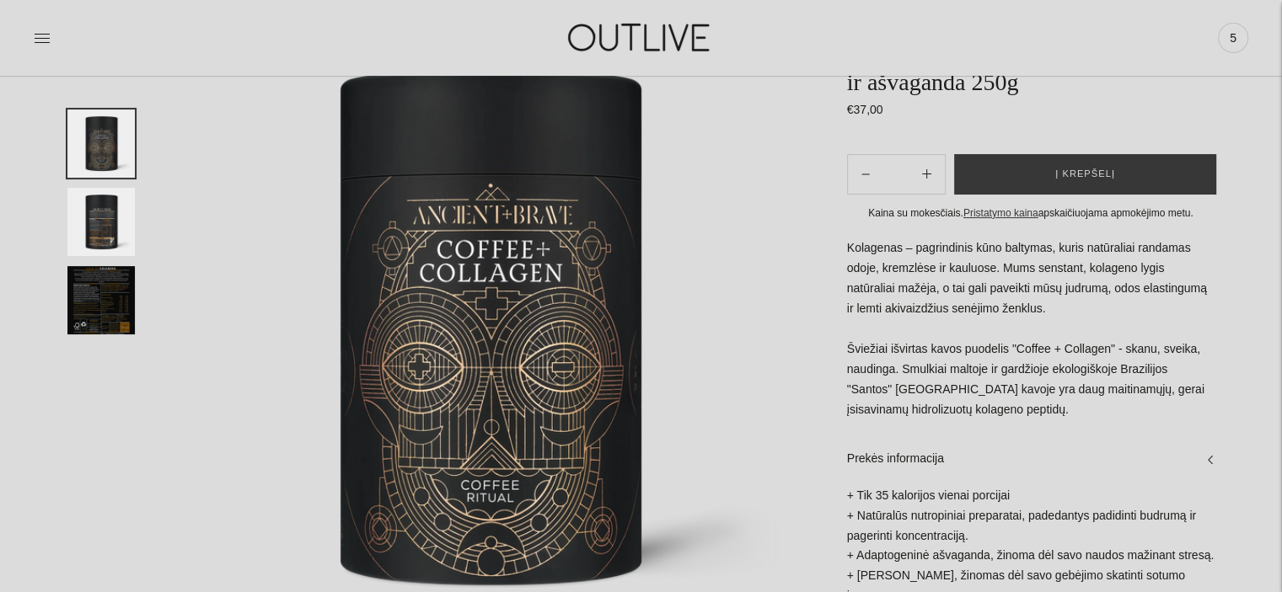
scroll to position [0, 0]
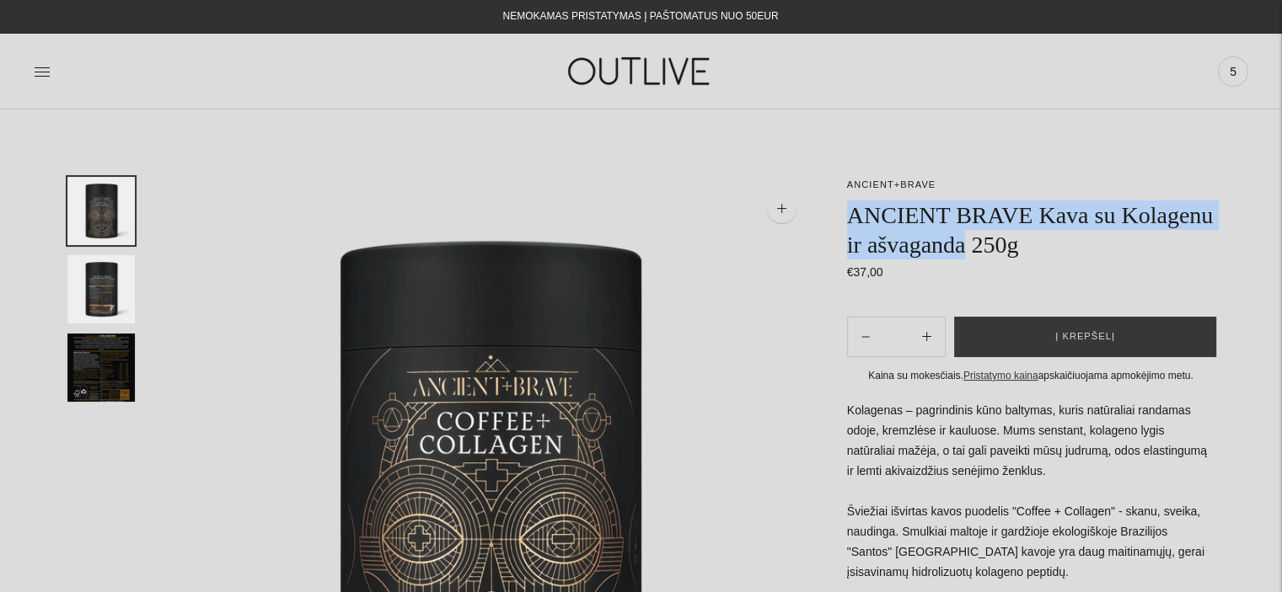
drag, startPoint x: 848, startPoint y: 213, endPoint x: 964, endPoint y: 241, distance: 119.5
click at [964, 241] on h1 "ANCIENT BRAVE Kava su Kolagenu ir ašvaganda 250g" at bounding box center [1030, 230] width 367 height 59
copy h1 "ANCIENT BRAVE Kava su Kolagenu ir ašvaganda"
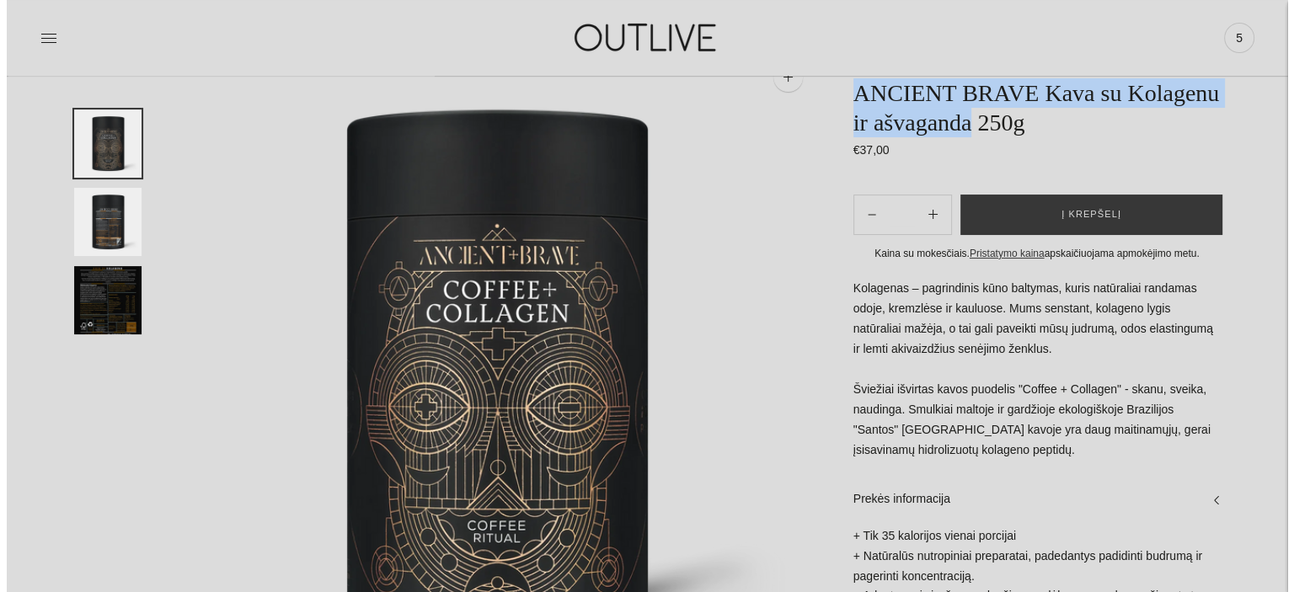
scroll to position [216, 0]
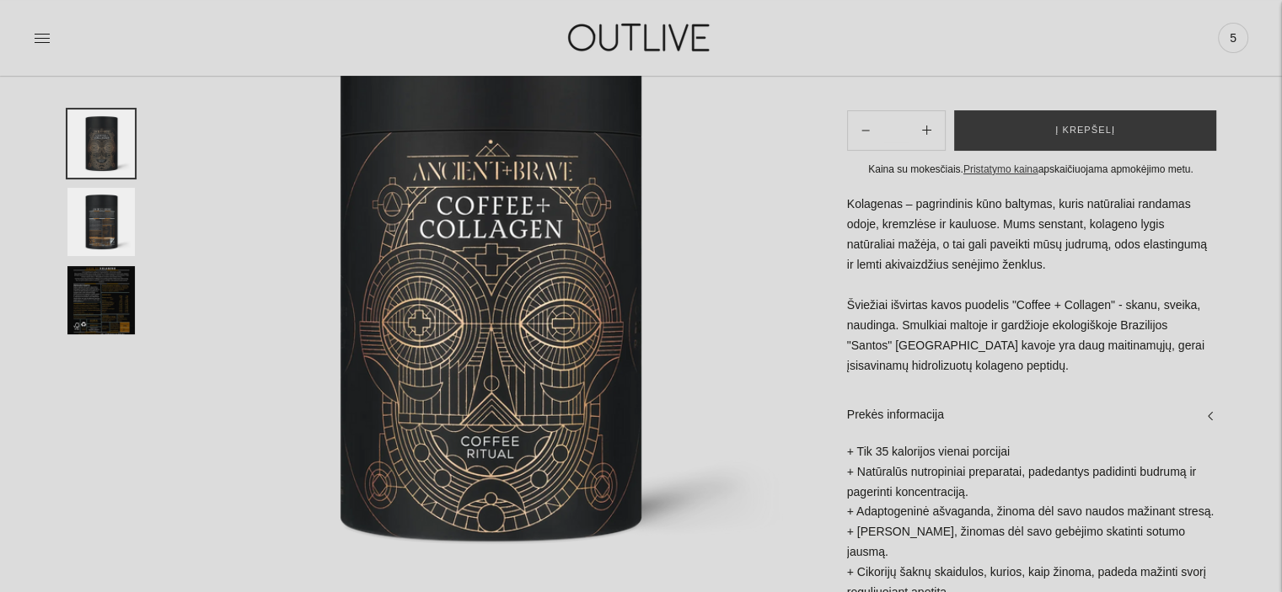
click at [110, 214] on img "Translation missing: en.general.accessibility.image_thumbail" at bounding box center [100, 222] width 67 height 68
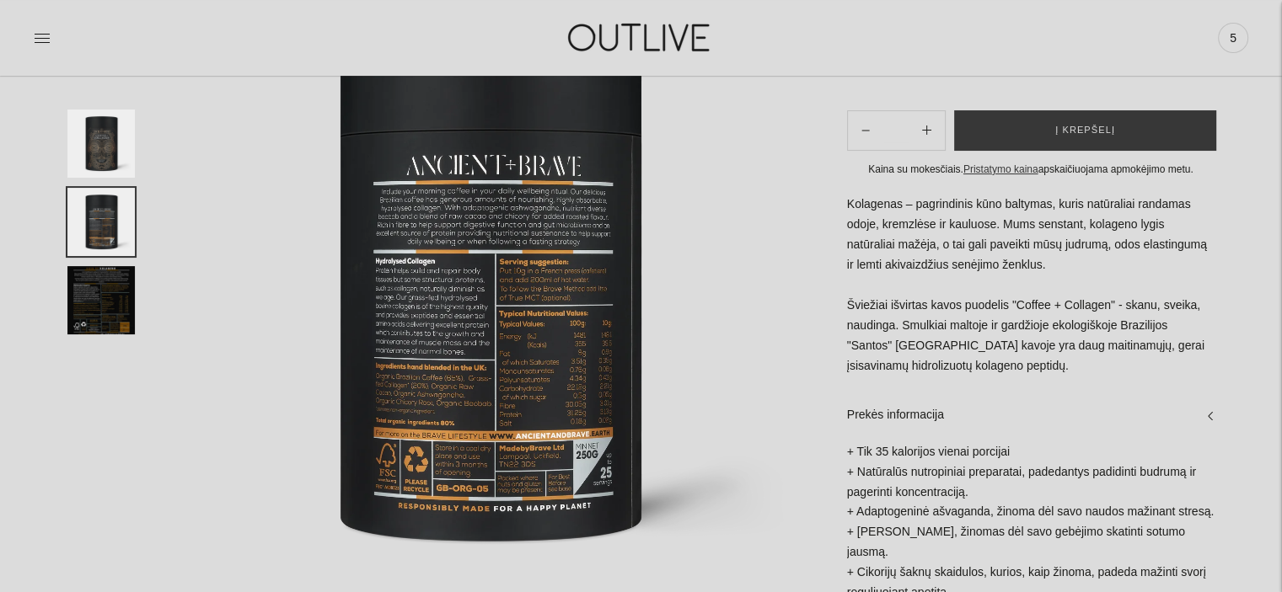
click at [534, 348] on img at bounding box center [491, 283] width 645 height 645
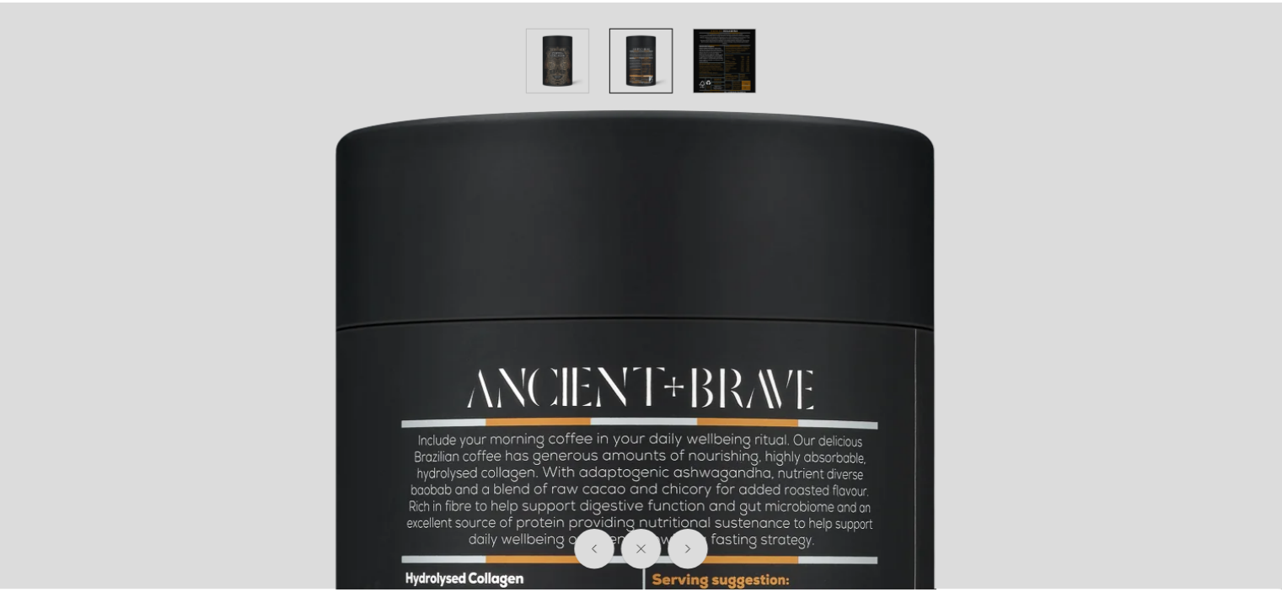
scroll to position [0, 0]
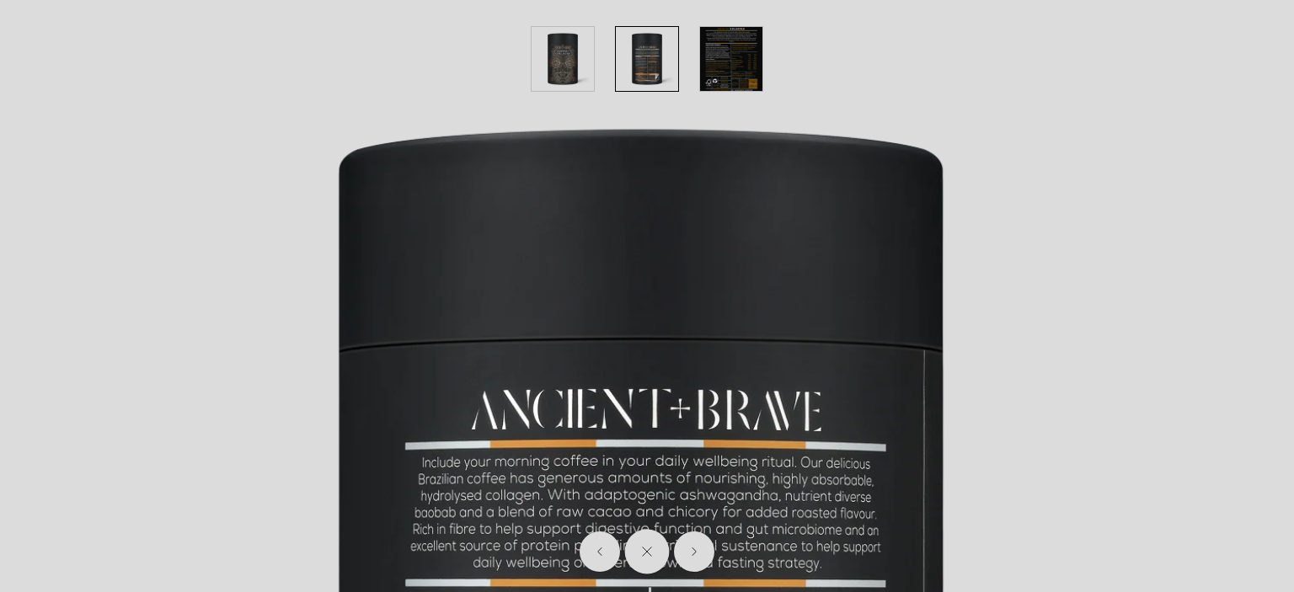
click at [642, 555] on icon "Close" at bounding box center [646, 551] width 11 height 11
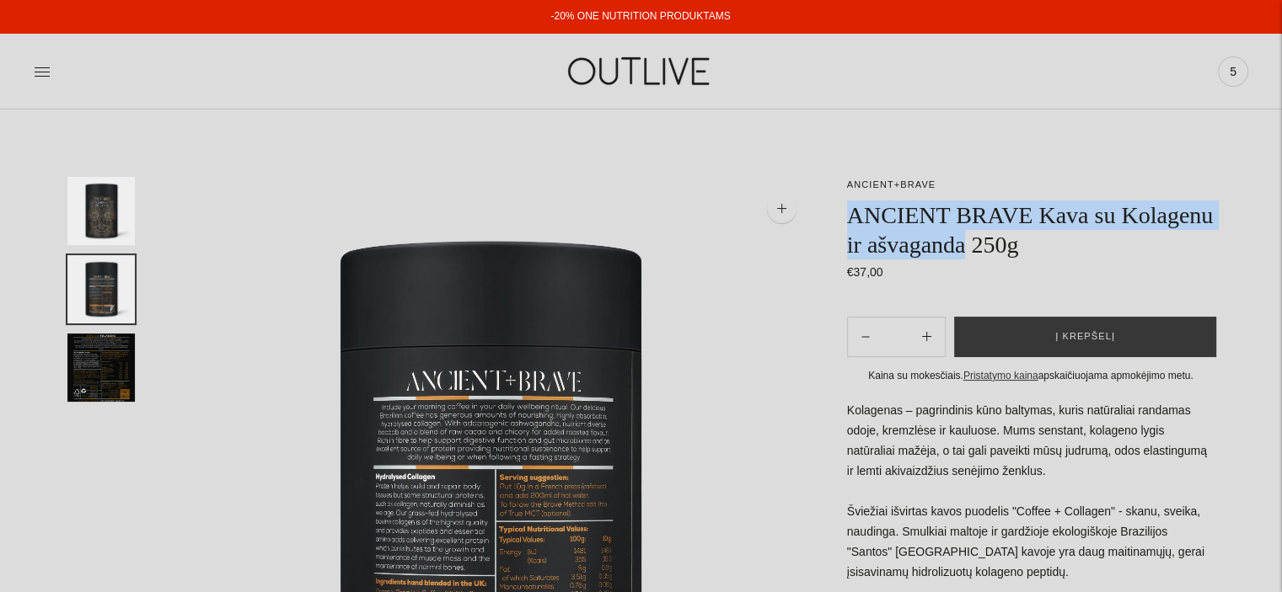
click at [1146, 222] on h1 "ANCIENT BRAVE Kava su Kolagenu ir ašvaganda 250g" at bounding box center [1030, 230] width 367 height 59
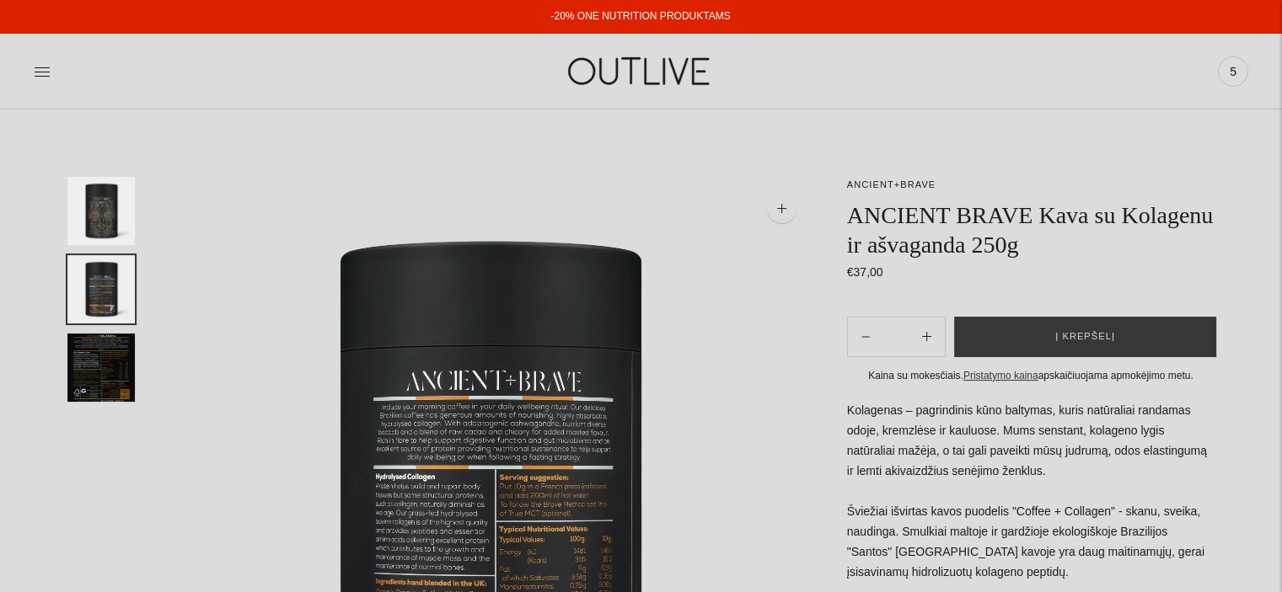
click at [98, 223] on img "Translation missing: en.general.accessibility.image_thumbail" at bounding box center [100, 211] width 67 height 68
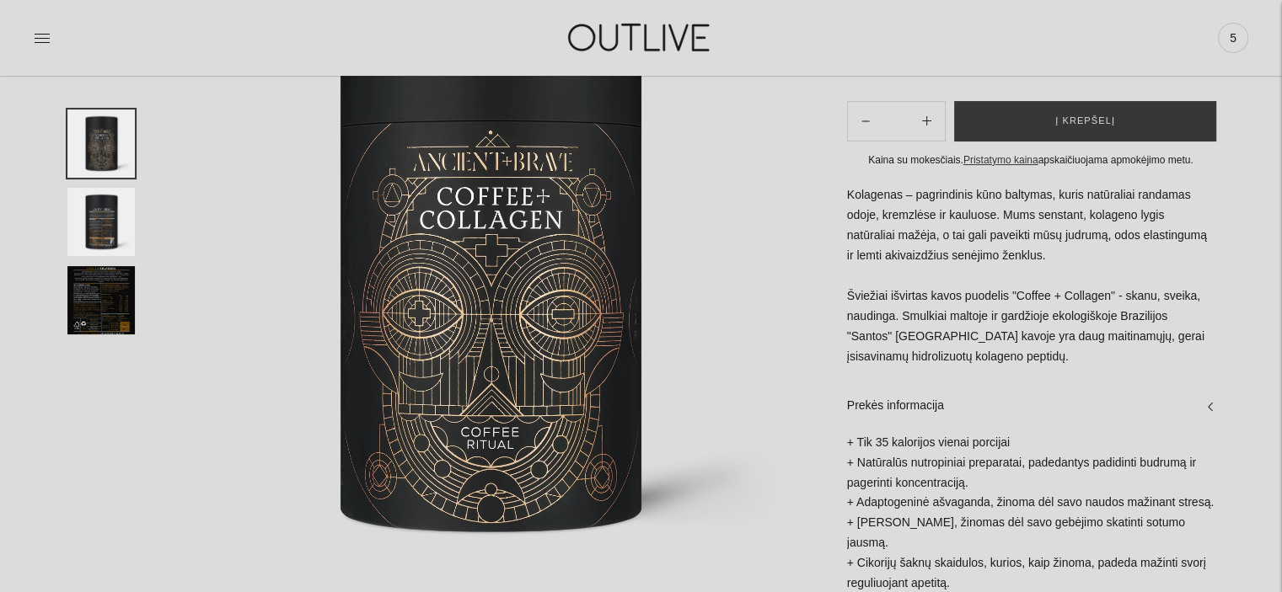
scroll to position [224, 0]
click at [114, 313] on img "Translation missing: en.general.accessibility.image_thumbail" at bounding box center [100, 300] width 67 height 68
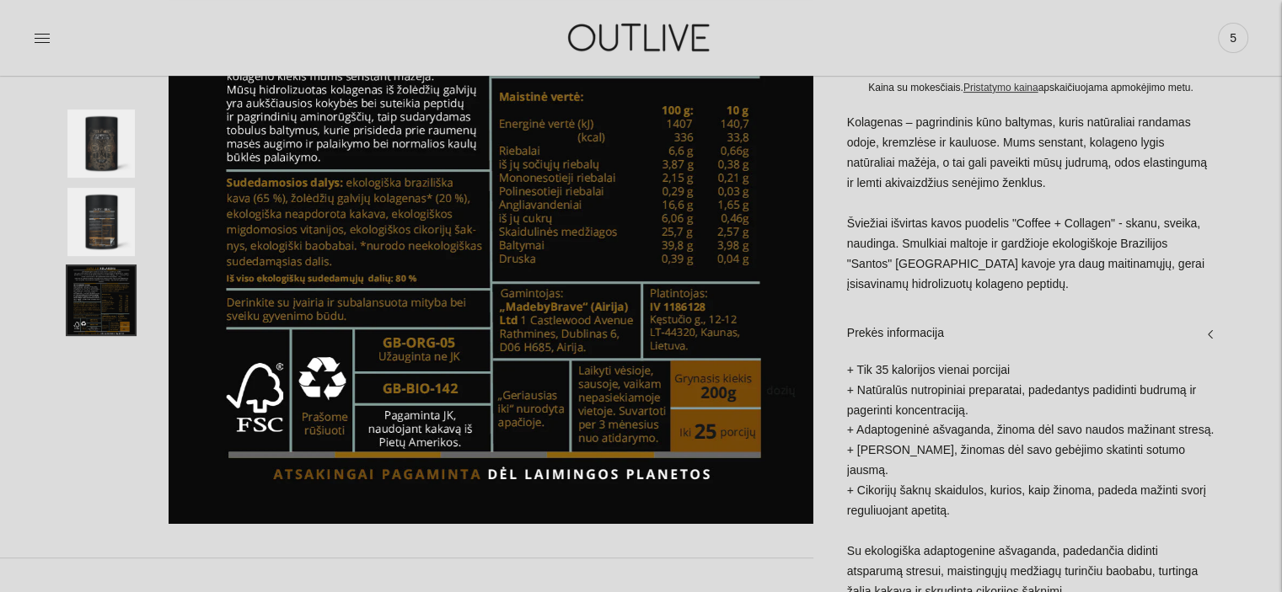
scroll to position [0, 0]
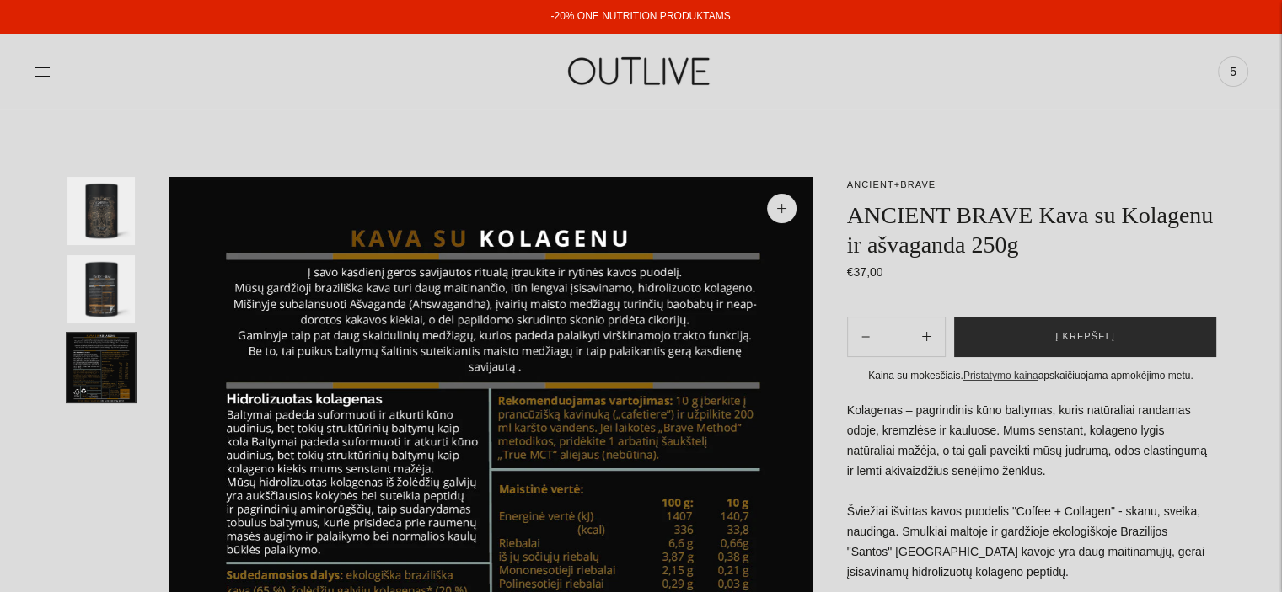
click at [1070, 335] on span "Į krepšelį" at bounding box center [1085, 337] width 60 height 17
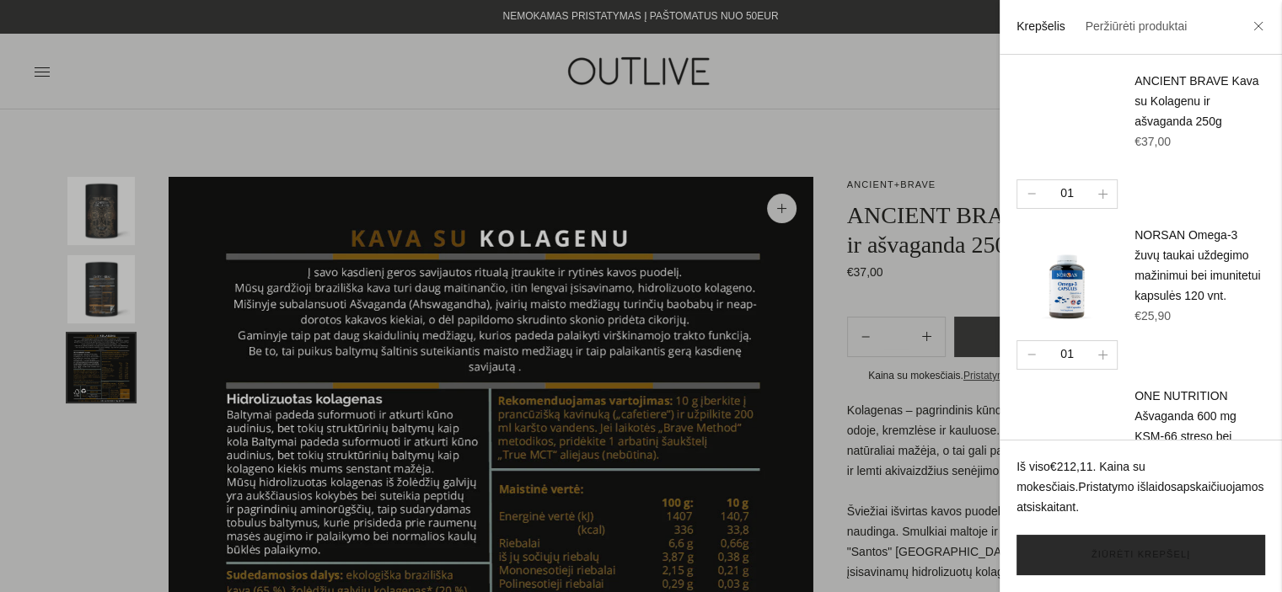
click at [1125, 560] on link "Žiūrėti krepšelį" at bounding box center [1140, 555] width 249 height 40
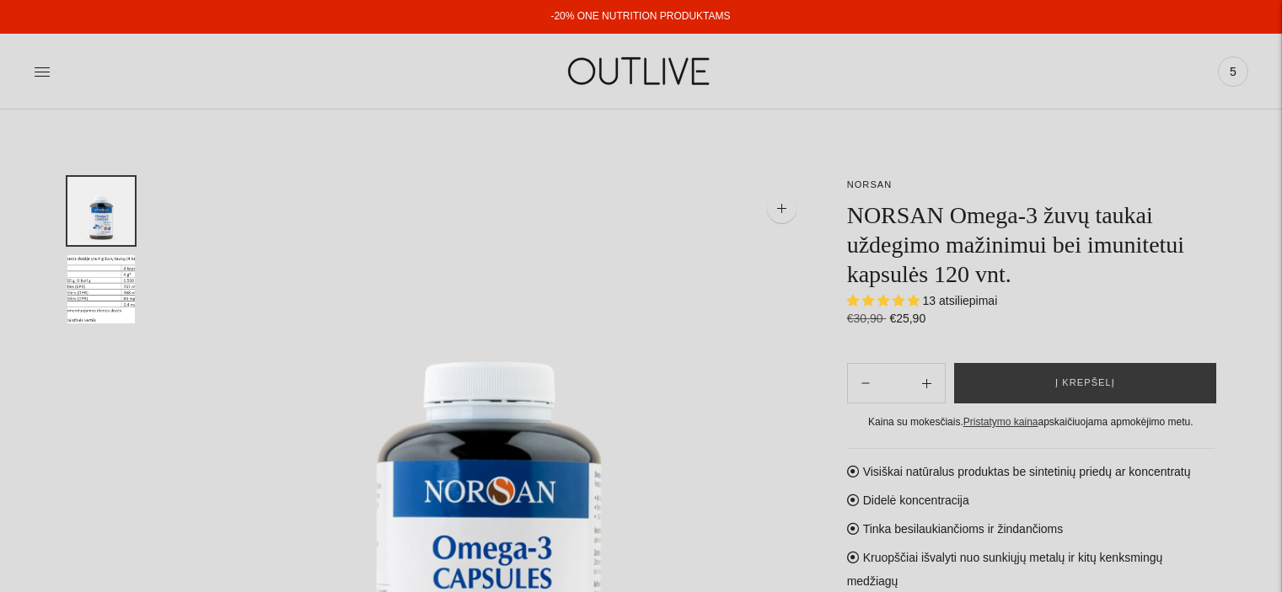
select select "**********"
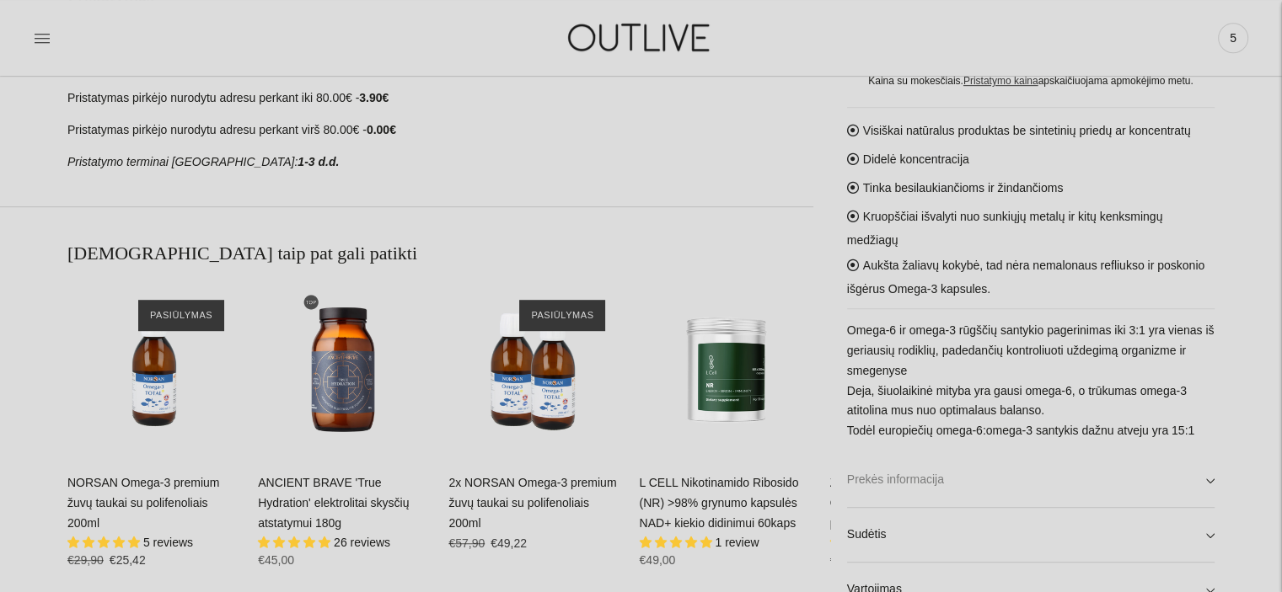
scroll to position [977, 0]
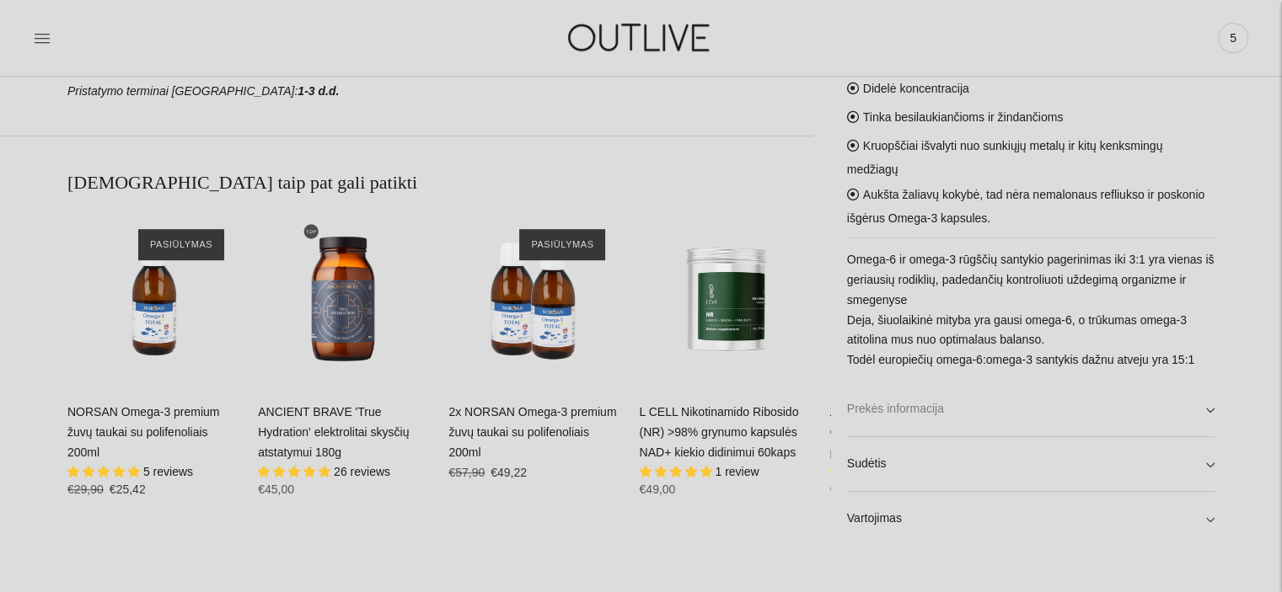
click at [1210, 411] on link "Prekės informacija" at bounding box center [1030, 410] width 367 height 54
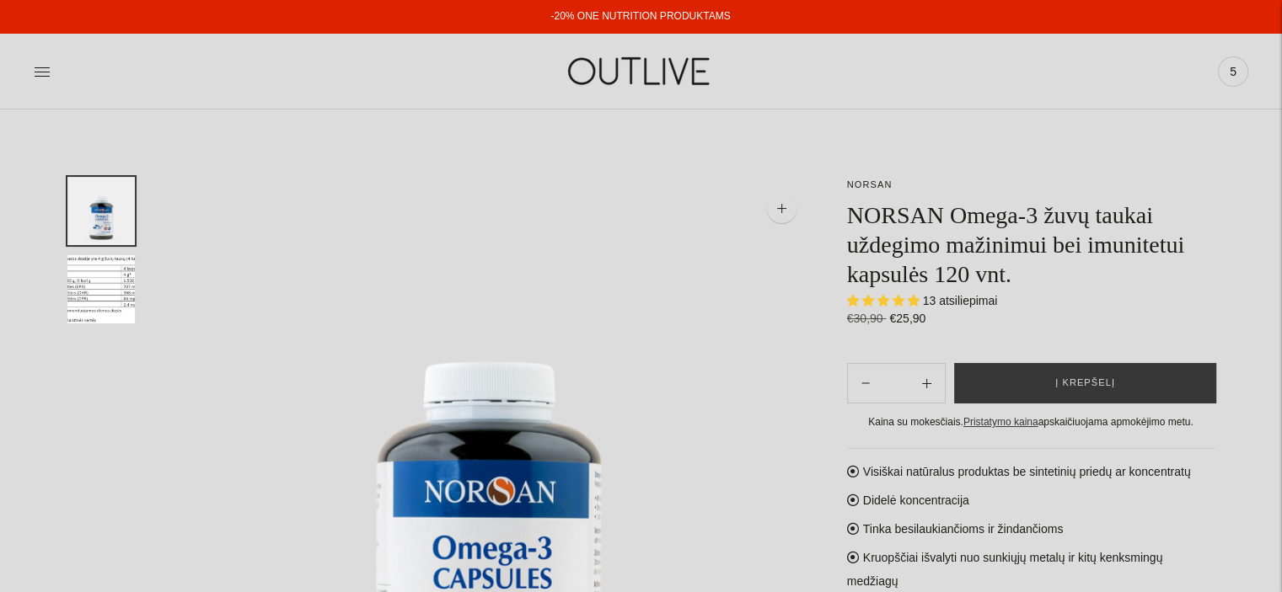
scroll to position [0, 0]
click at [1095, 385] on span "Į krepšelį" at bounding box center [1085, 383] width 60 height 17
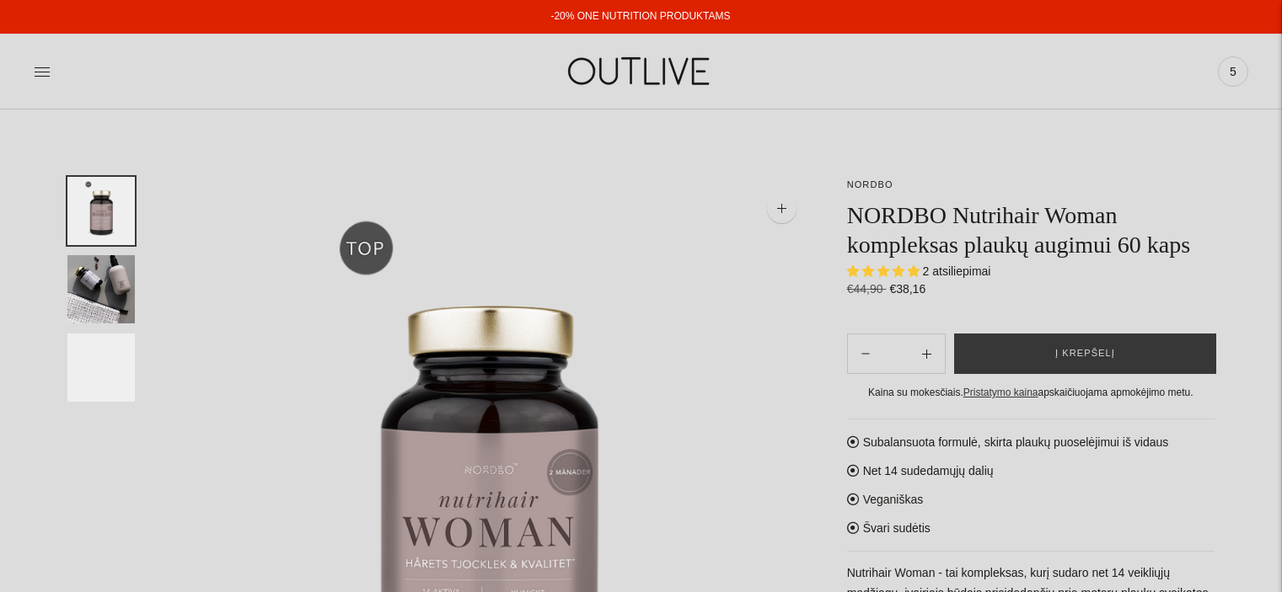
select select "**********"
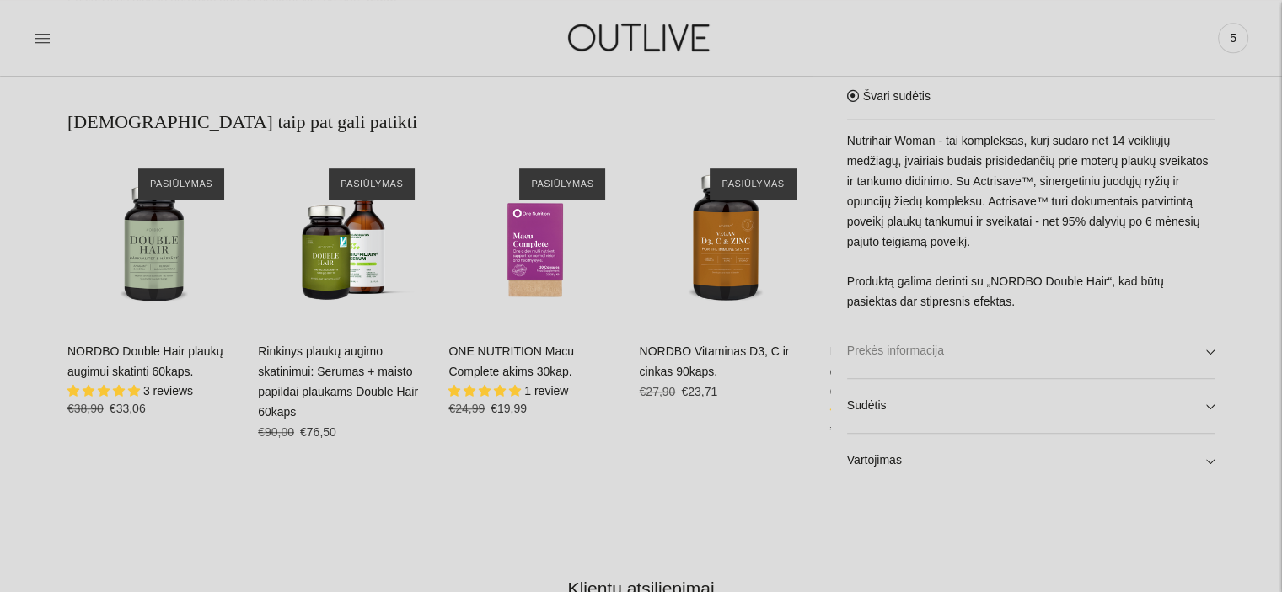
scroll to position [1041, 0]
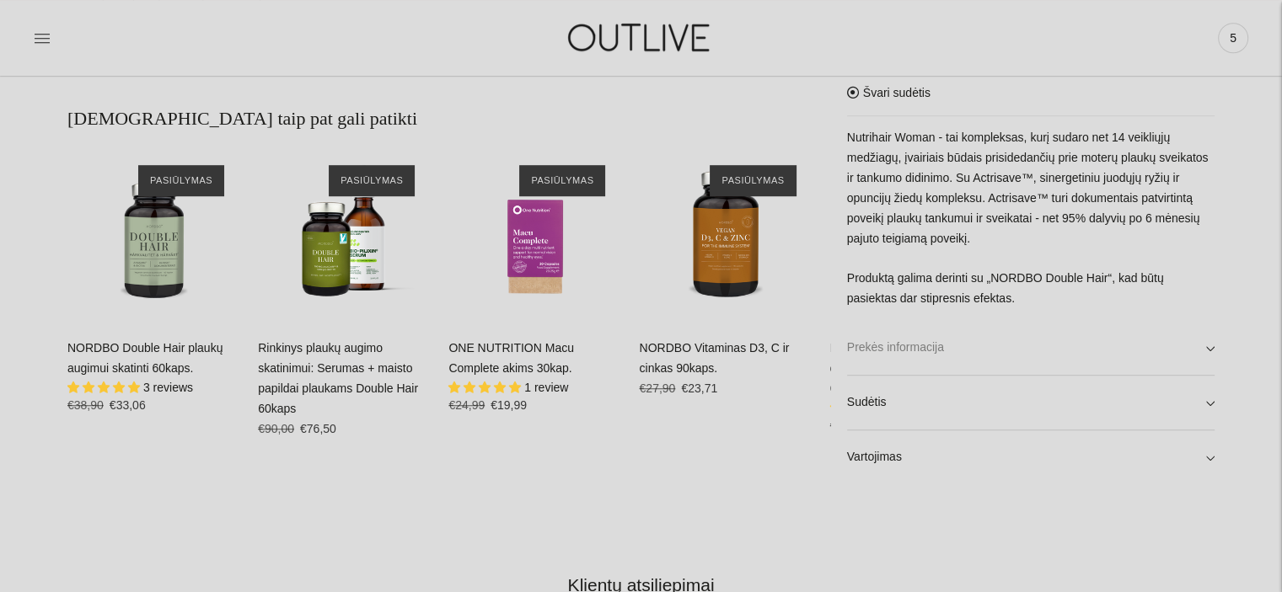
click at [1207, 340] on link "Prekės informacija" at bounding box center [1030, 349] width 367 height 54
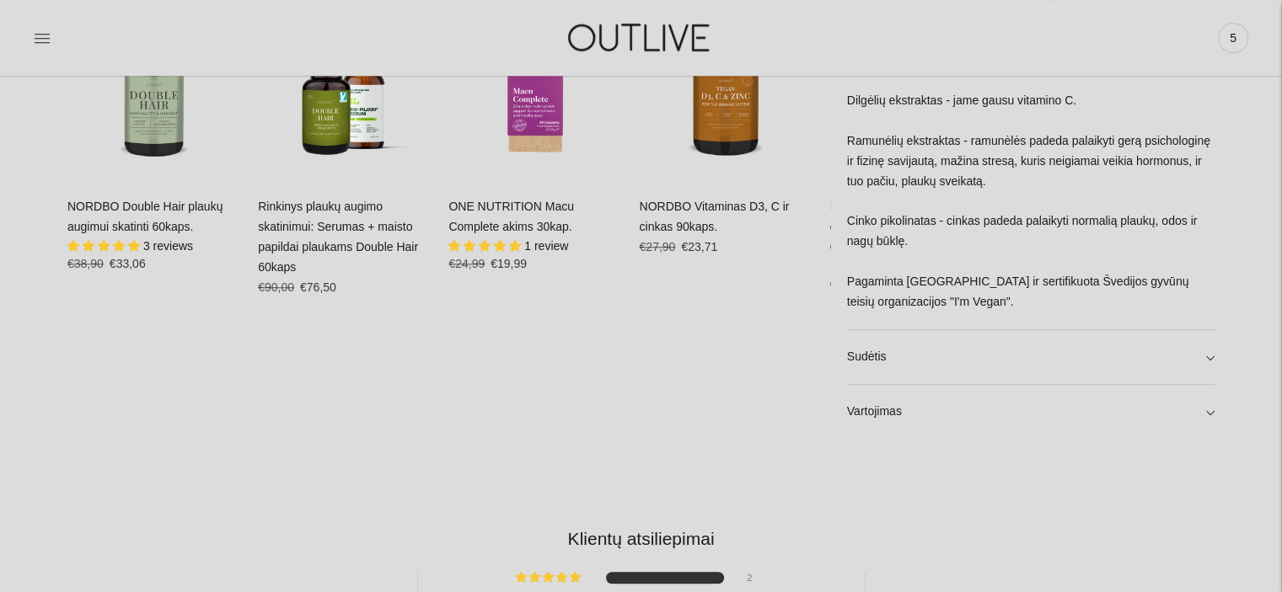
scroll to position [1183, 0]
click at [1210, 353] on link "Sudėtis" at bounding box center [1030, 357] width 367 height 54
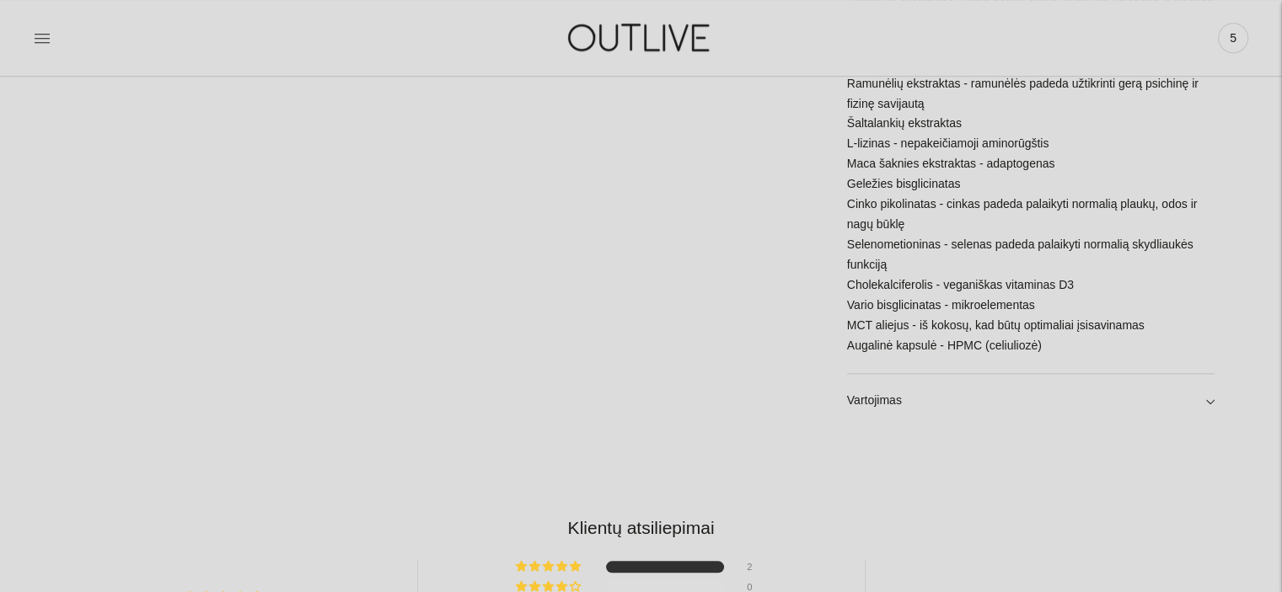
scroll to position [1674, 0]
click at [1208, 398] on link "Vartojimas" at bounding box center [1030, 402] width 367 height 54
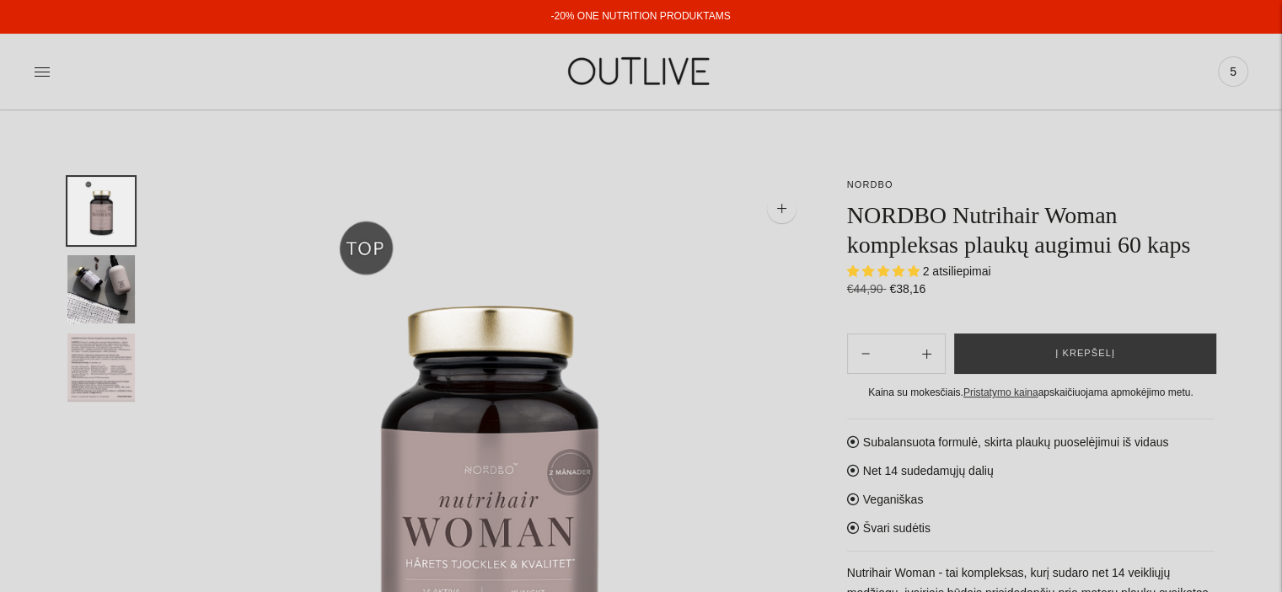
scroll to position [167, 0]
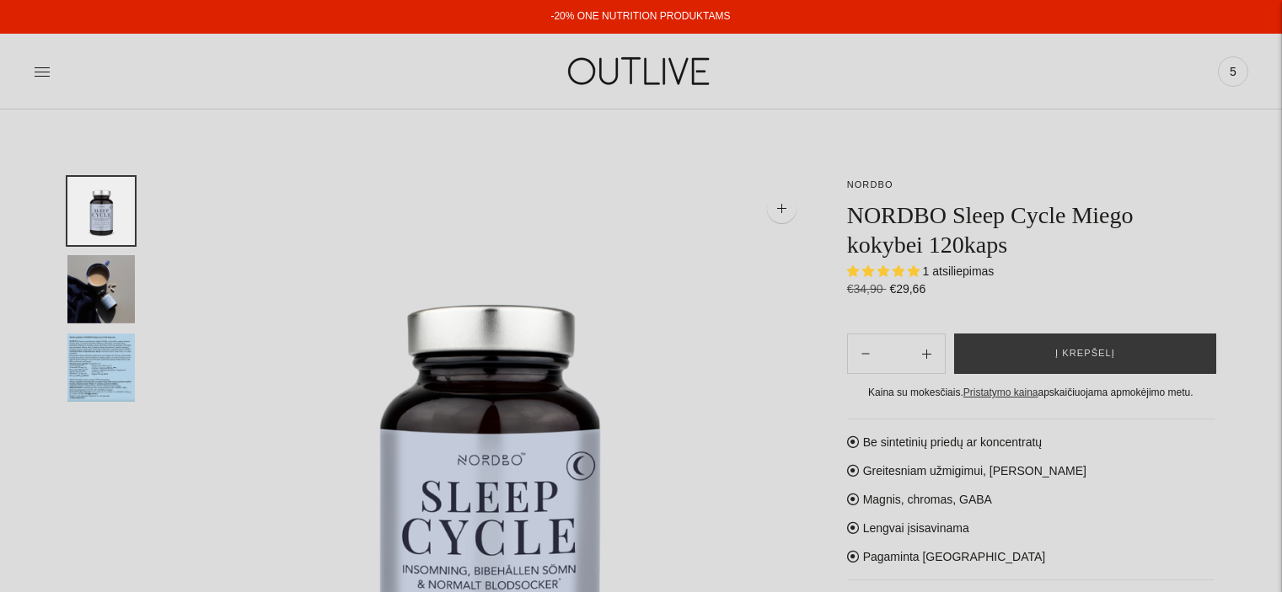
select select "**********"
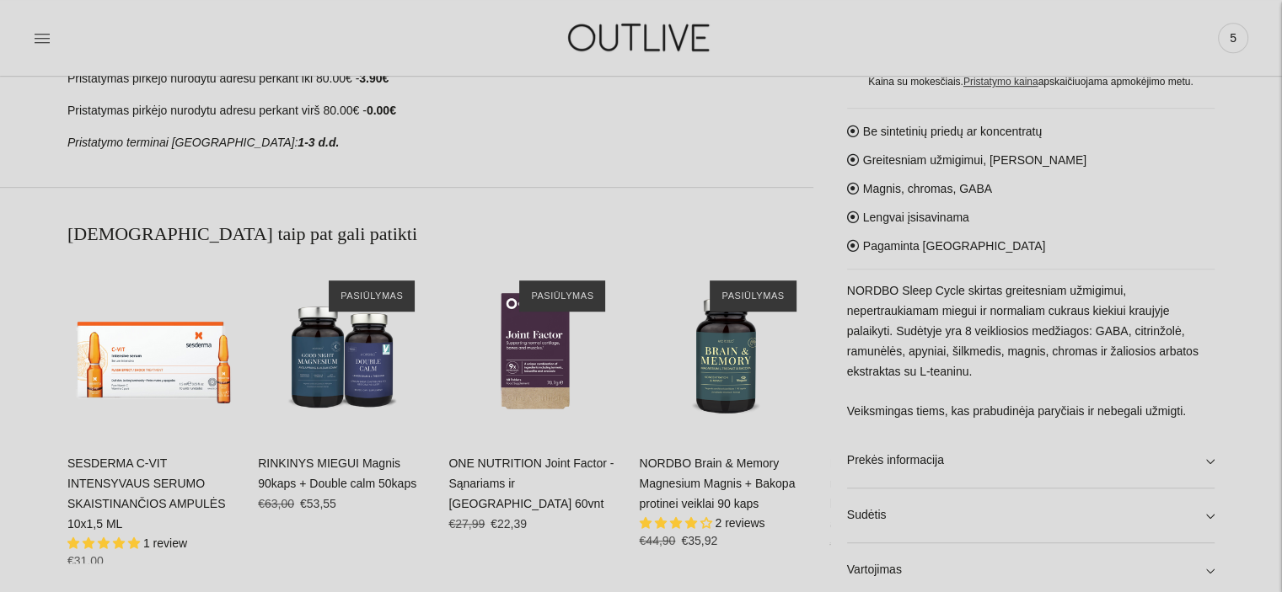
scroll to position [959, 0]
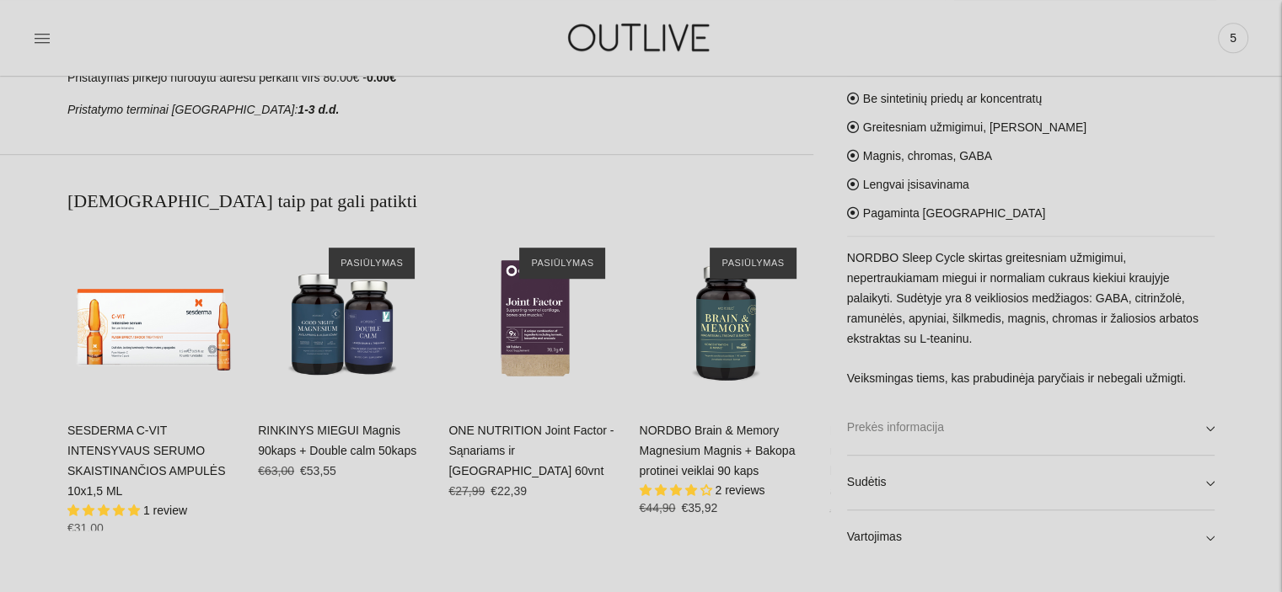
click at [1211, 427] on link "Prekės informacija" at bounding box center [1030, 428] width 367 height 54
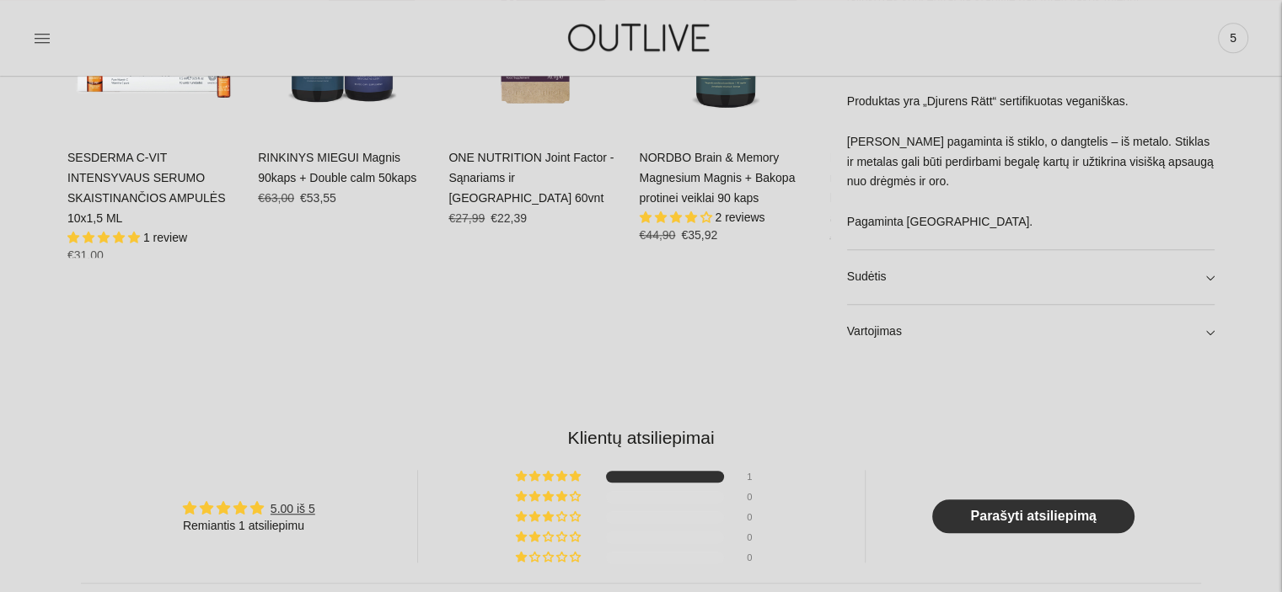
scroll to position [1191, 0]
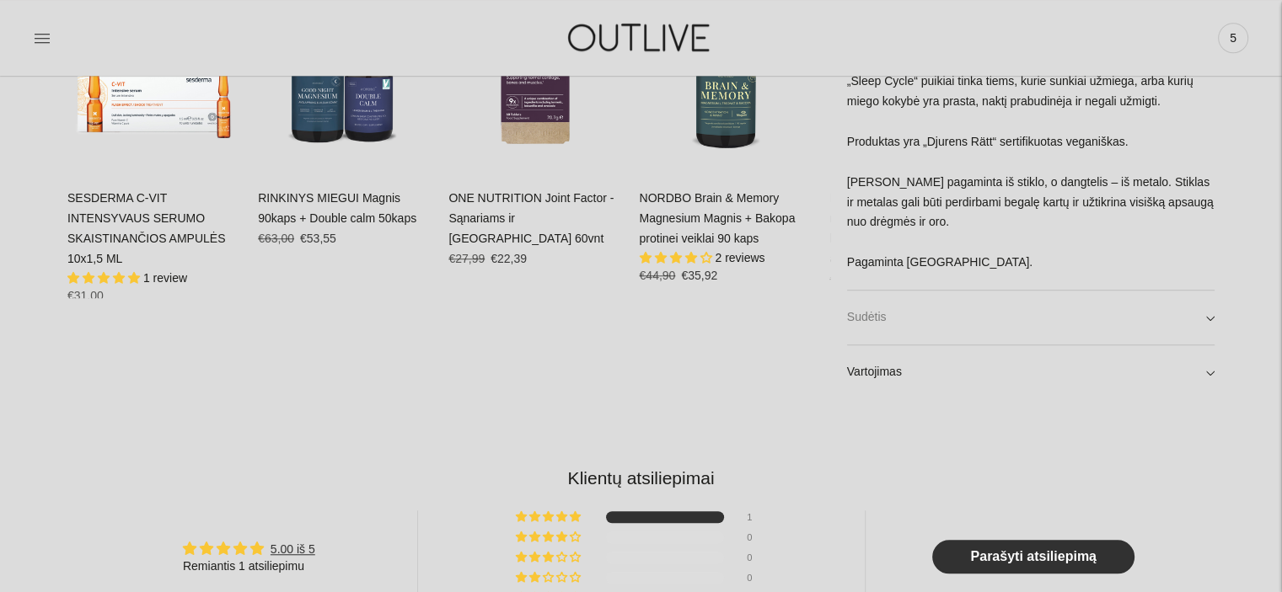
click at [1213, 291] on link "Sudėtis" at bounding box center [1030, 318] width 367 height 54
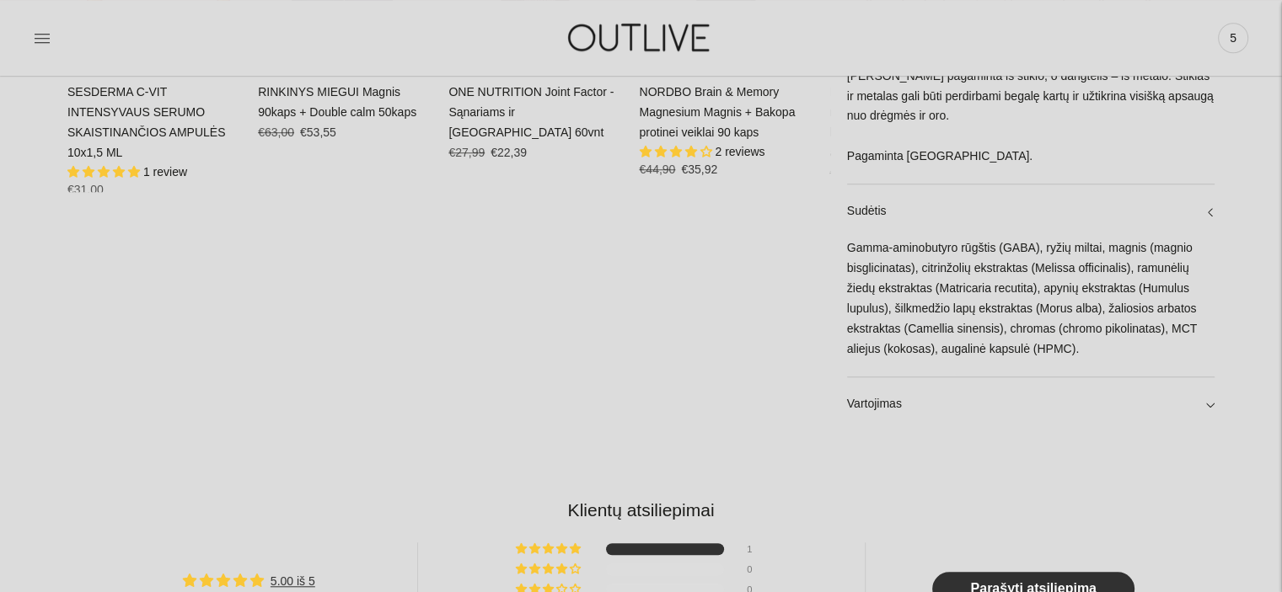
scroll to position [1304, 0]
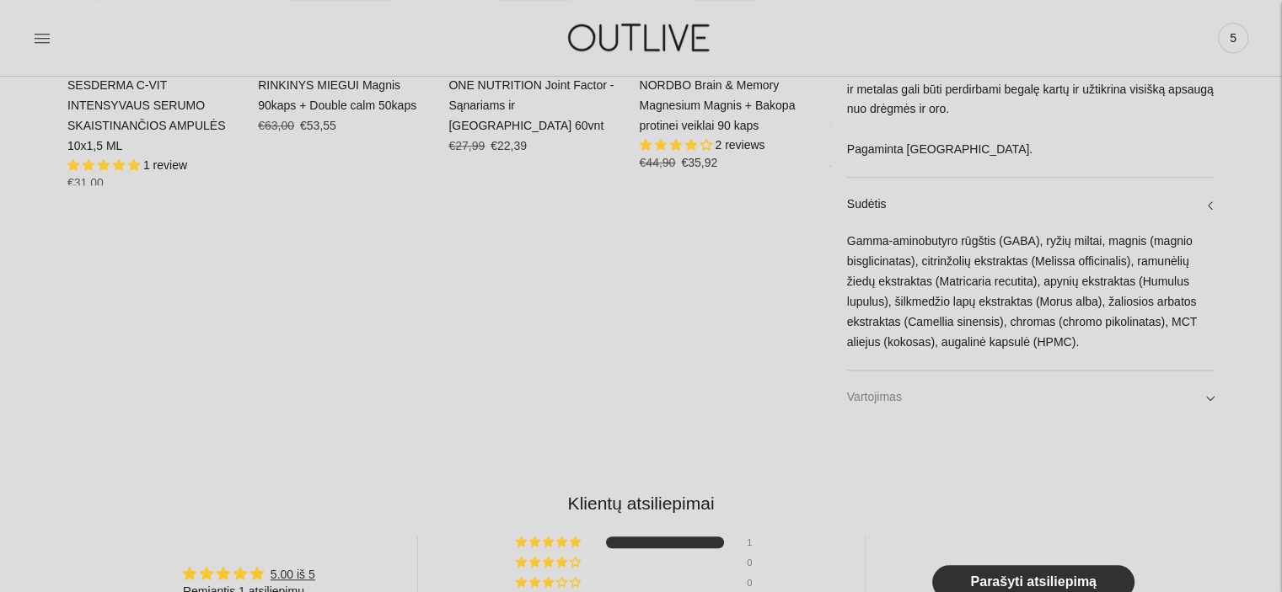
click at [1206, 377] on link "Vartojimas" at bounding box center [1030, 398] width 367 height 54
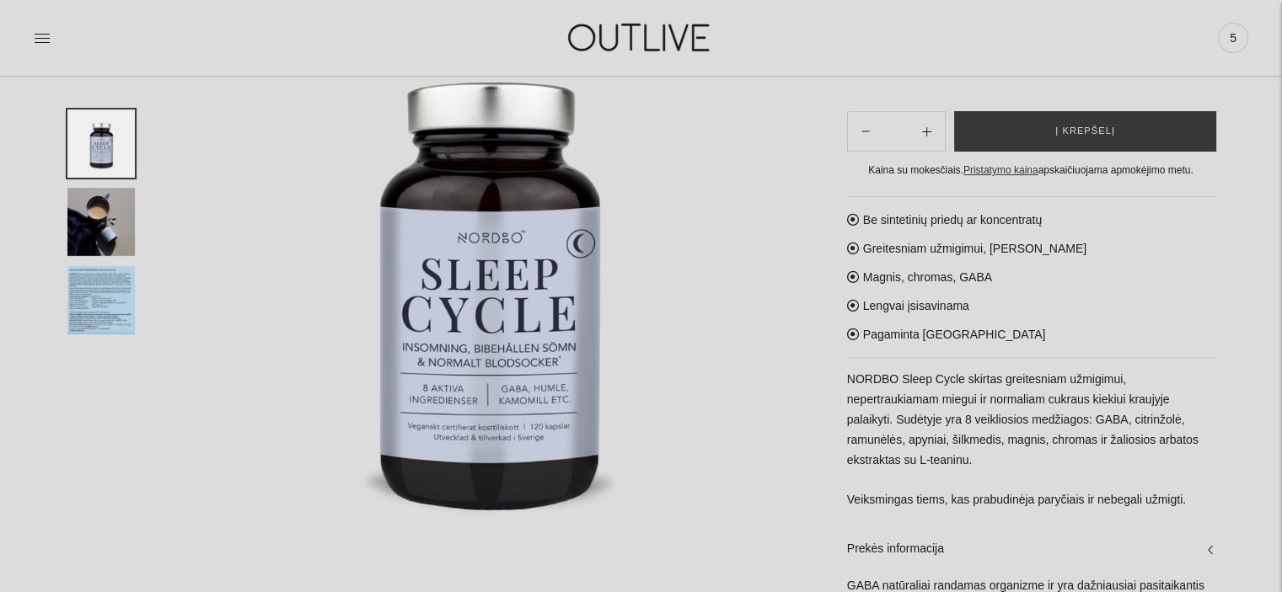
scroll to position [0, 0]
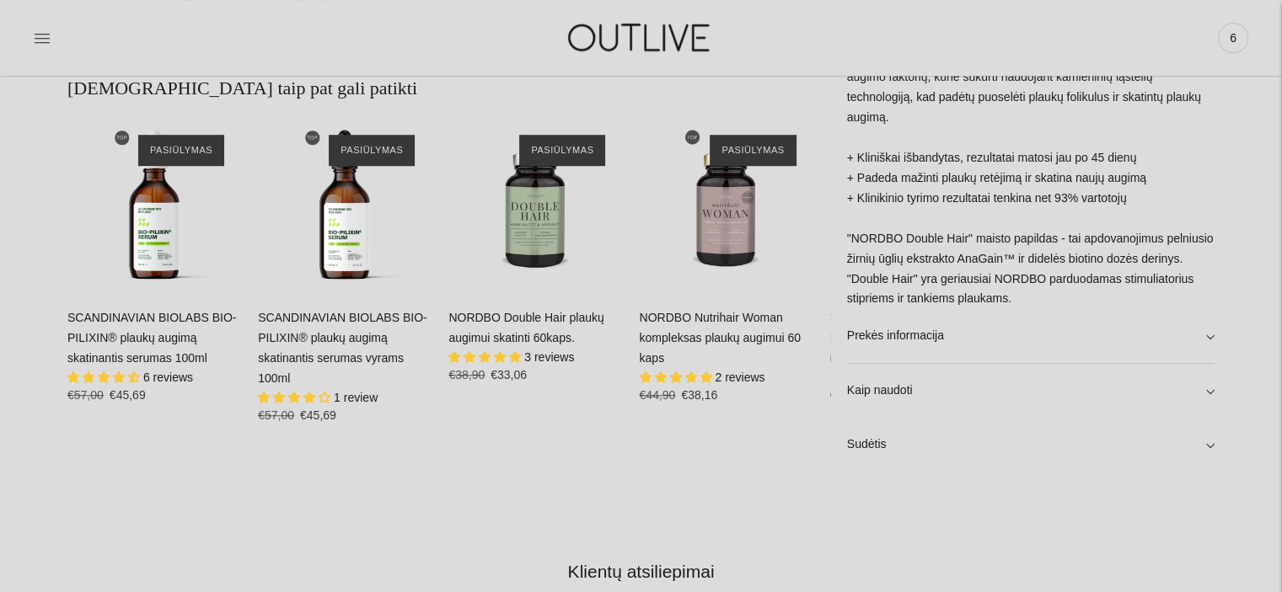
scroll to position [1173, 0]
click at [543, 332] on link "NORDBO Double Hair plaukų augimui skatinti 60kaps." at bounding box center [525, 328] width 155 height 34
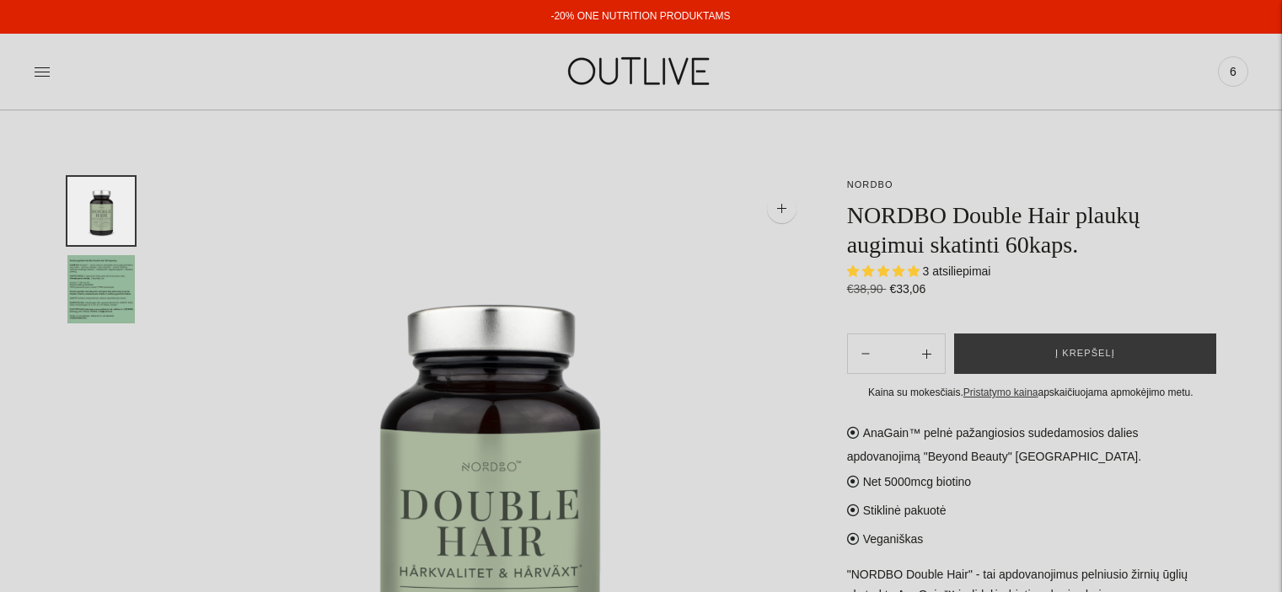
select select "**********"
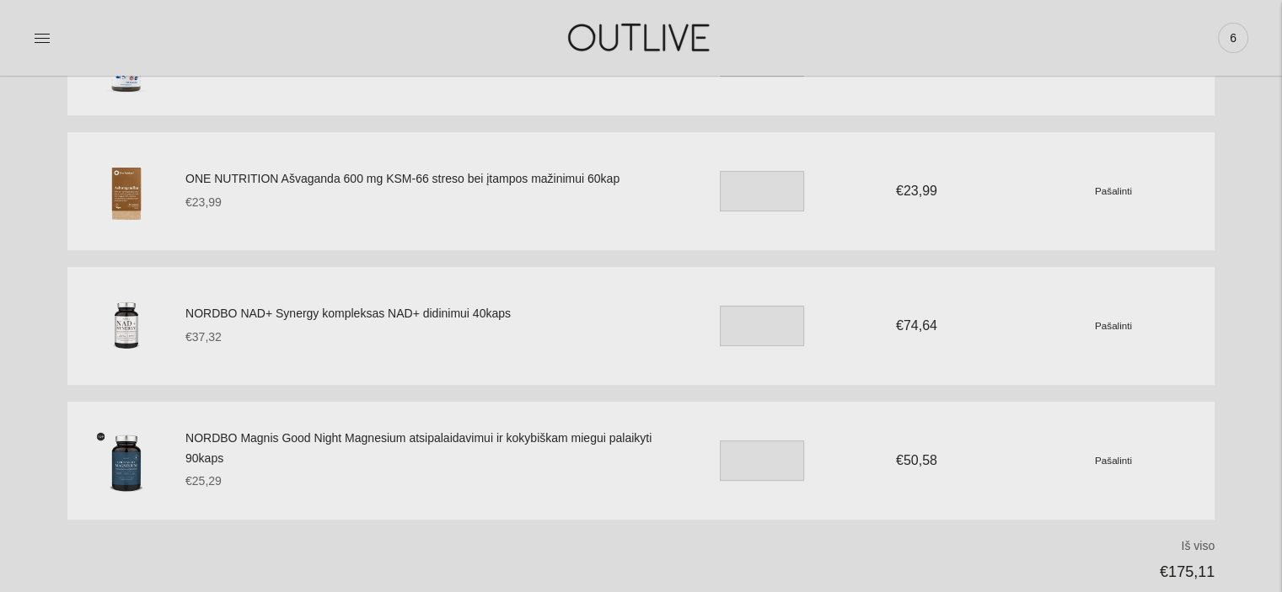
scroll to position [142, 0]
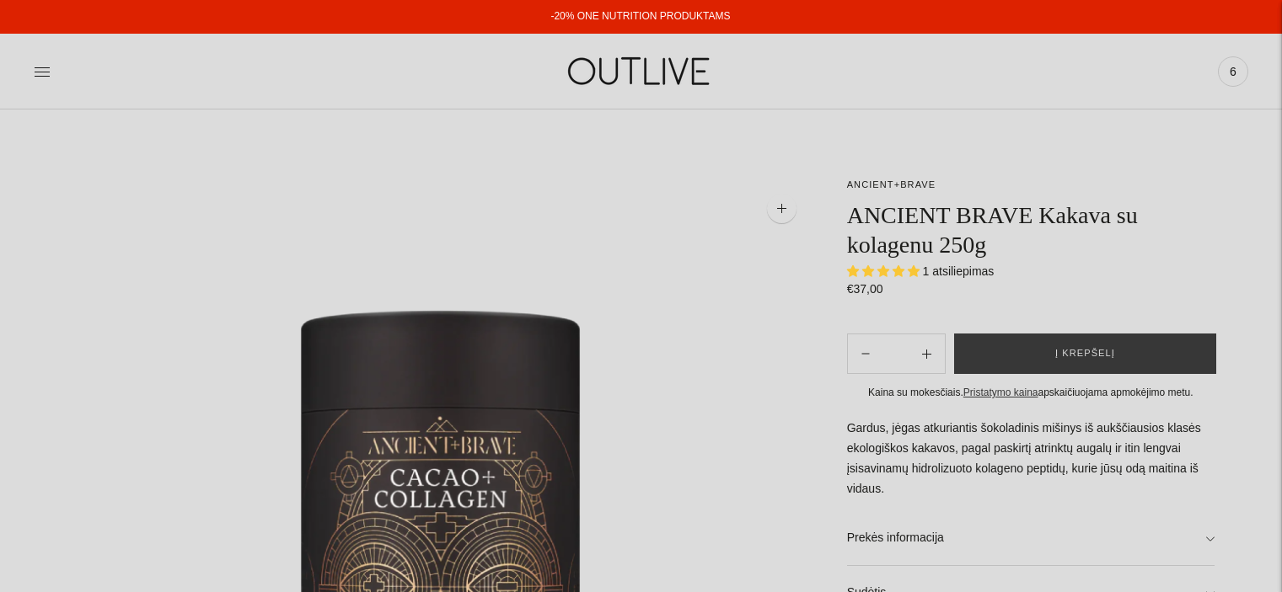
select select "**********"
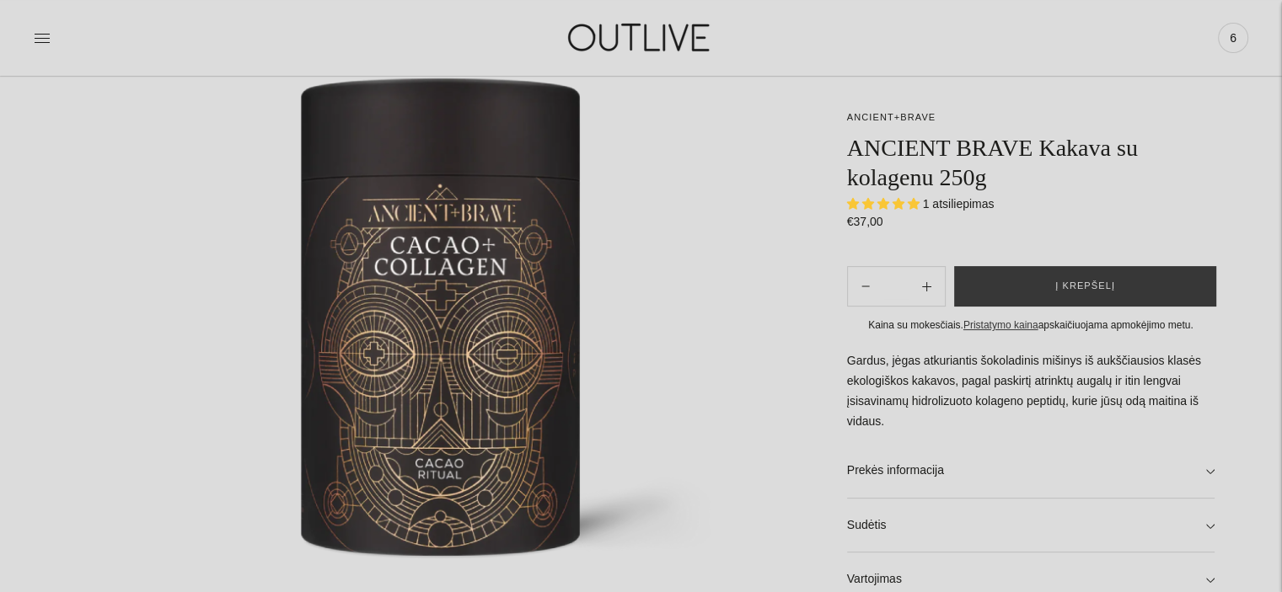
scroll to position [297, 0]
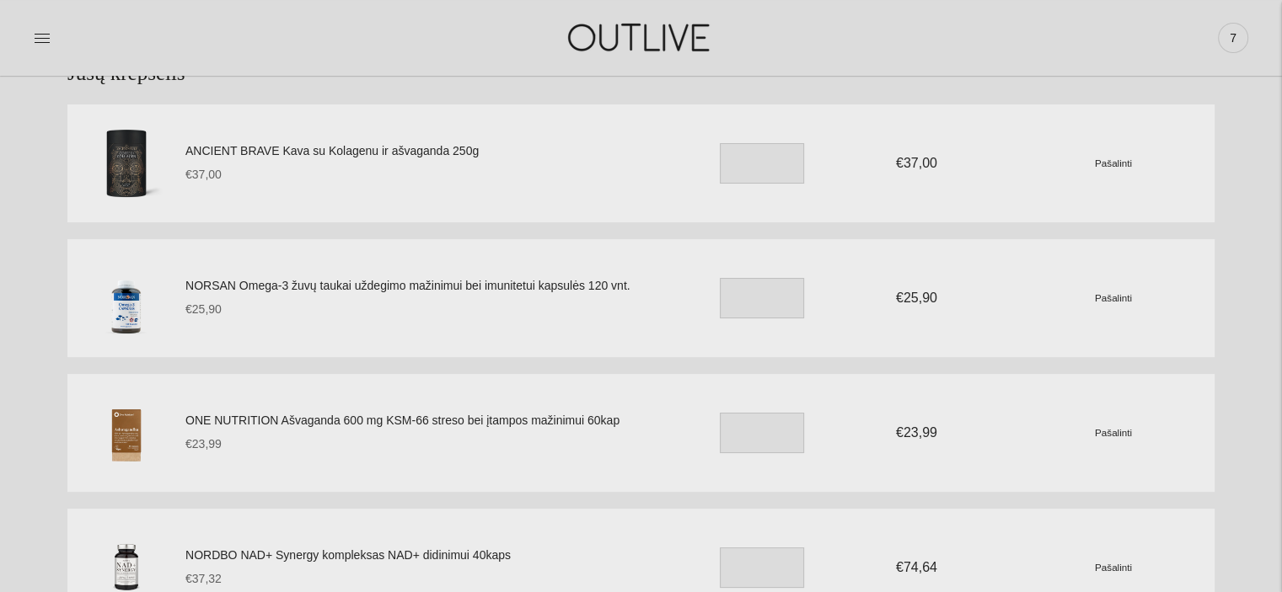
scroll to position [128, 0]
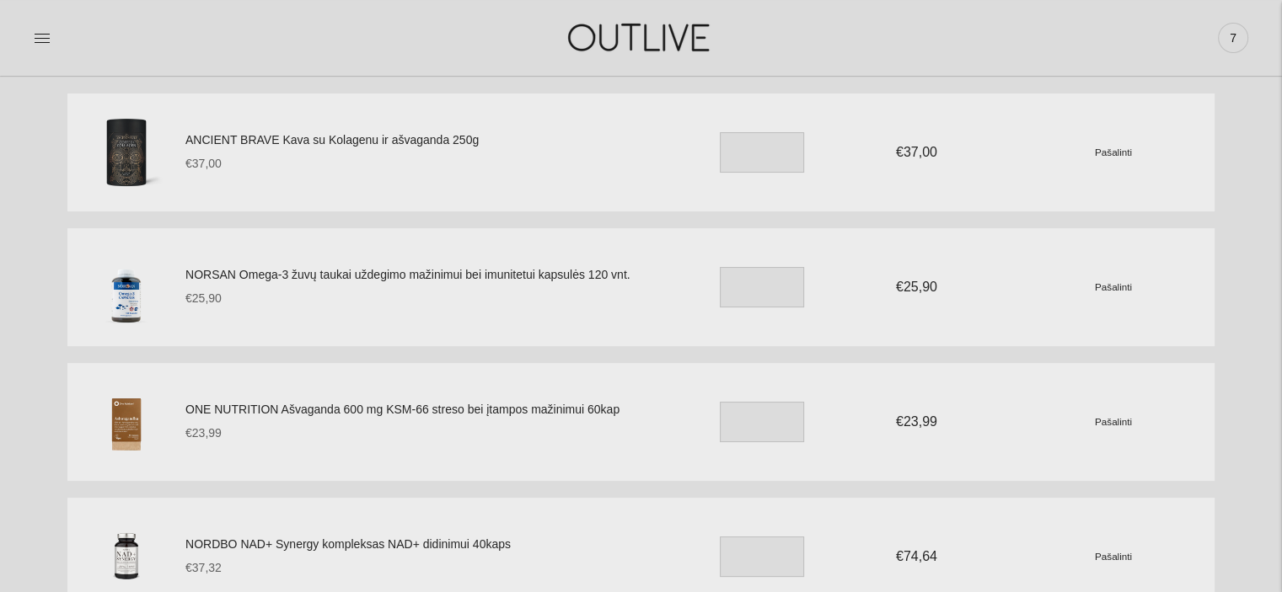
click at [1118, 419] on small "Pašalinti" at bounding box center [1112, 421] width 37 height 11
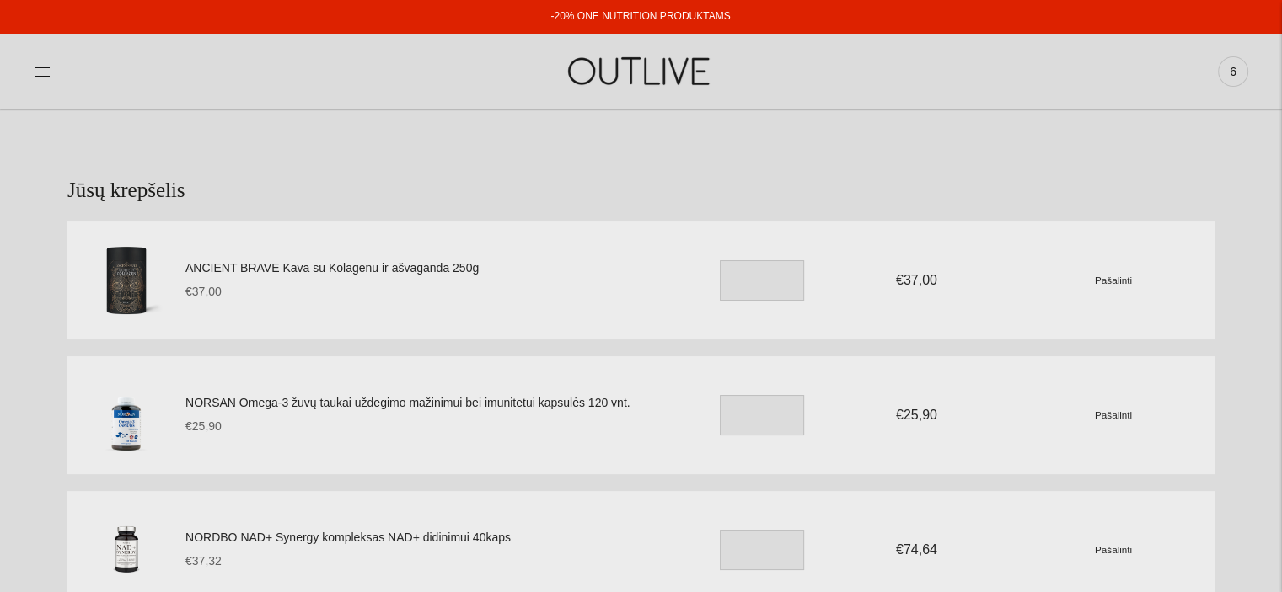
scroll to position [98, 0]
